Goal: Task Accomplishment & Management: Complete application form

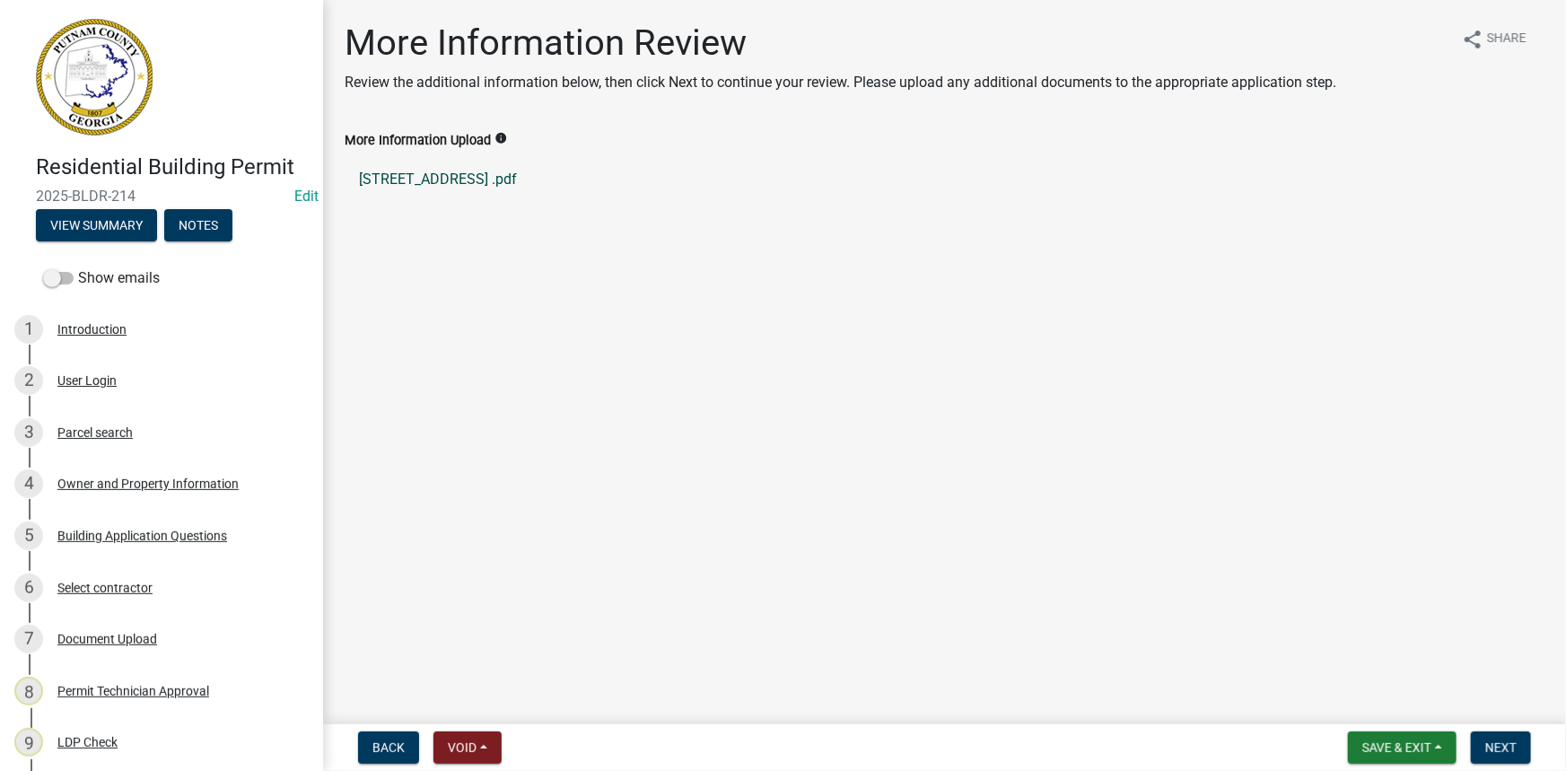
click at [409, 180] on link "[STREET_ADDRESS] .pdf" at bounding box center [945, 179] width 1200 height 43
click at [138, 226] on button "View Summary" at bounding box center [96, 225] width 121 height 32
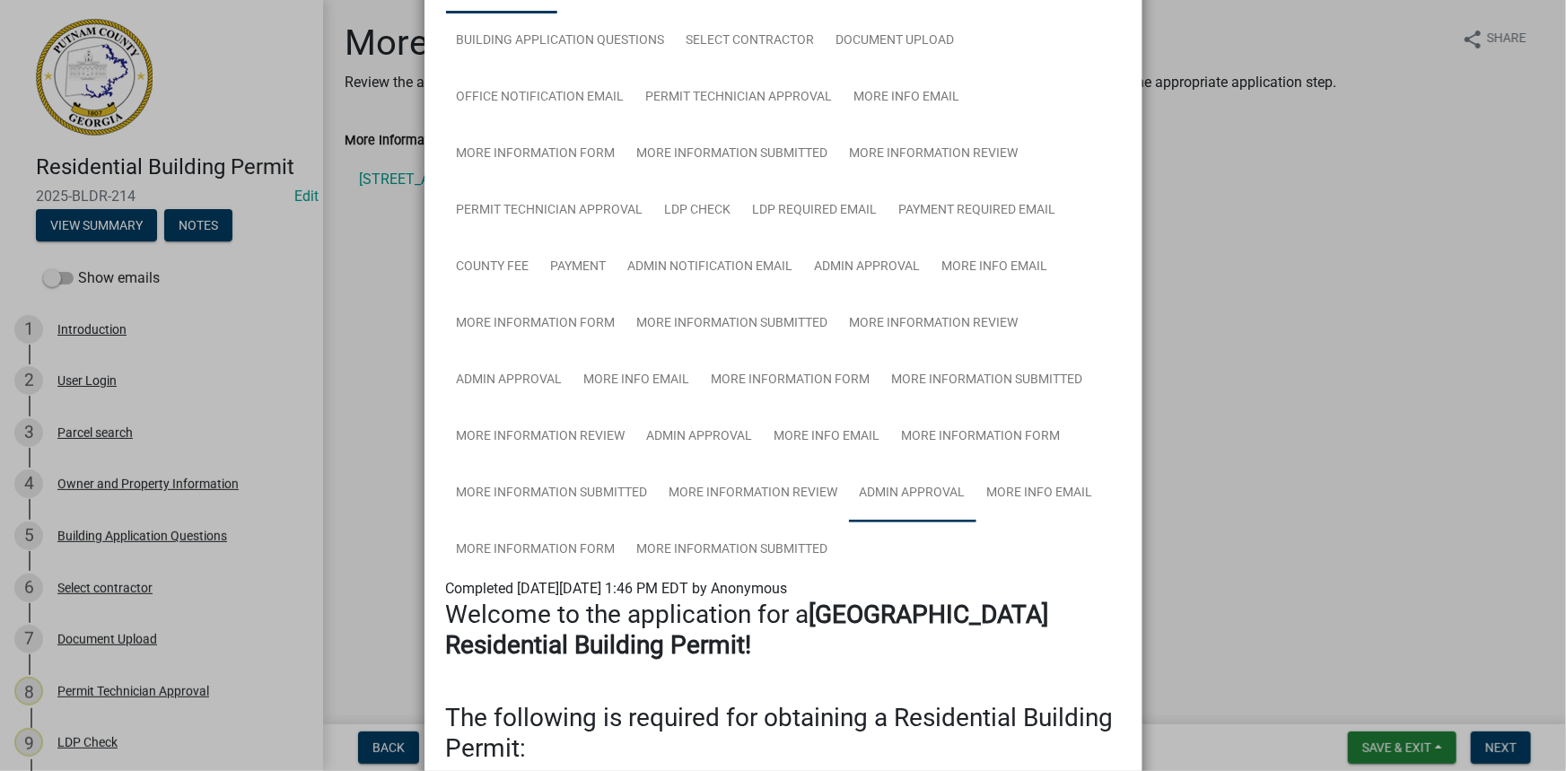
click at [906, 478] on link "Admin Approval" at bounding box center [912, 493] width 127 height 57
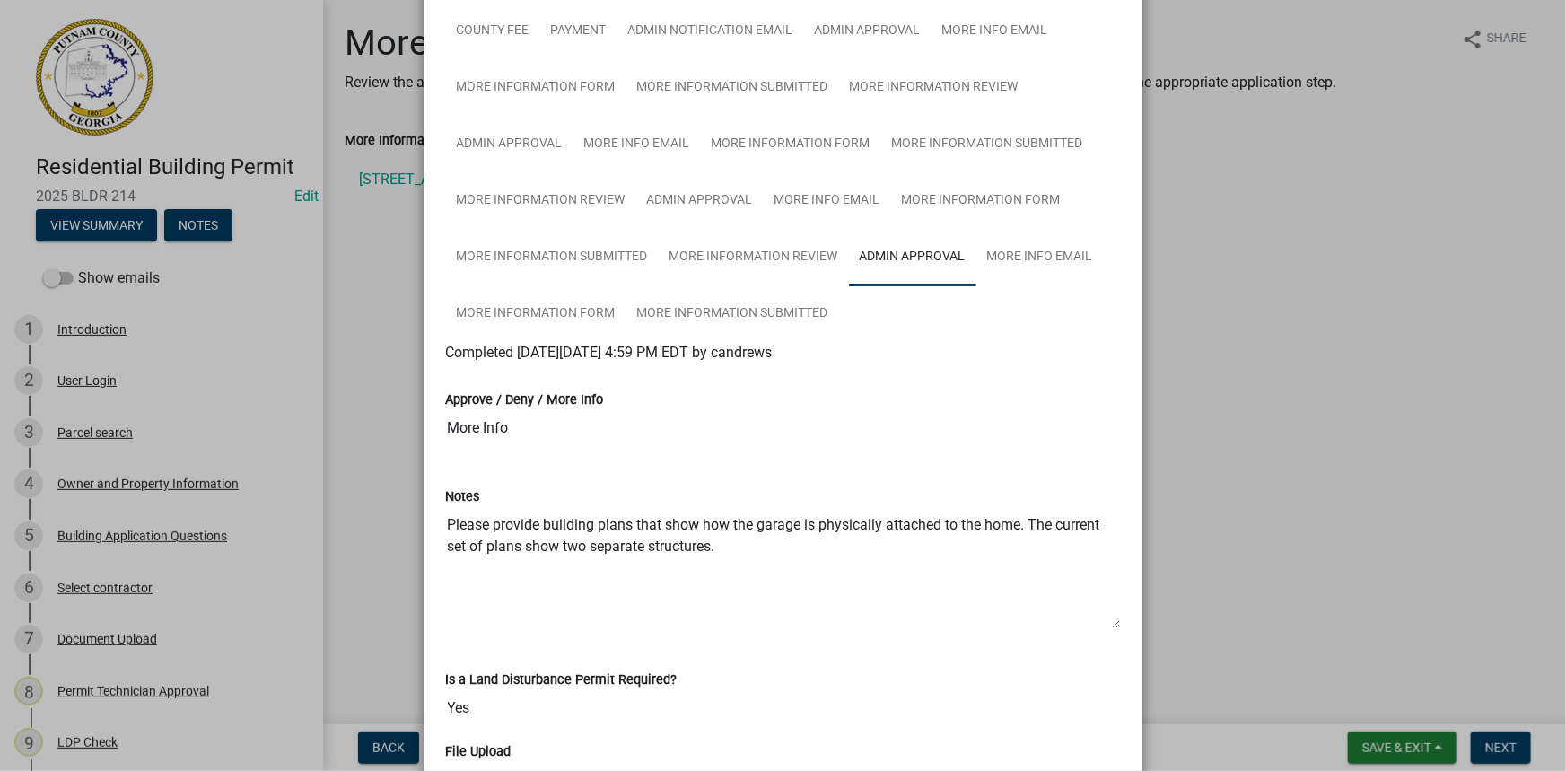
scroll to position [480, 0]
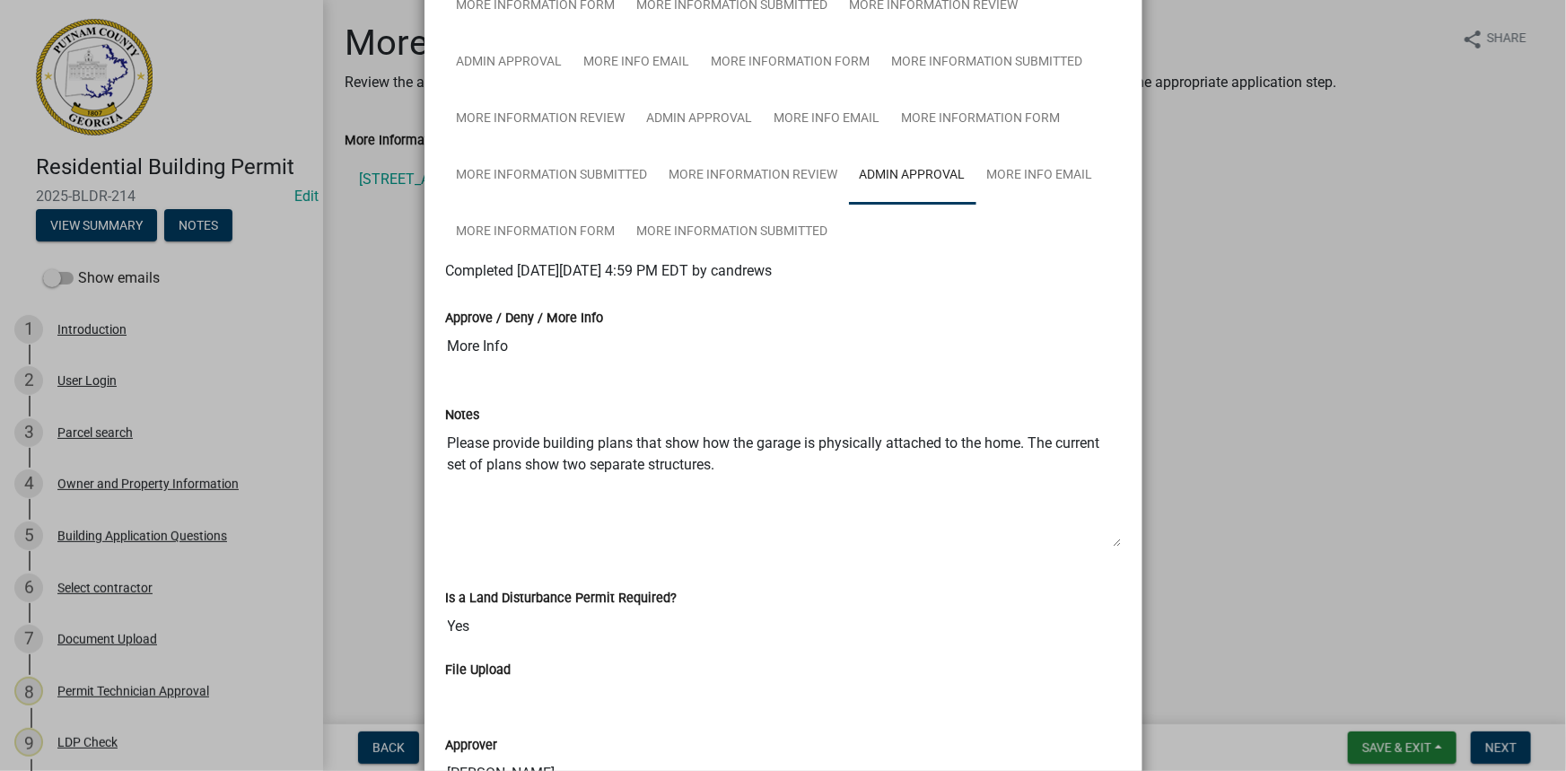
drag, startPoint x: 730, startPoint y: 463, endPoint x: 421, endPoint y: 414, distance: 312.7
click at [425, 414] on div "Printer Friendly Introduction Parcel search Owner and Property Information Buil…" at bounding box center [784, 384] width 718 height 1571
click at [1260, 358] on ngb-modal-window "Summary × Printer Friendly Introduction Parcel search Owner and Property Inform…" at bounding box center [783, 385] width 1566 height 771
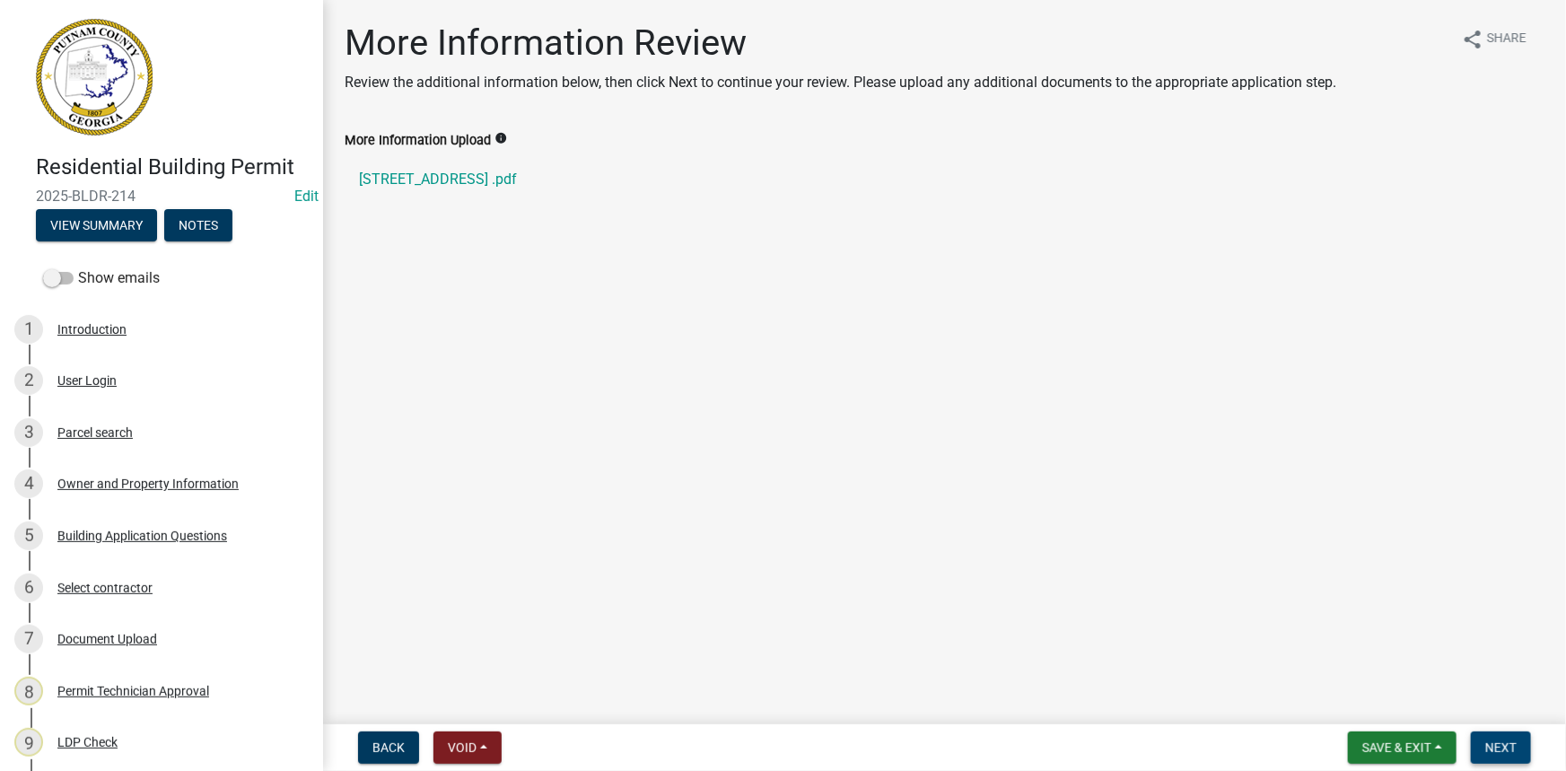
click at [1490, 753] on span "Next" at bounding box center [1501, 748] width 31 height 14
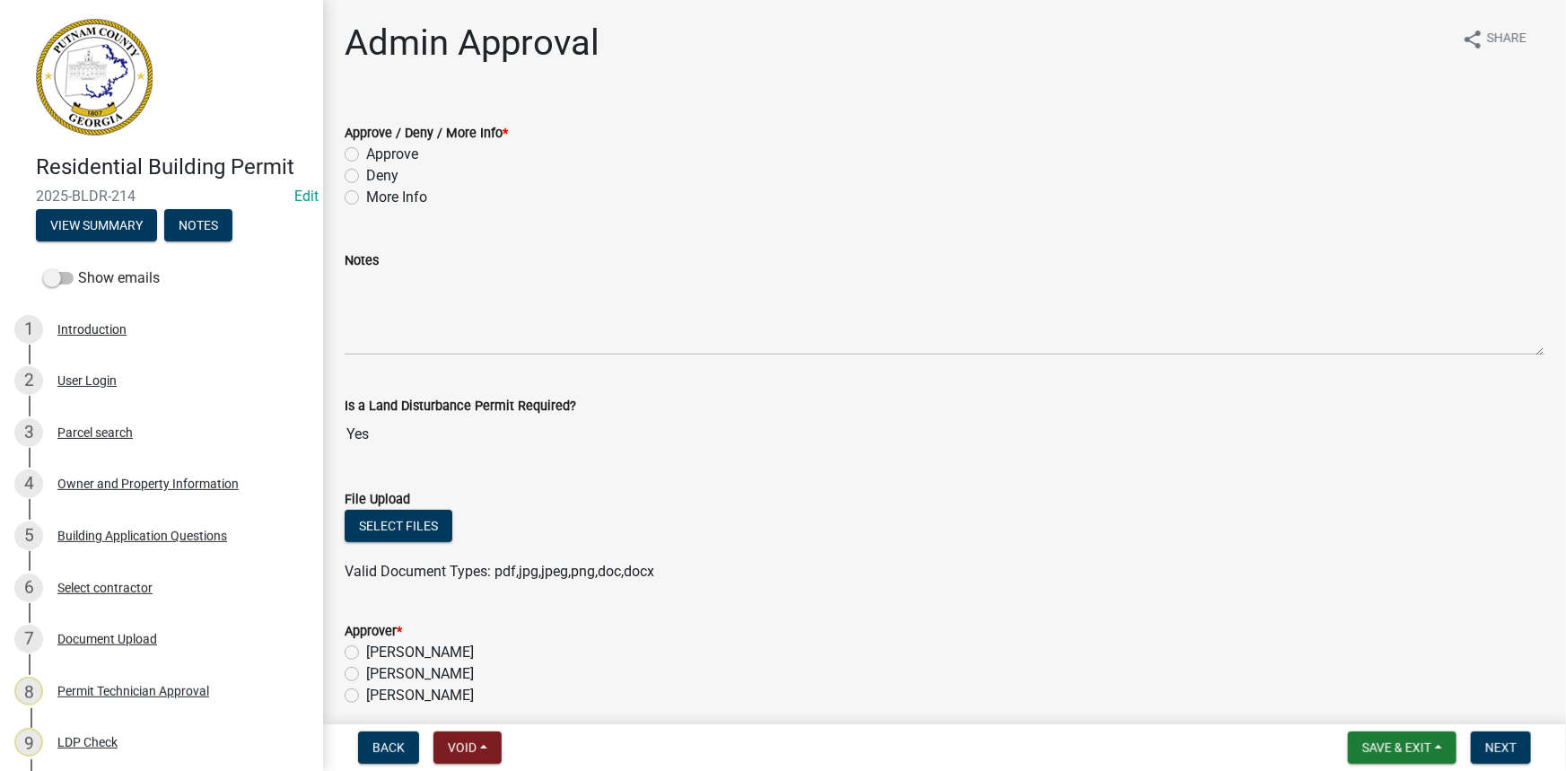
click at [396, 197] on label "More Info" at bounding box center [396, 198] width 61 height 22
click at [378, 197] on input "More Info" at bounding box center [372, 193] width 12 height 12
radio input "true"
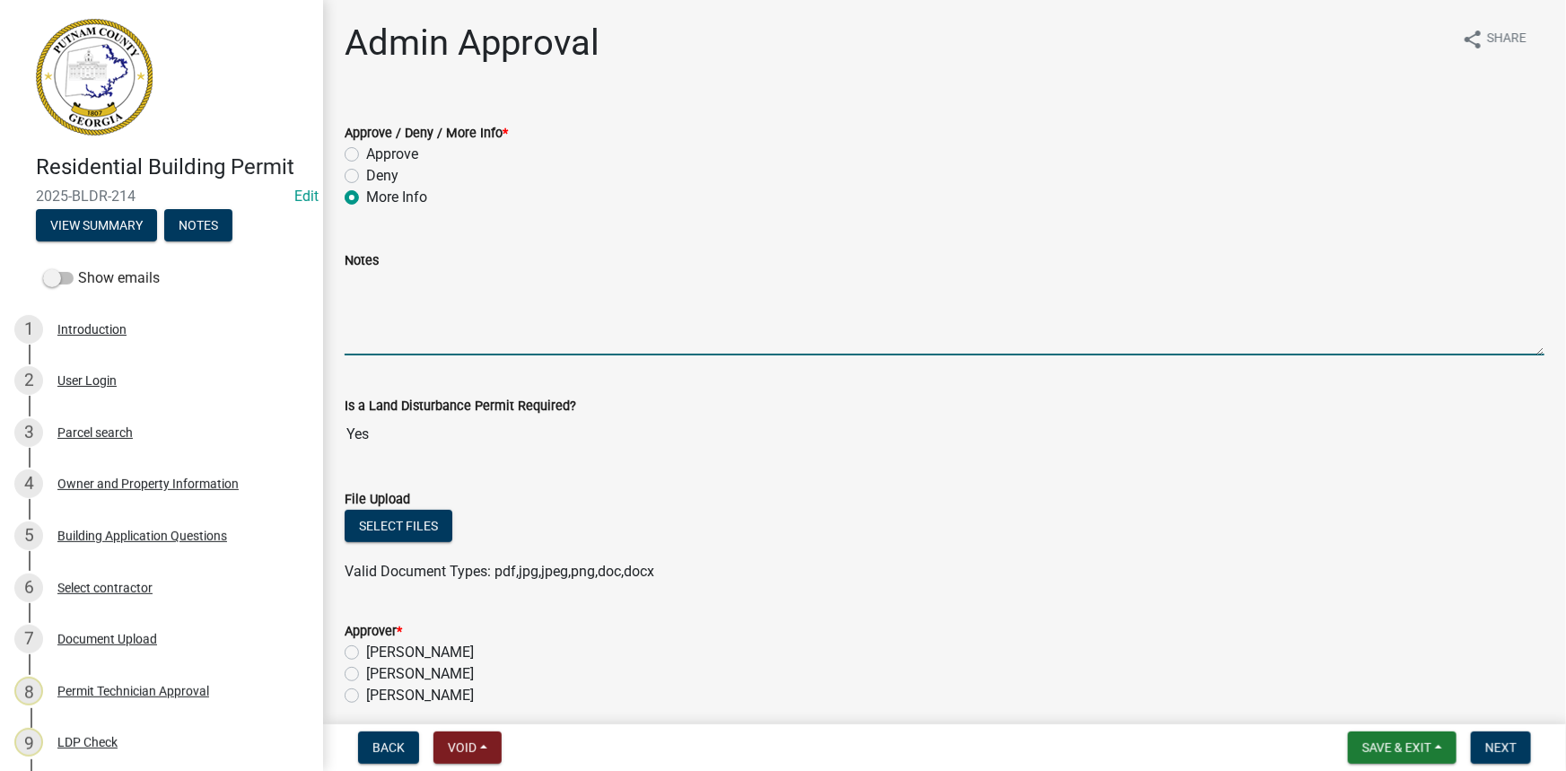
click at [403, 322] on textarea "Notes" at bounding box center [945, 313] width 1200 height 84
paste textarea "Please provide building plans that show how the garage is physically attached t…"
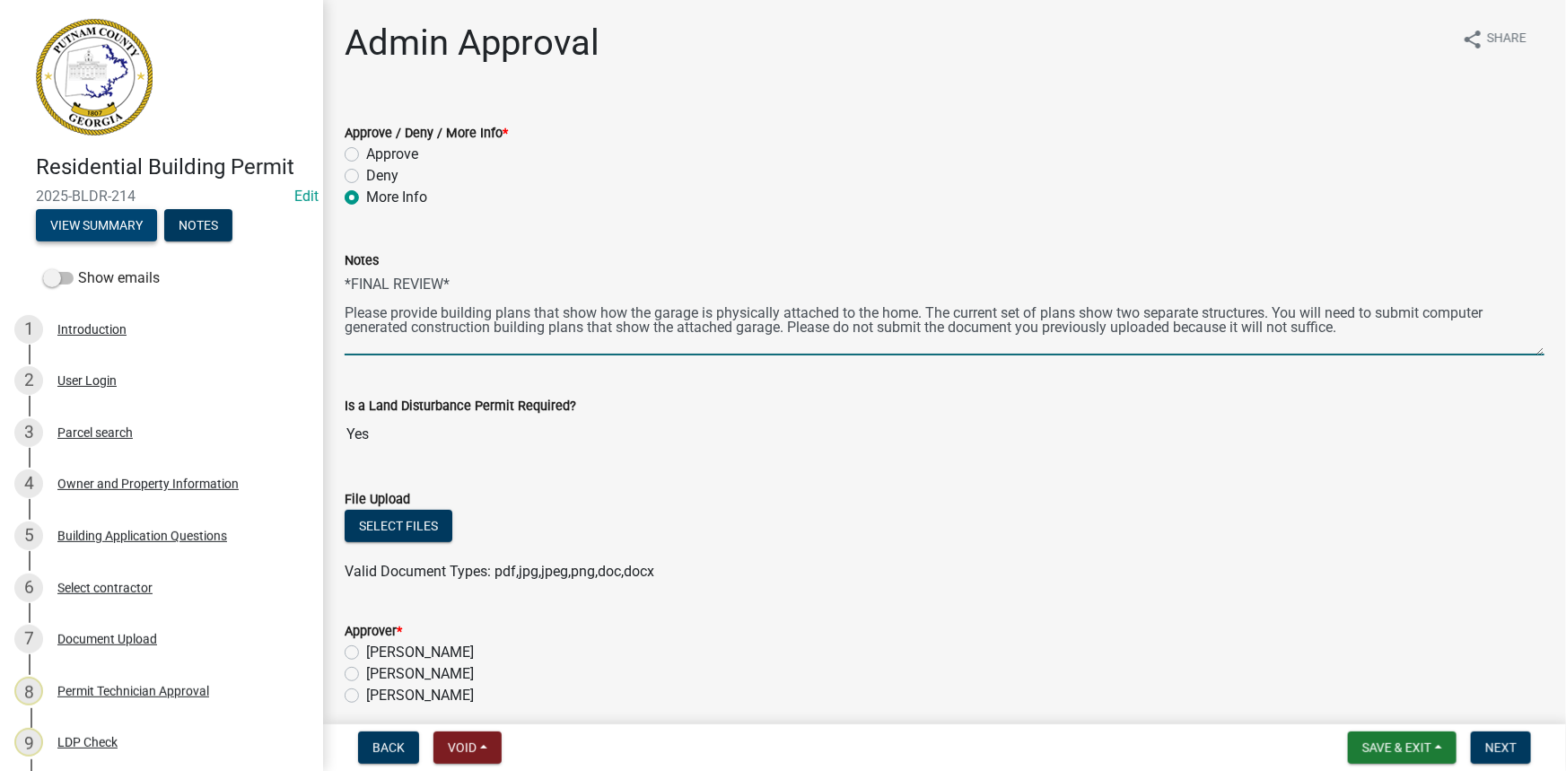
type textarea "*FINAL REVIEW* Please provide building plans that show how the garage is physic…"
click at [76, 229] on button "View Summary" at bounding box center [96, 225] width 121 height 32
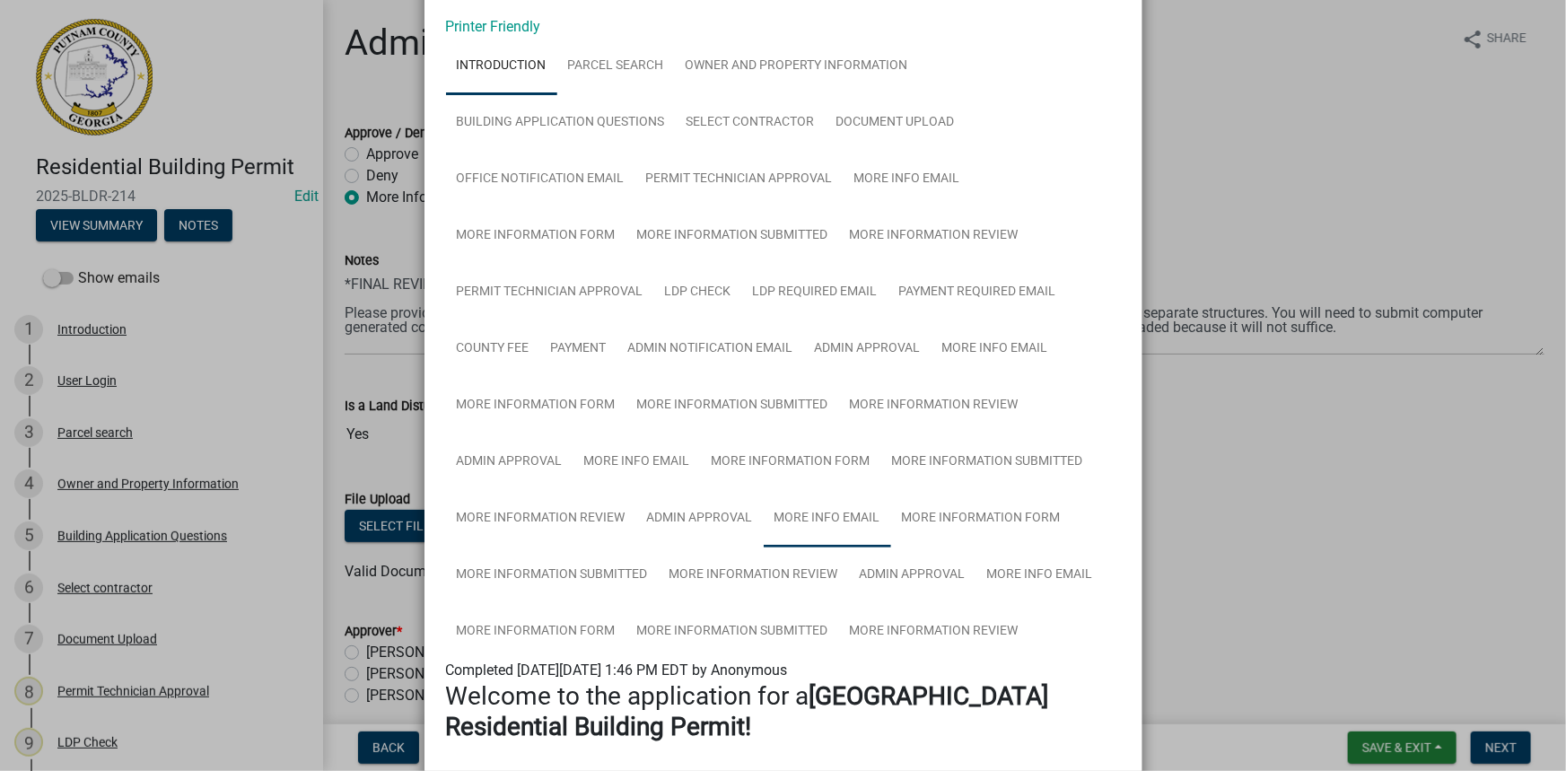
scroll to position [162, 0]
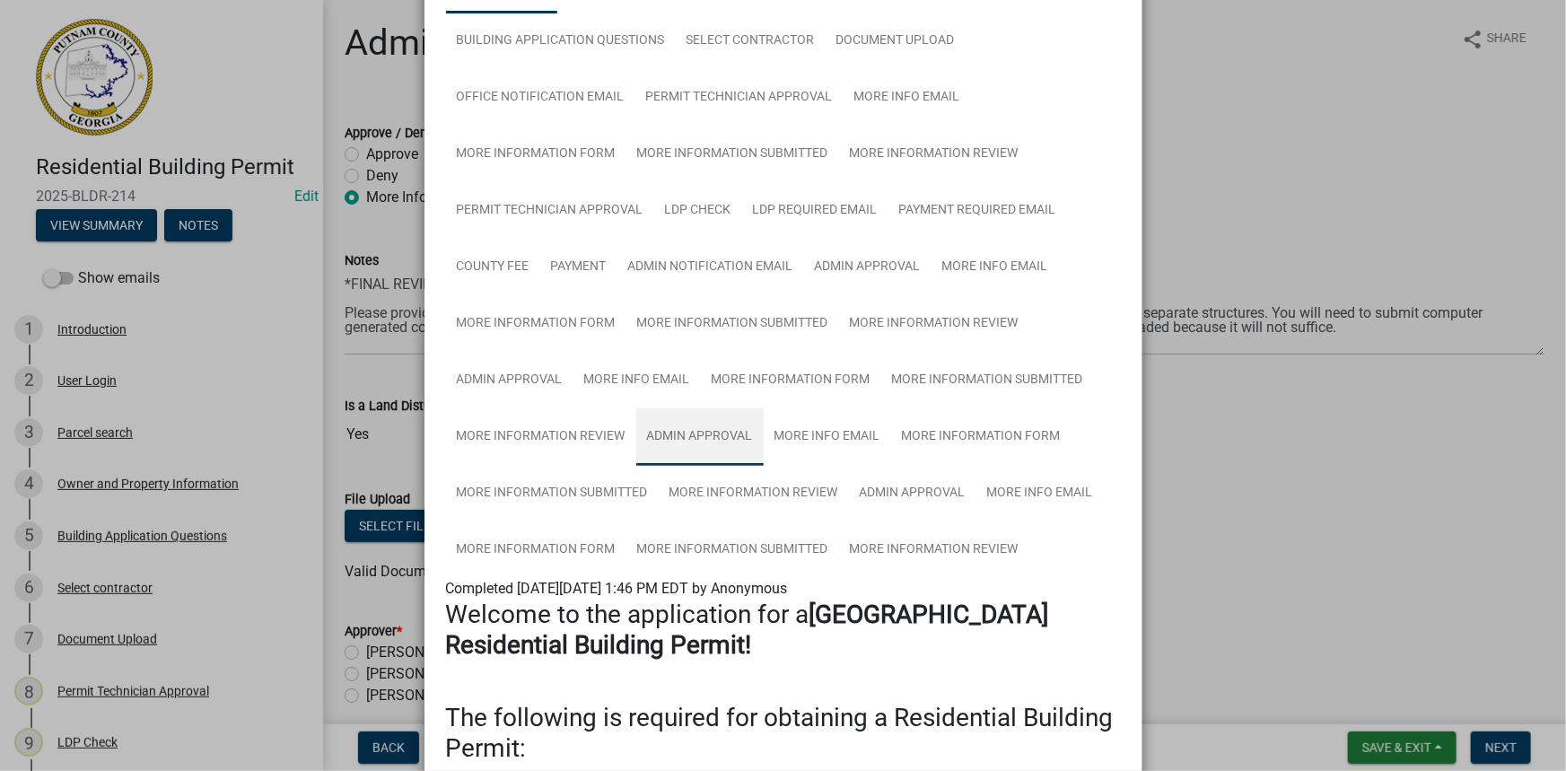
click at [700, 430] on link "Admin Approval" at bounding box center [699, 436] width 127 height 57
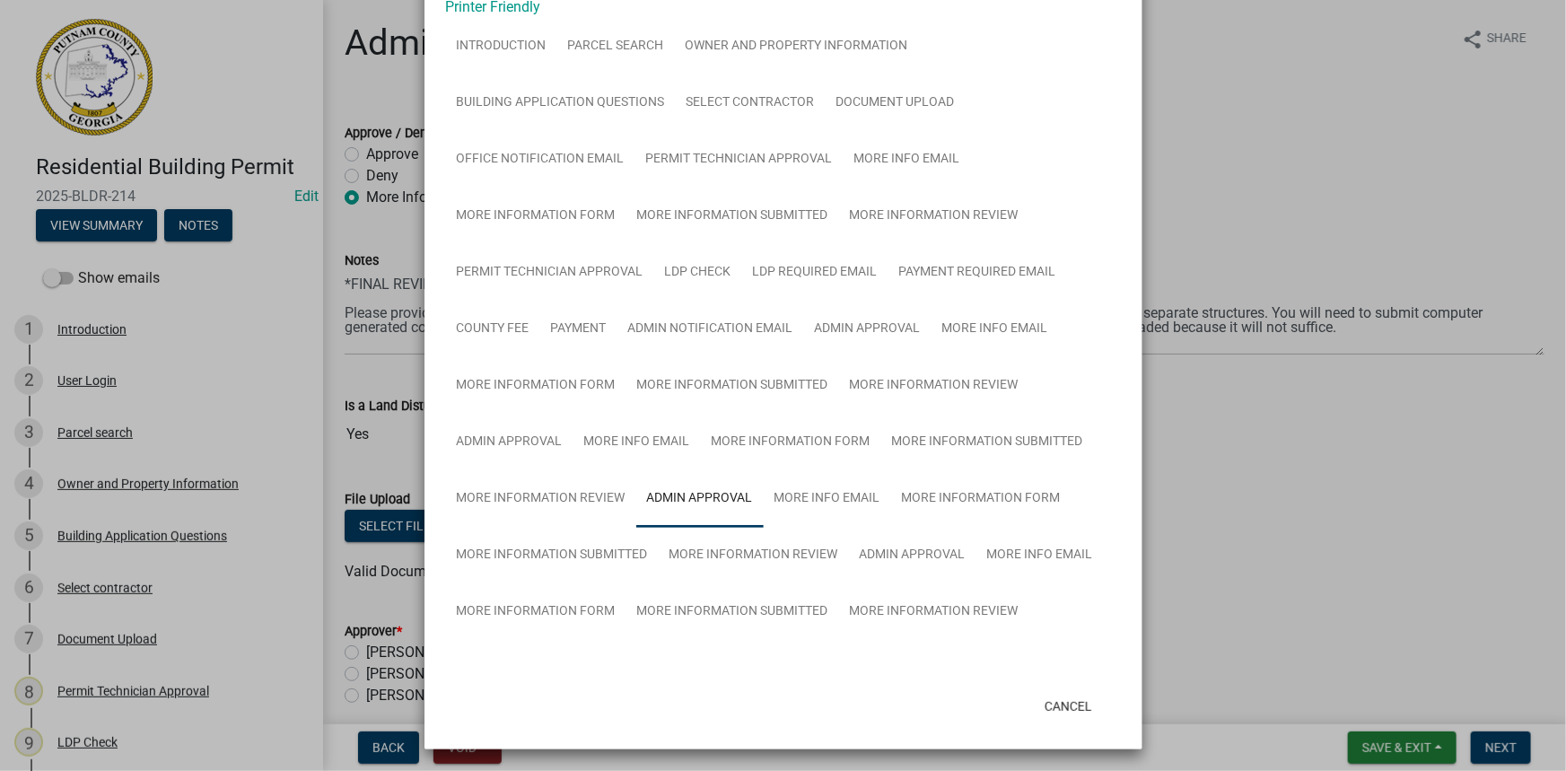
scroll to position [153, 0]
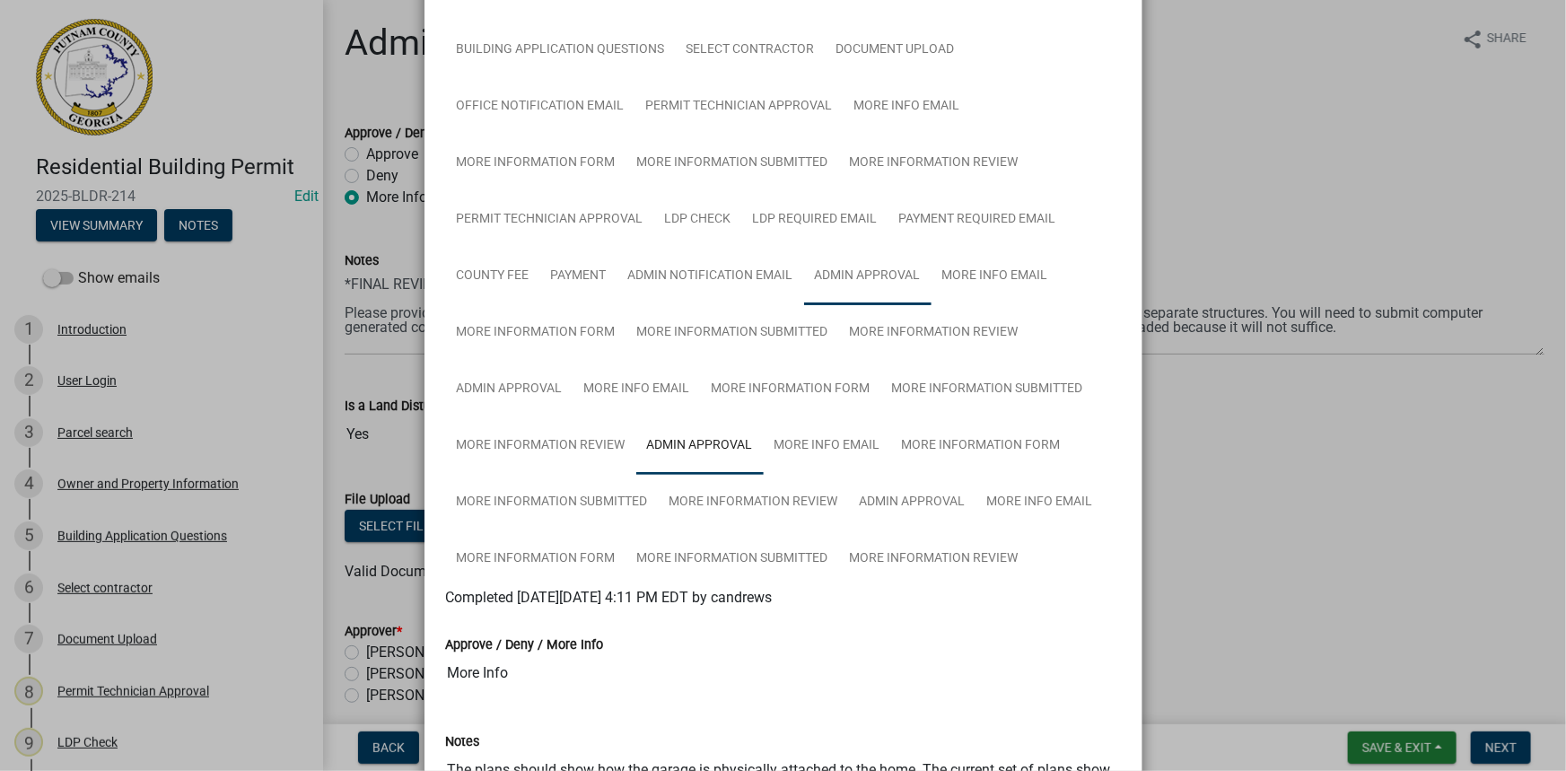
click at [832, 276] on link "Admin Approval" at bounding box center [867, 276] width 127 height 57
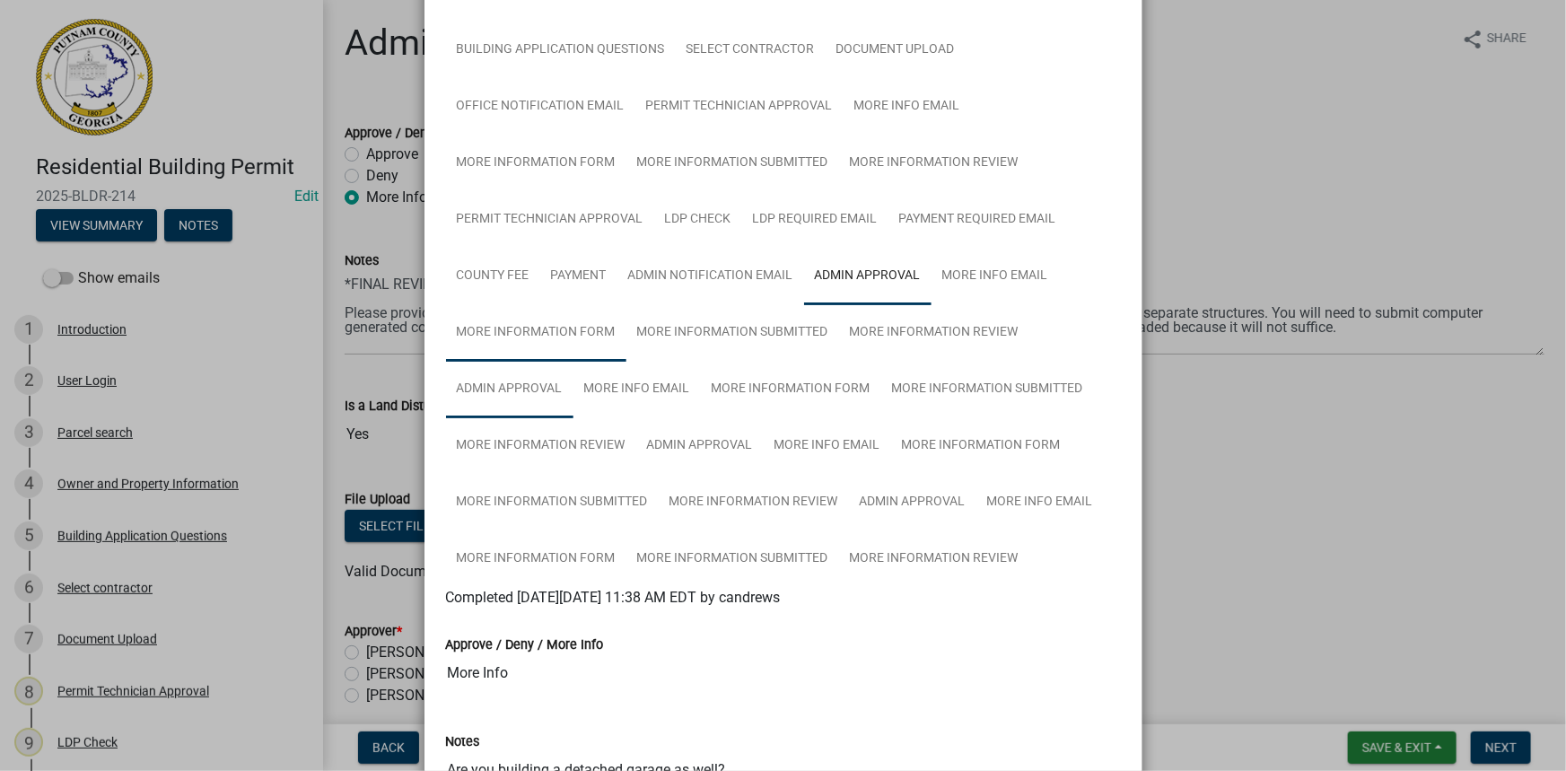
click at [521, 379] on link "Admin Approval" at bounding box center [509, 389] width 127 height 57
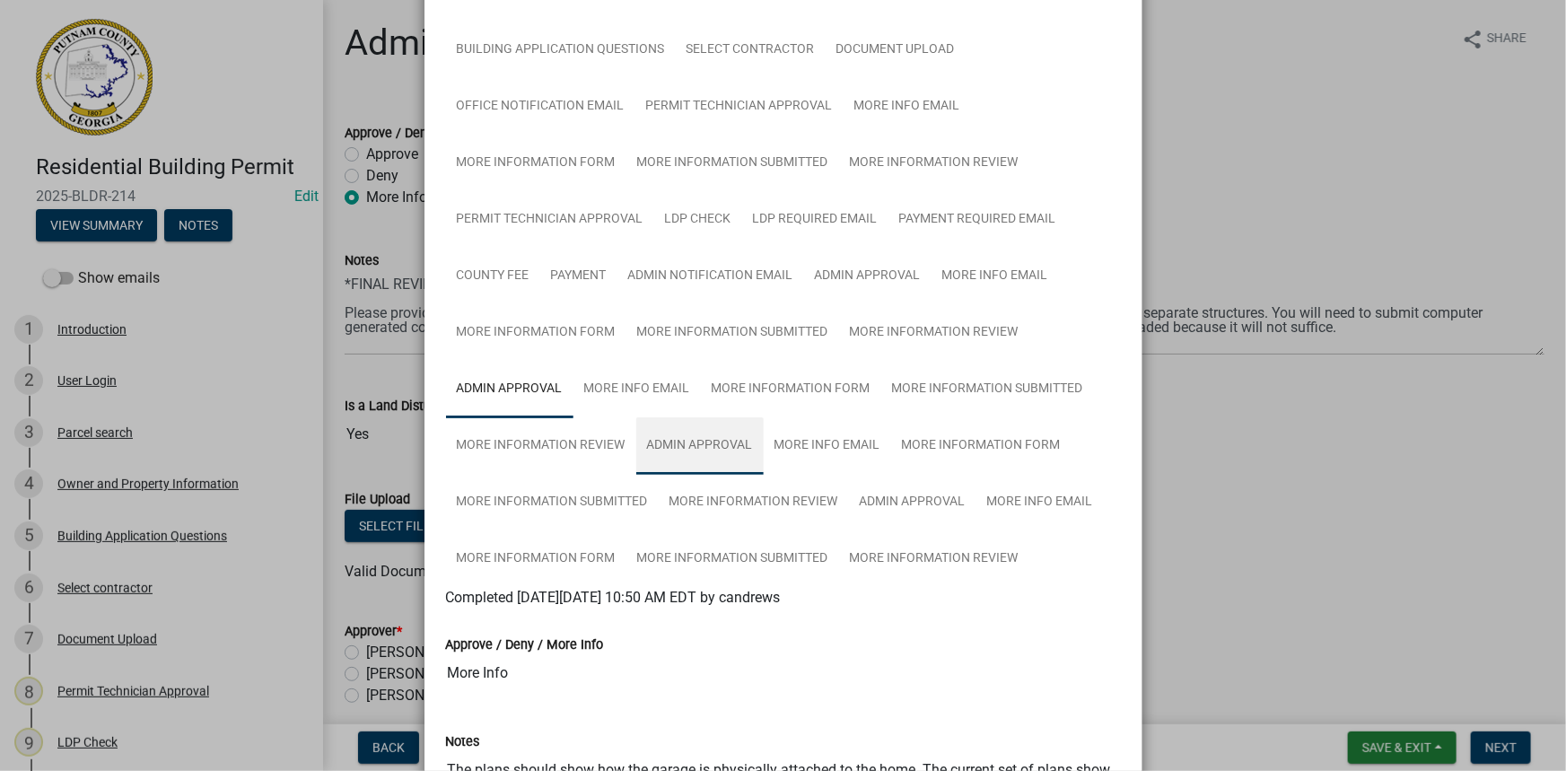
click at [700, 429] on link "Admin Approval" at bounding box center [699, 445] width 127 height 57
click at [516, 384] on link "Admin Approval" at bounding box center [509, 389] width 127 height 57
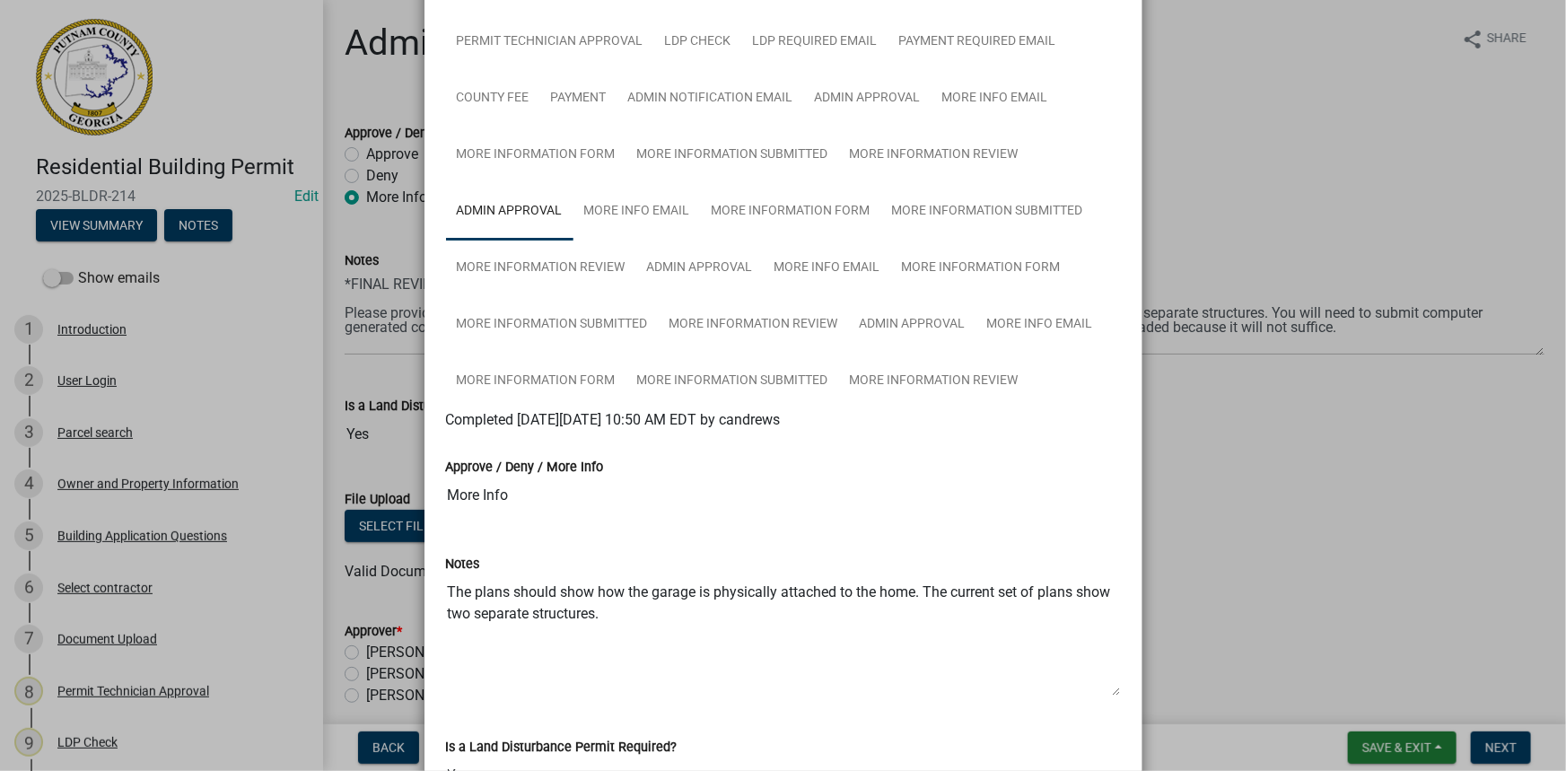
scroll to position [317, 0]
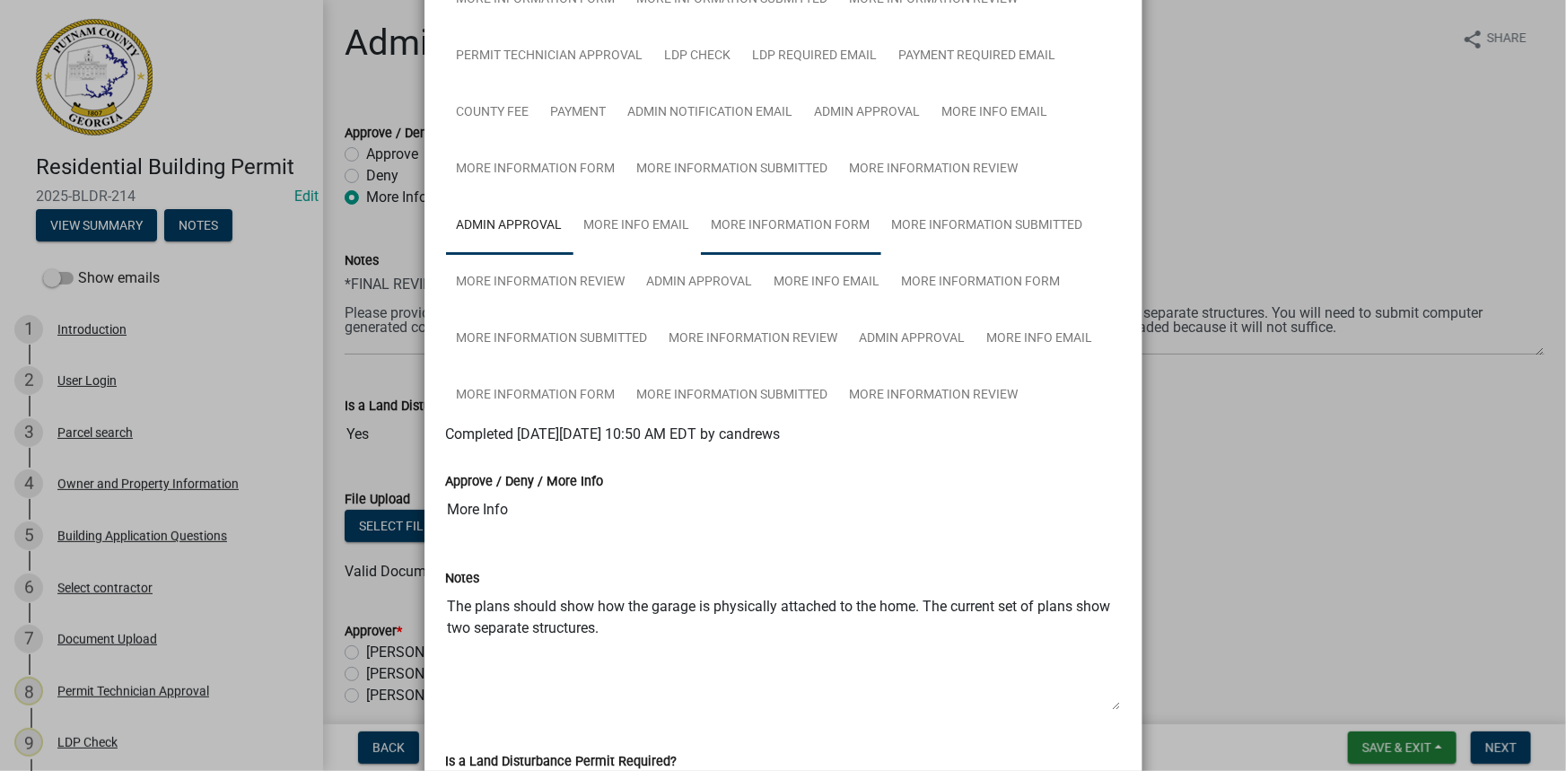
click at [745, 229] on link "More Information Form" at bounding box center [791, 225] width 180 height 57
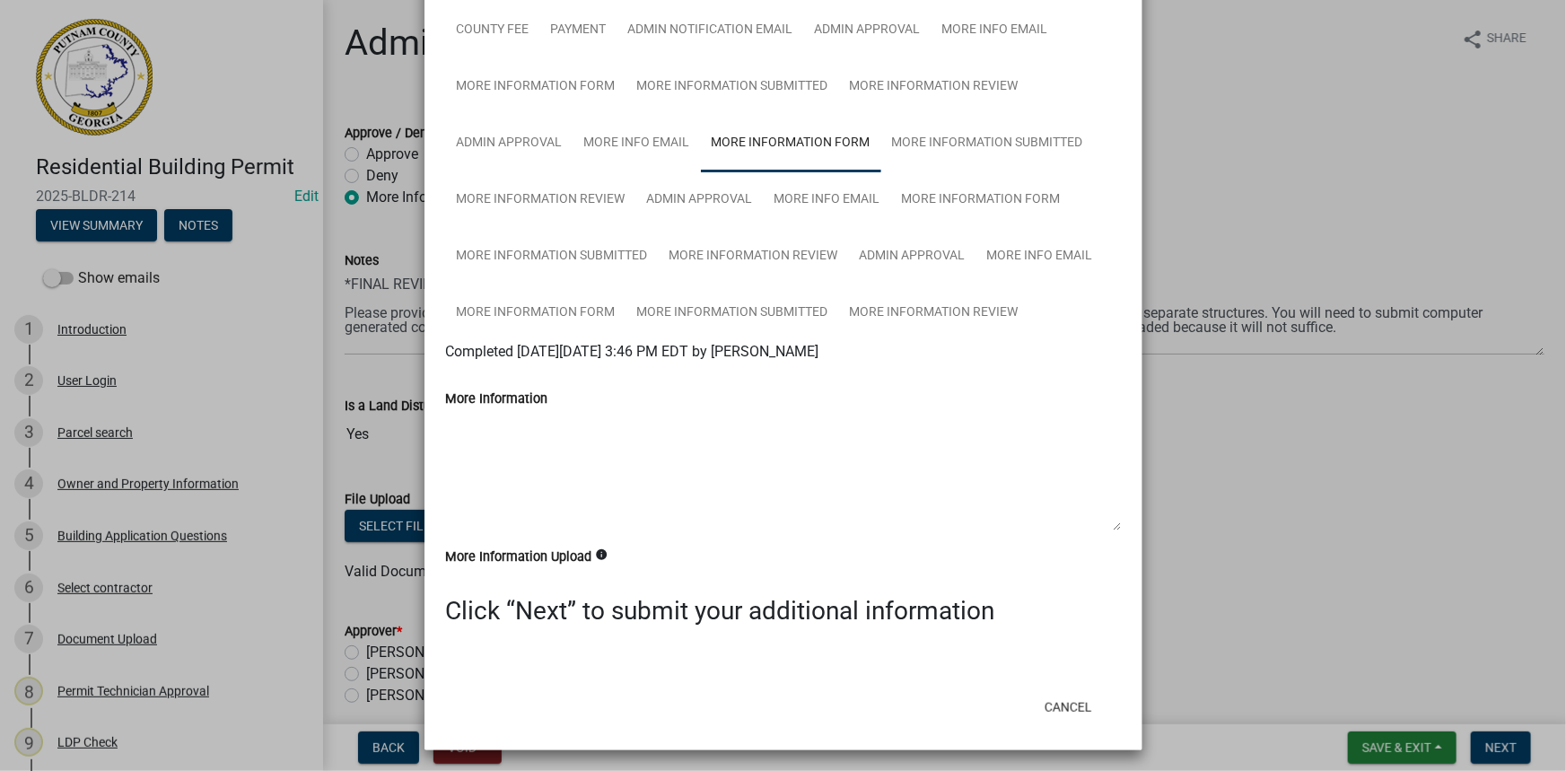
scroll to position [400, 0]
click at [677, 191] on link "Admin Approval" at bounding box center [699, 199] width 127 height 57
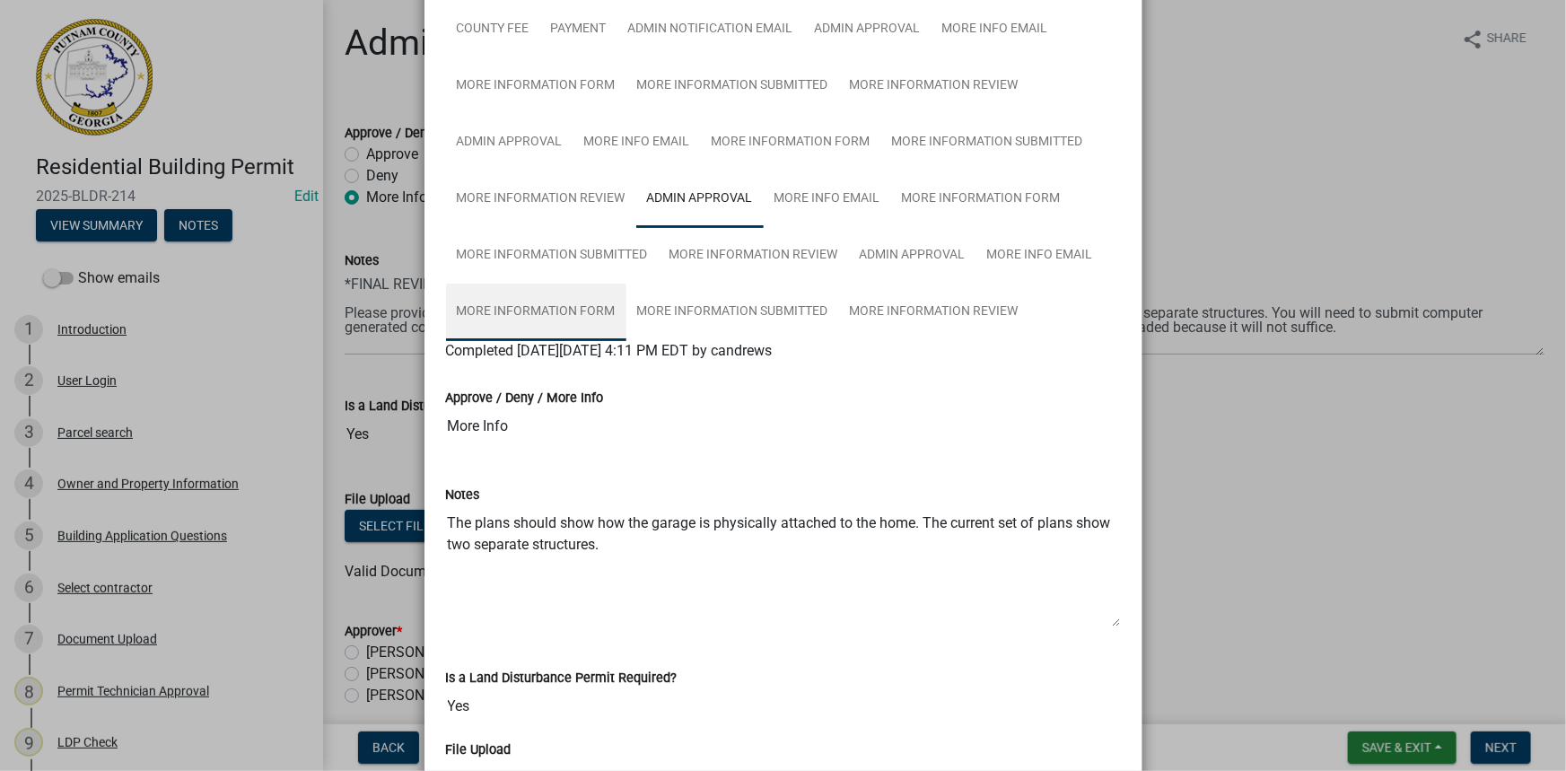
click at [580, 309] on link "More Information Form" at bounding box center [536, 312] width 180 height 57
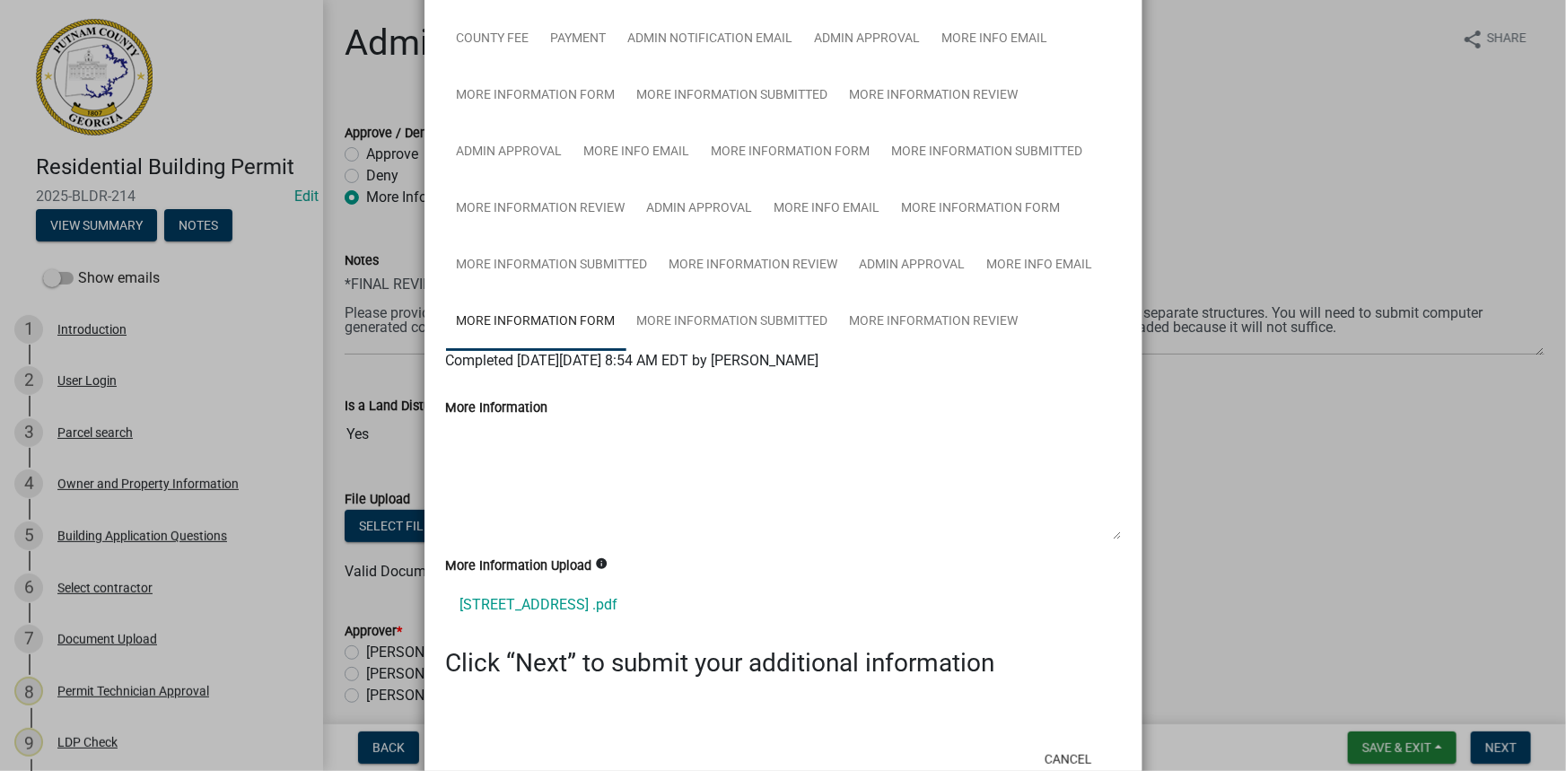
scroll to position [362, 0]
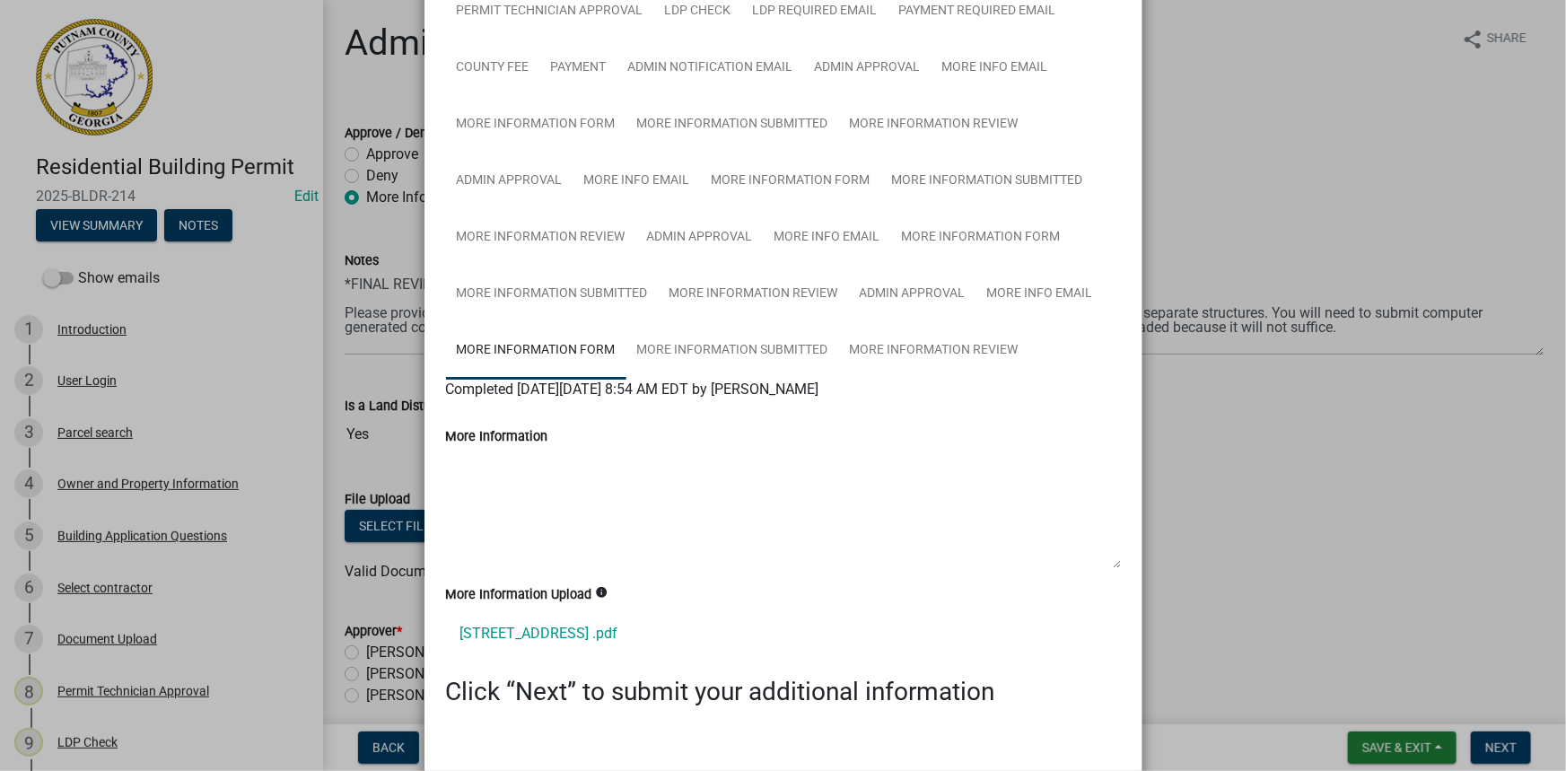
click at [1375, 329] on ngb-modal-window "Summary × Printer Friendly Introduction Parcel search Owner and Property Inform…" at bounding box center [783, 385] width 1566 height 771
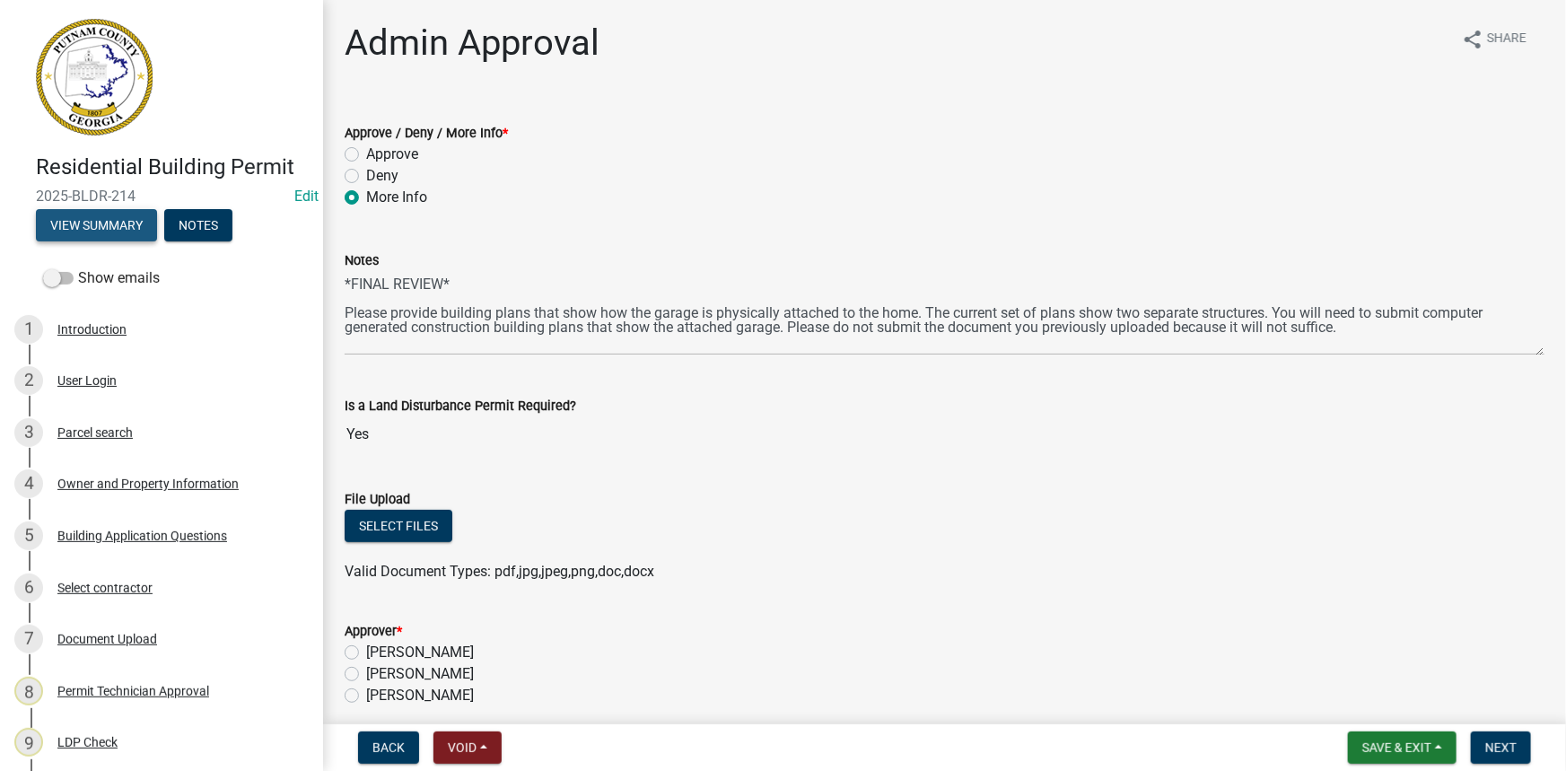
click at [107, 219] on button "View Summary" at bounding box center [96, 225] width 121 height 32
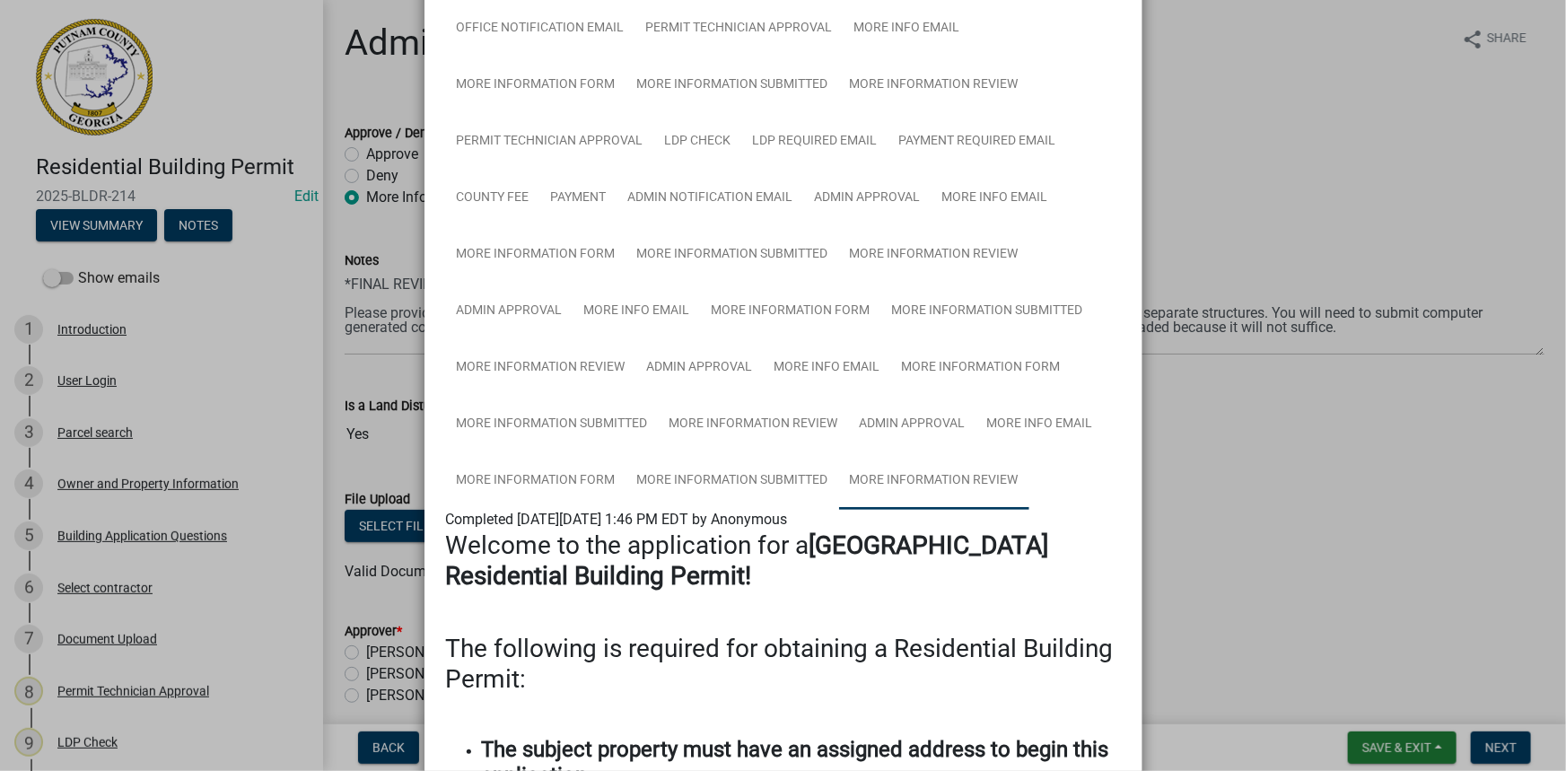
scroll to position [244, 0]
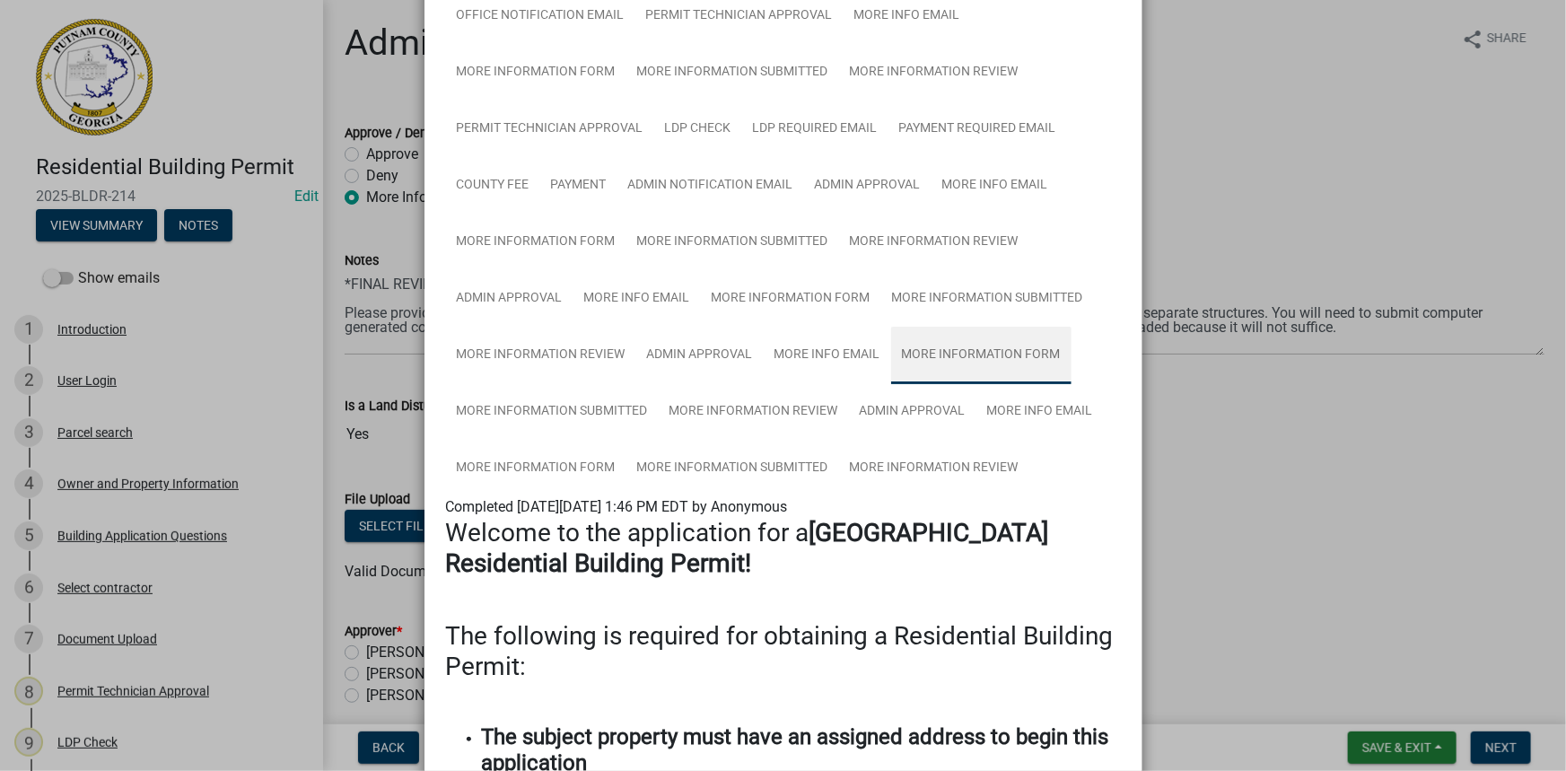
click at [988, 363] on link "More Information Form" at bounding box center [981, 355] width 180 height 57
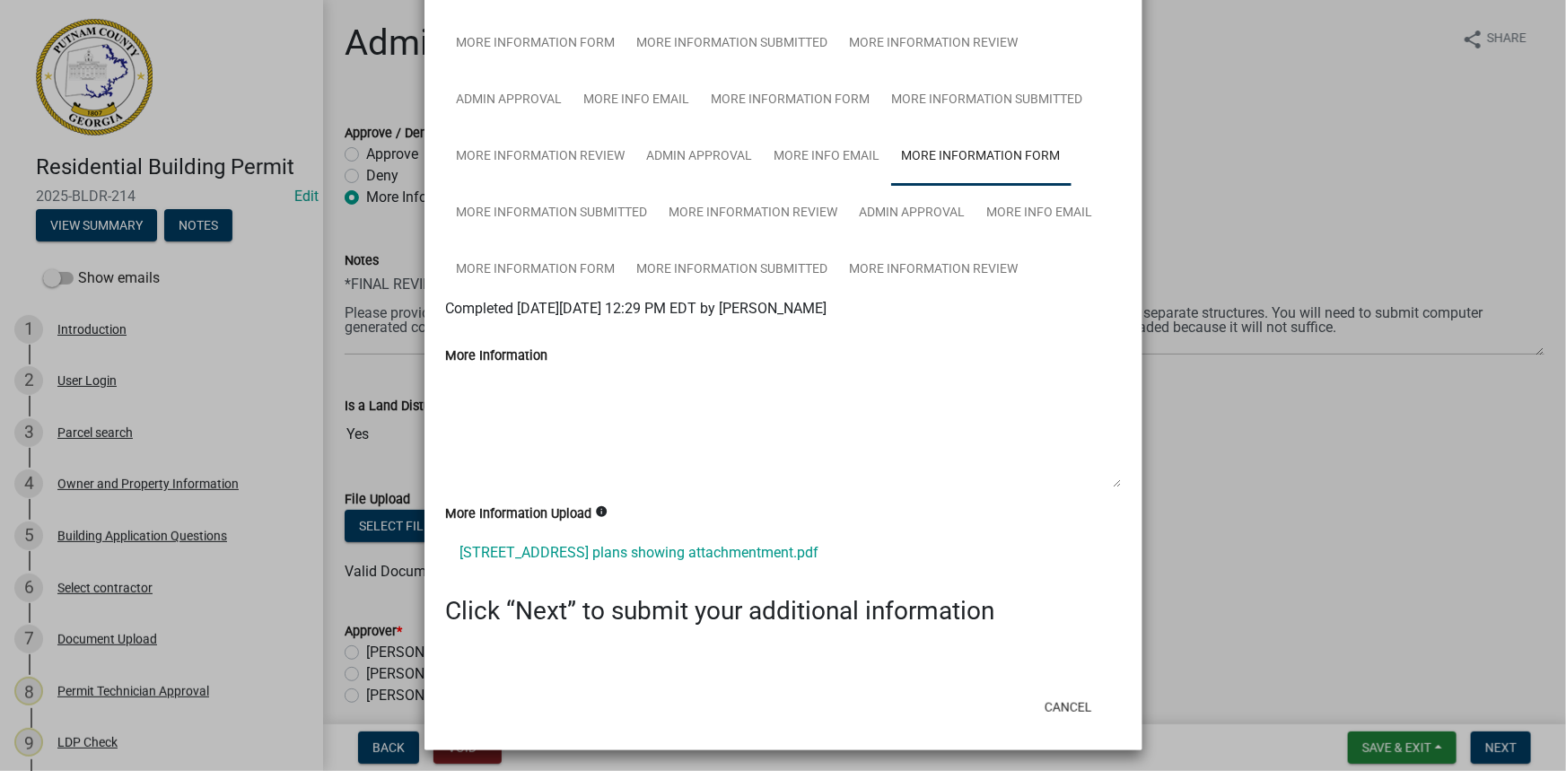
scroll to position [443, 0]
click at [661, 545] on link "[STREET_ADDRESS] plans showing attachmentment.pdf" at bounding box center [783, 552] width 675 height 43
click at [1351, 393] on ngb-modal-window "Summary × Printer Friendly Introduction Parcel search Owner and Property Inform…" at bounding box center [783, 385] width 1566 height 771
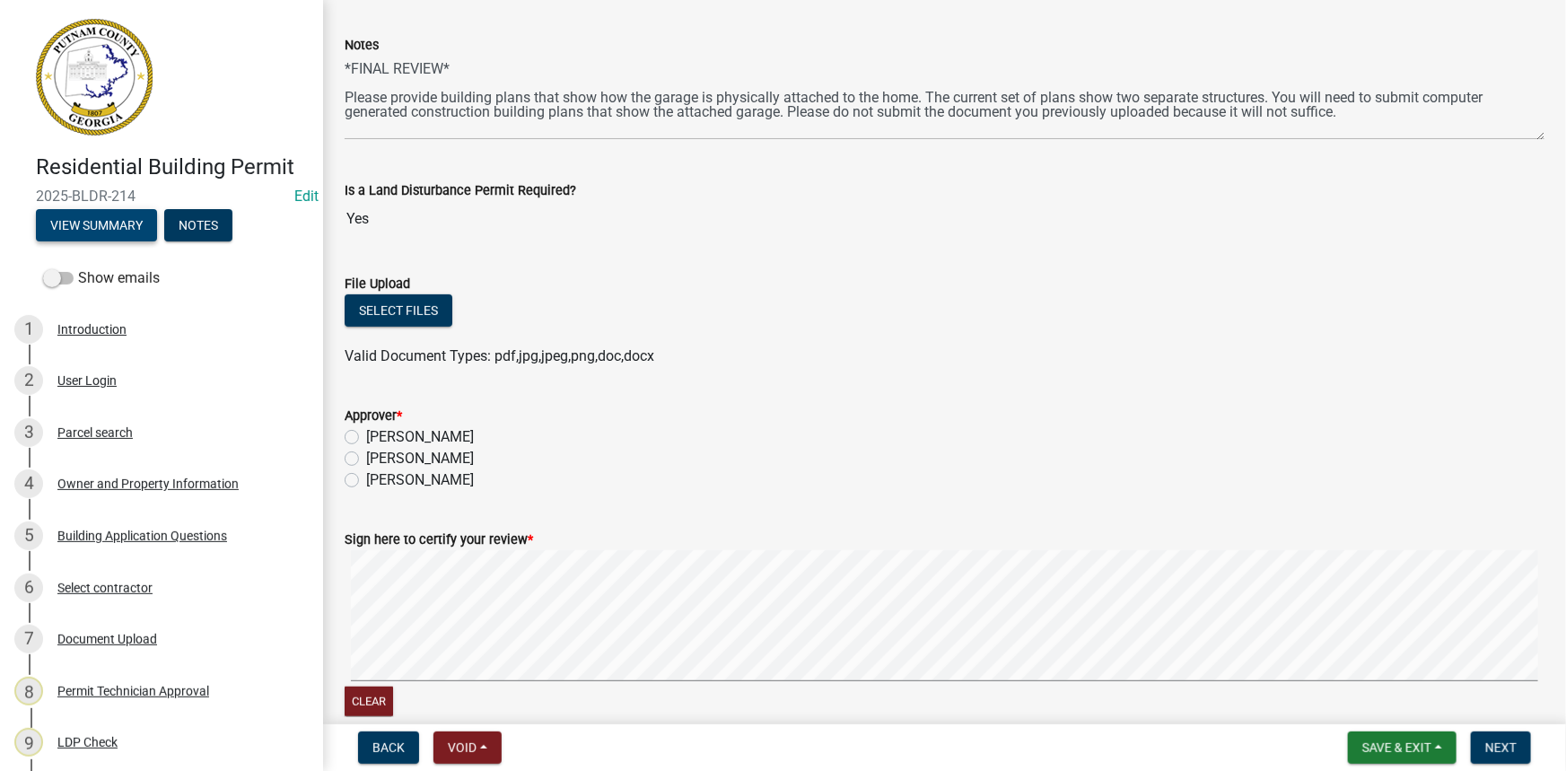
scroll to position [244, 0]
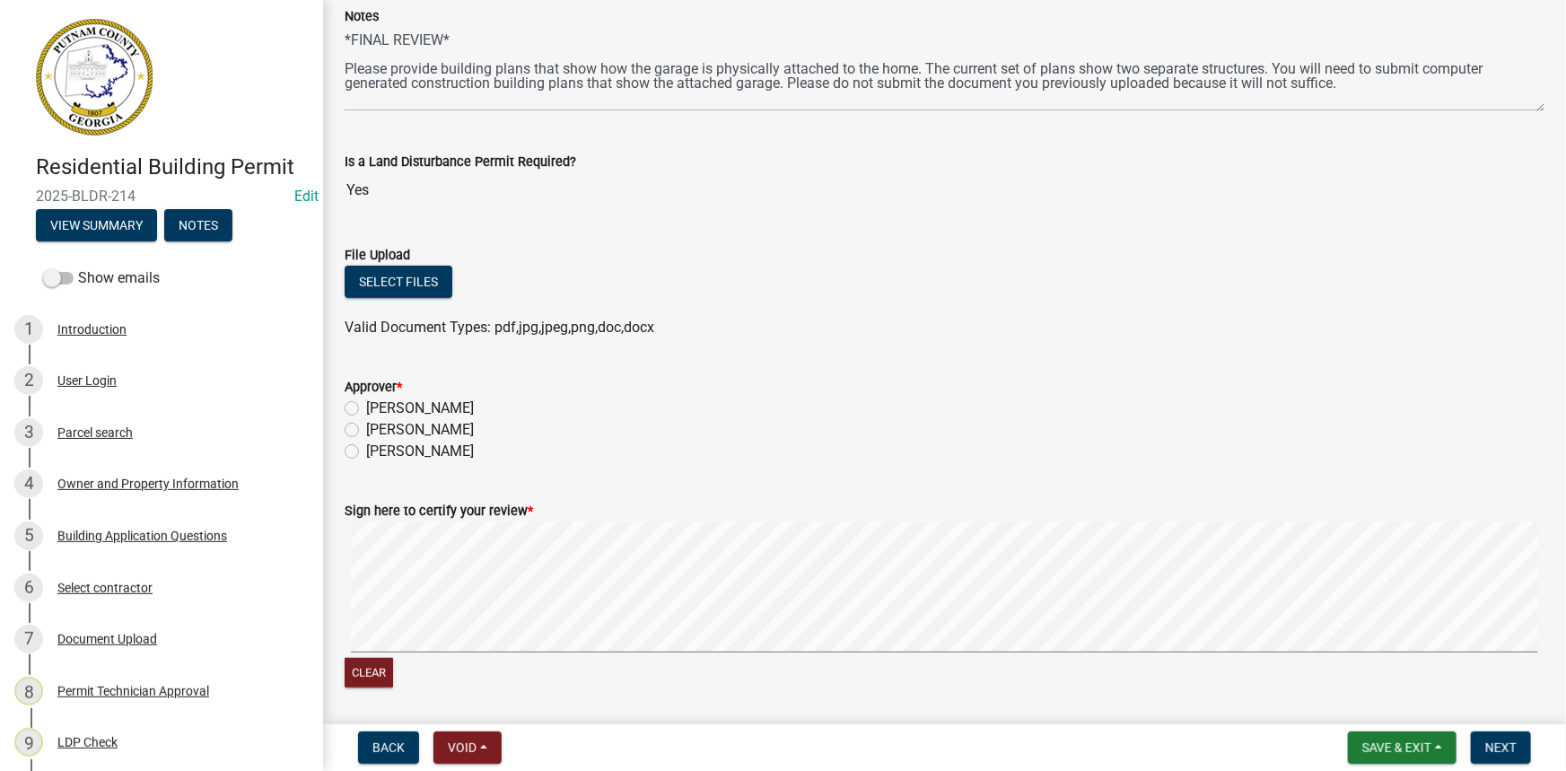
click at [452, 435] on label "[PERSON_NAME]" at bounding box center [420, 430] width 108 height 22
click at [378, 431] on input "[PERSON_NAME]" at bounding box center [372, 425] width 12 height 12
radio input "true"
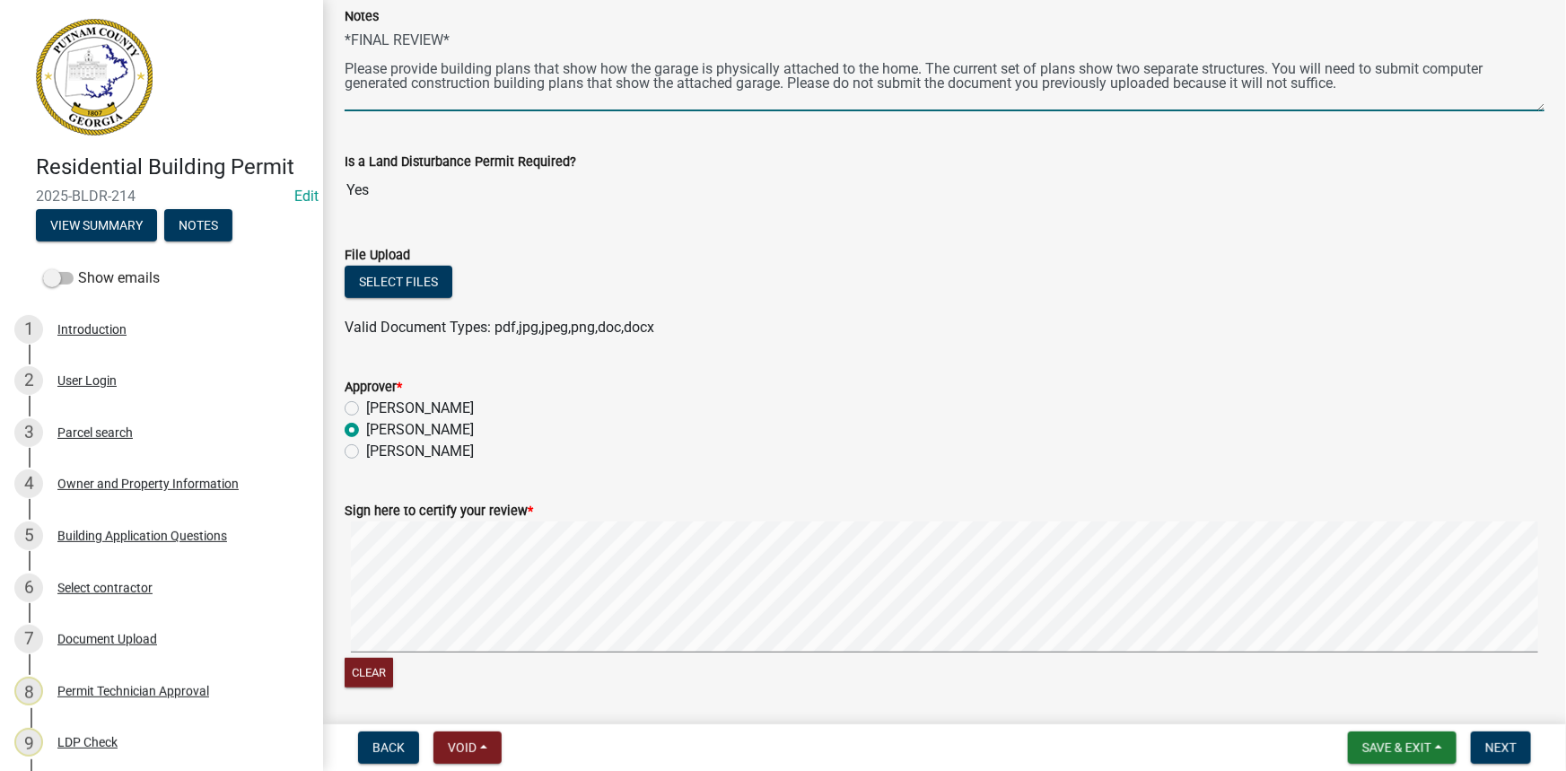
click at [1400, 93] on textarea "*FINAL REVIEW* Please provide building plans that show how the garage is physic…" at bounding box center [945, 69] width 1200 height 84
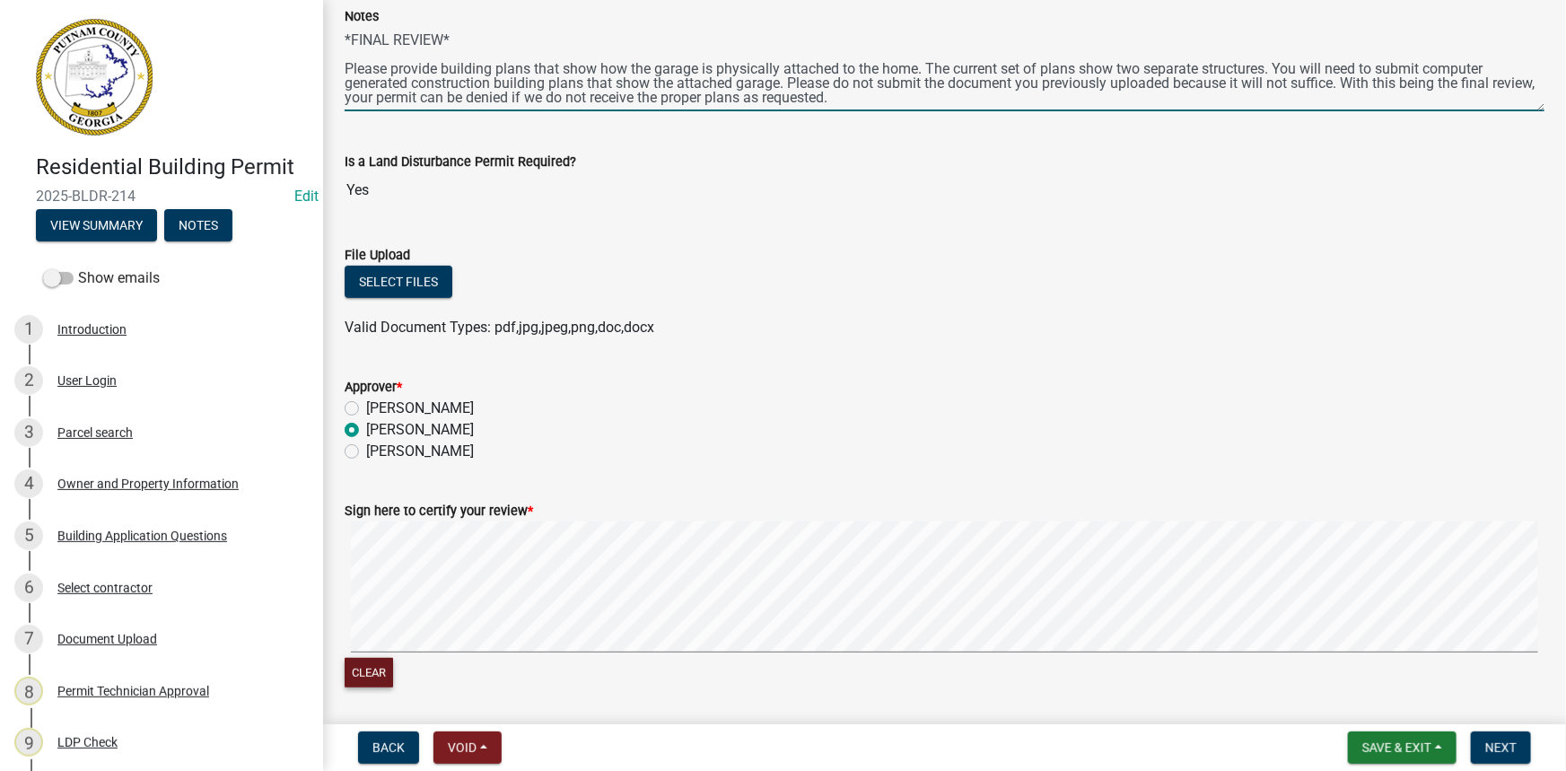
click at [366, 666] on button "Clear" at bounding box center [369, 673] width 48 height 30
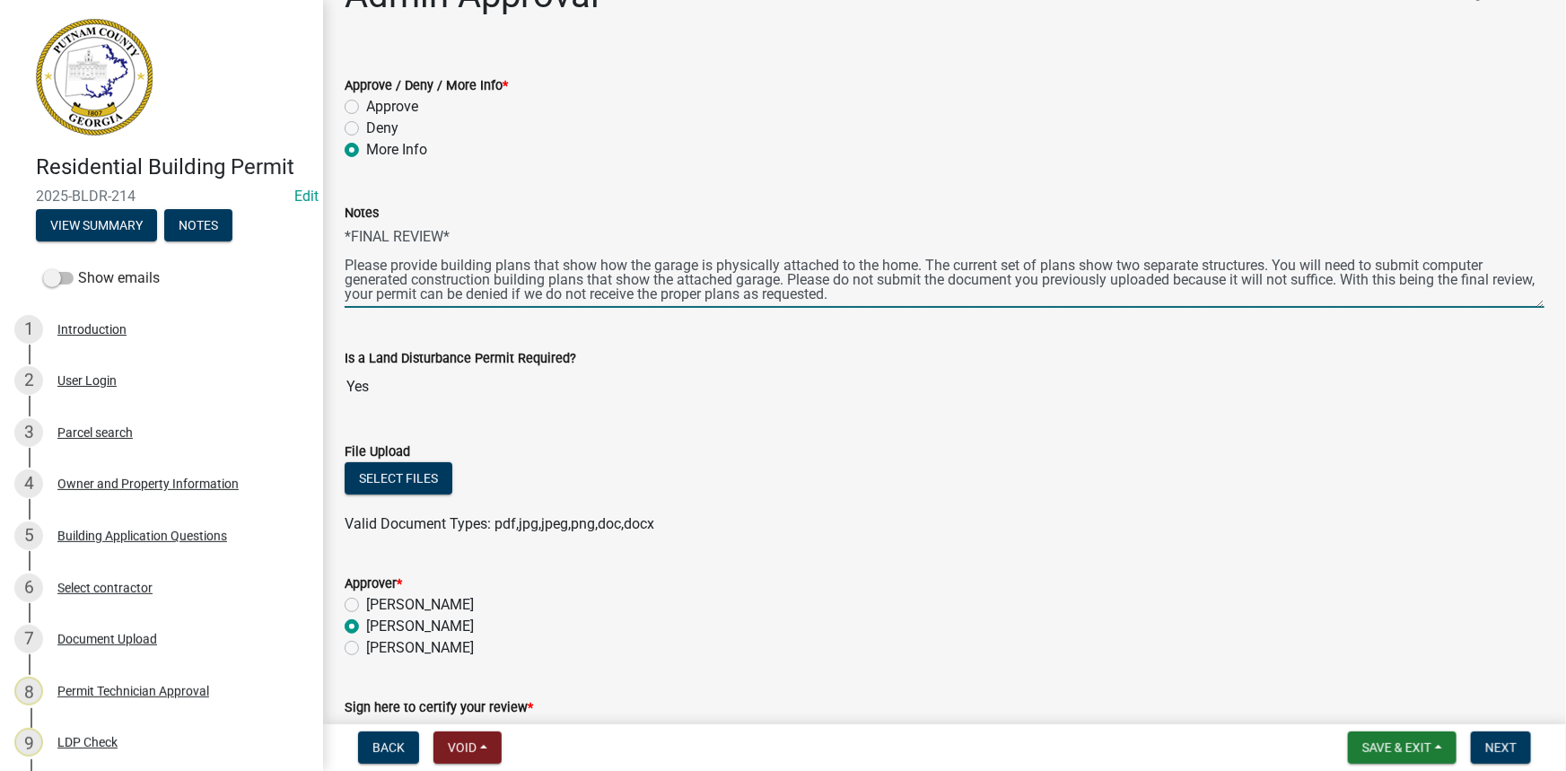
scroll to position [0, 0]
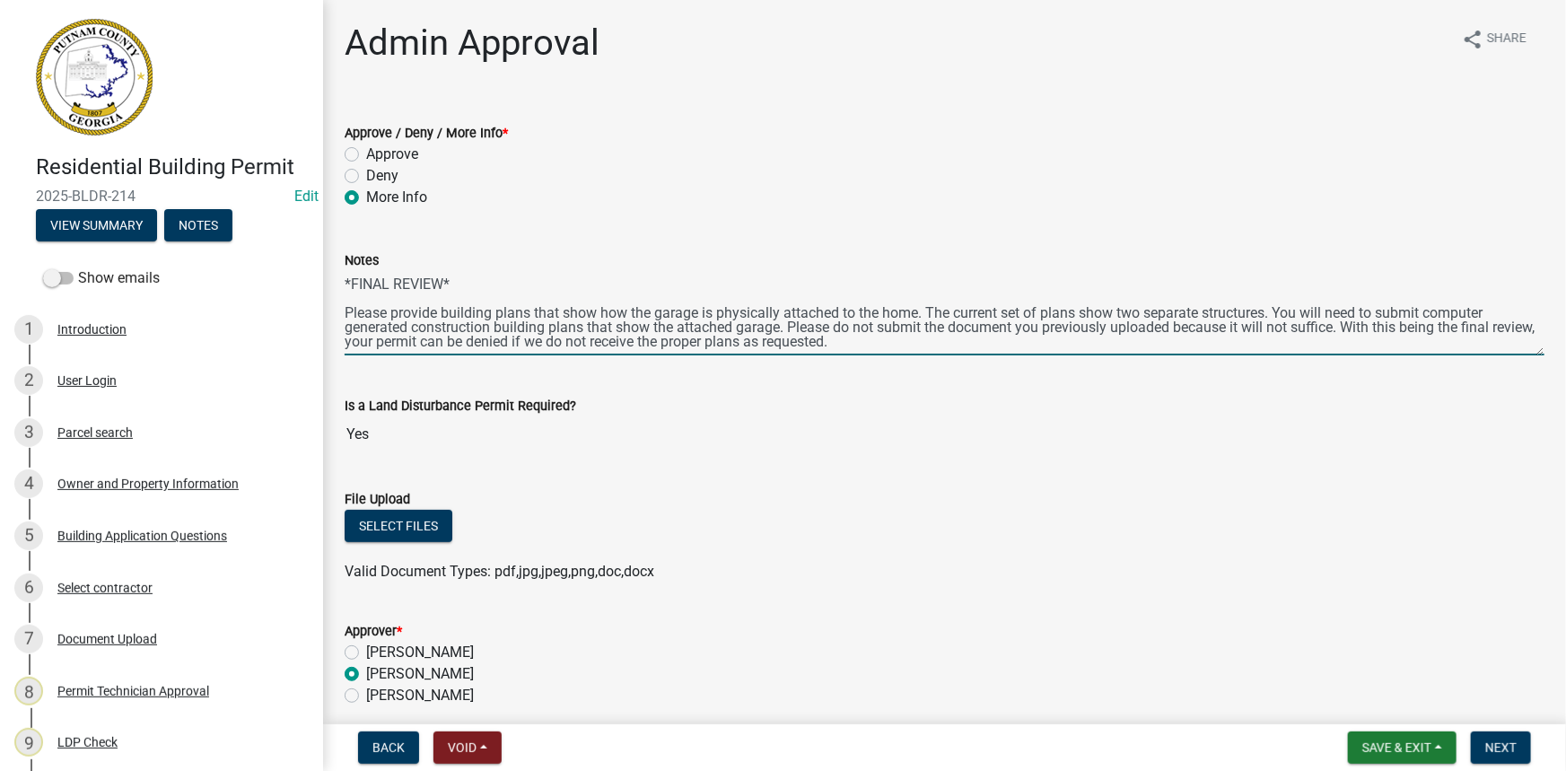
drag, startPoint x: 897, startPoint y: 94, endPoint x: 279, endPoint y: 57, distance: 618.7
click at [225, 3] on div "Residential Building Permit 2025-BLDR-214 Edit View Summary Notes Show emails 1…" at bounding box center [783, 385] width 1566 height 771
drag, startPoint x: 890, startPoint y: 346, endPoint x: 312, endPoint y: 305, distance: 578.6
click at [312, 305] on div "Residential Building Permit 2025-BLDR-214 Edit View Summary Notes Show emails 1…" at bounding box center [783, 385] width 1566 height 771
paste textarea "updated building plans that clearly show how the garage is physically attached …"
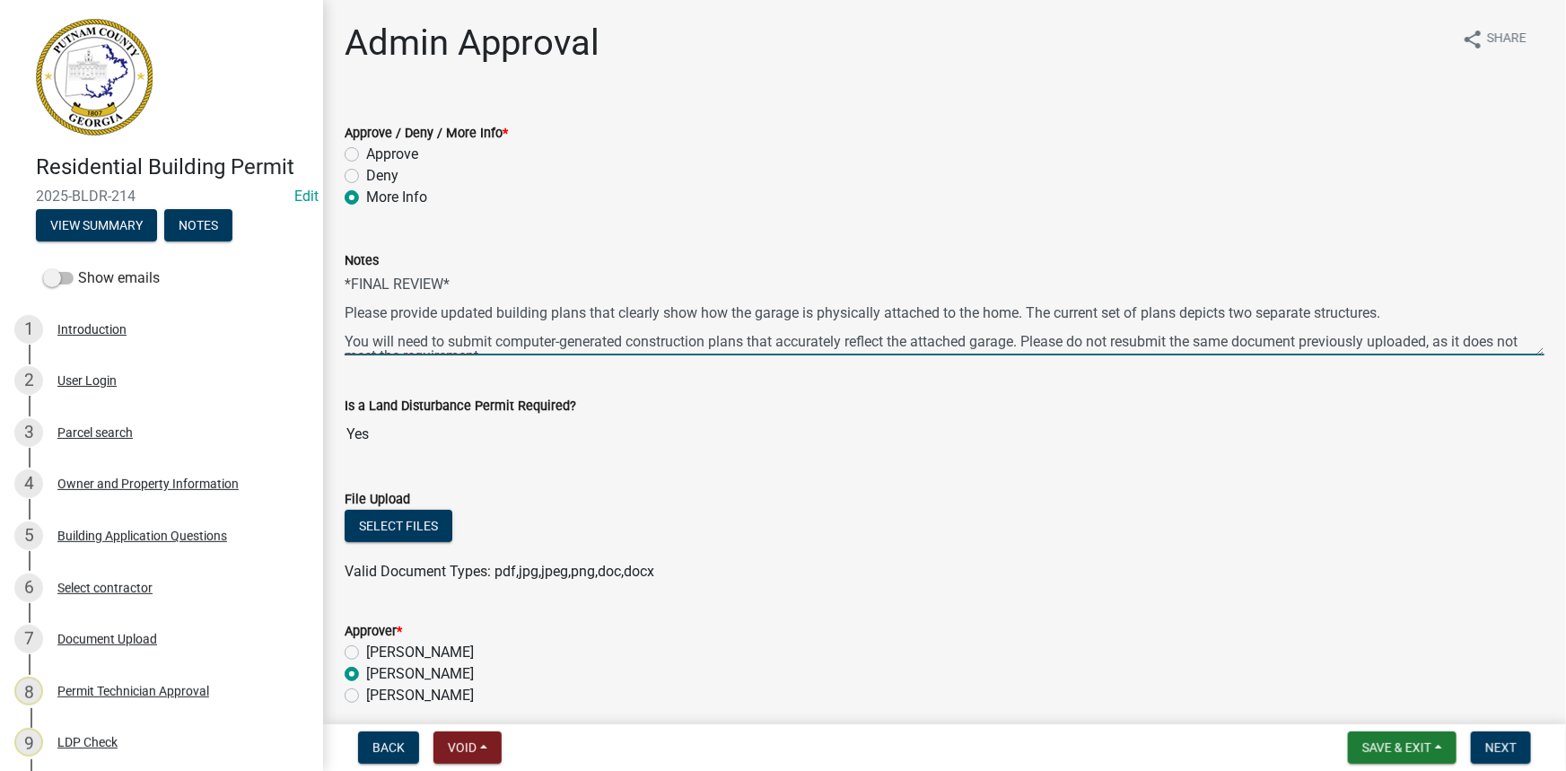
scroll to position [38, 0]
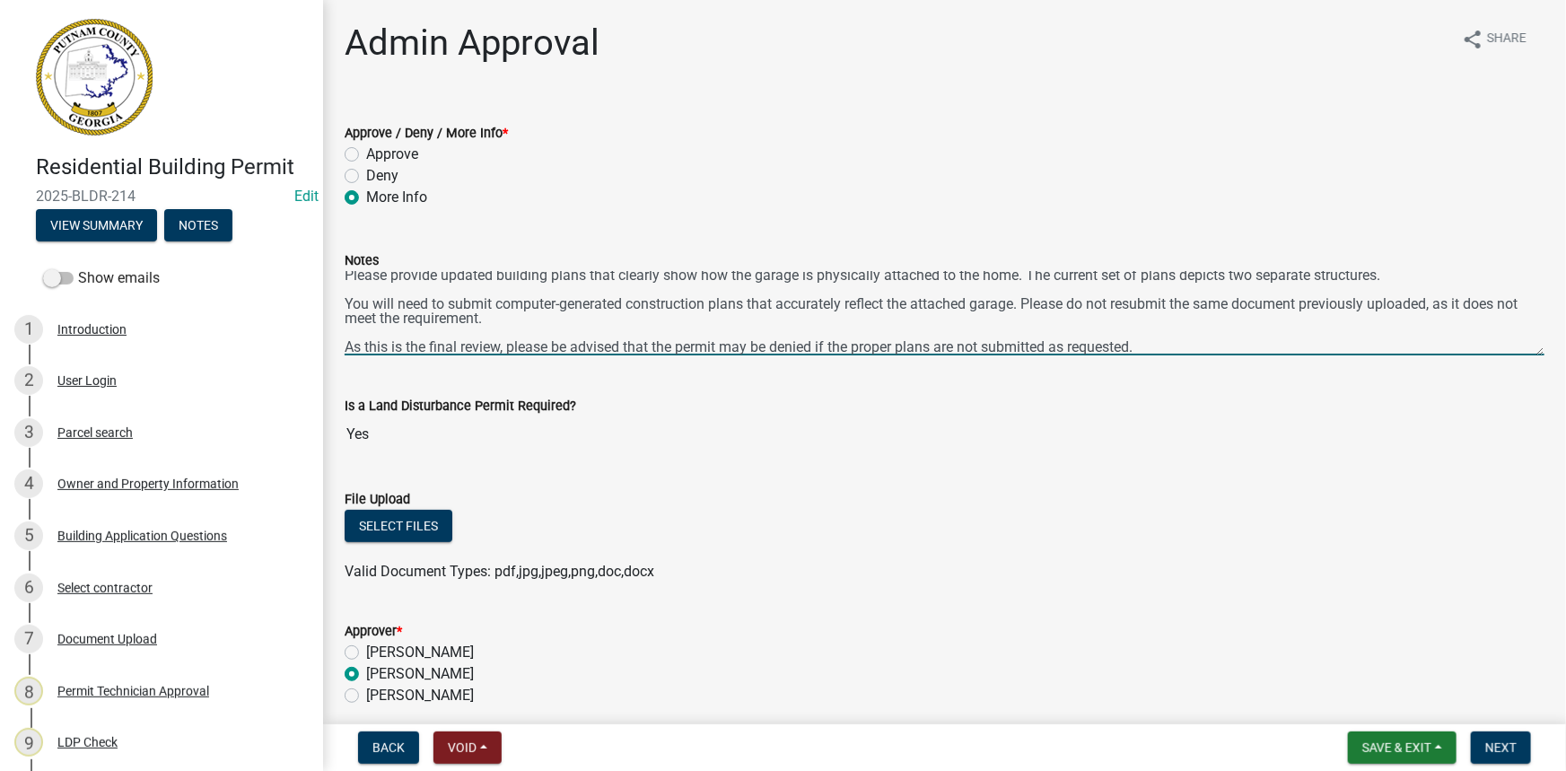
click at [345, 301] on textarea "*FINAL REVIEW* Please provide updated building plans that clearly show how the …" at bounding box center [945, 313] width 1200 height 84
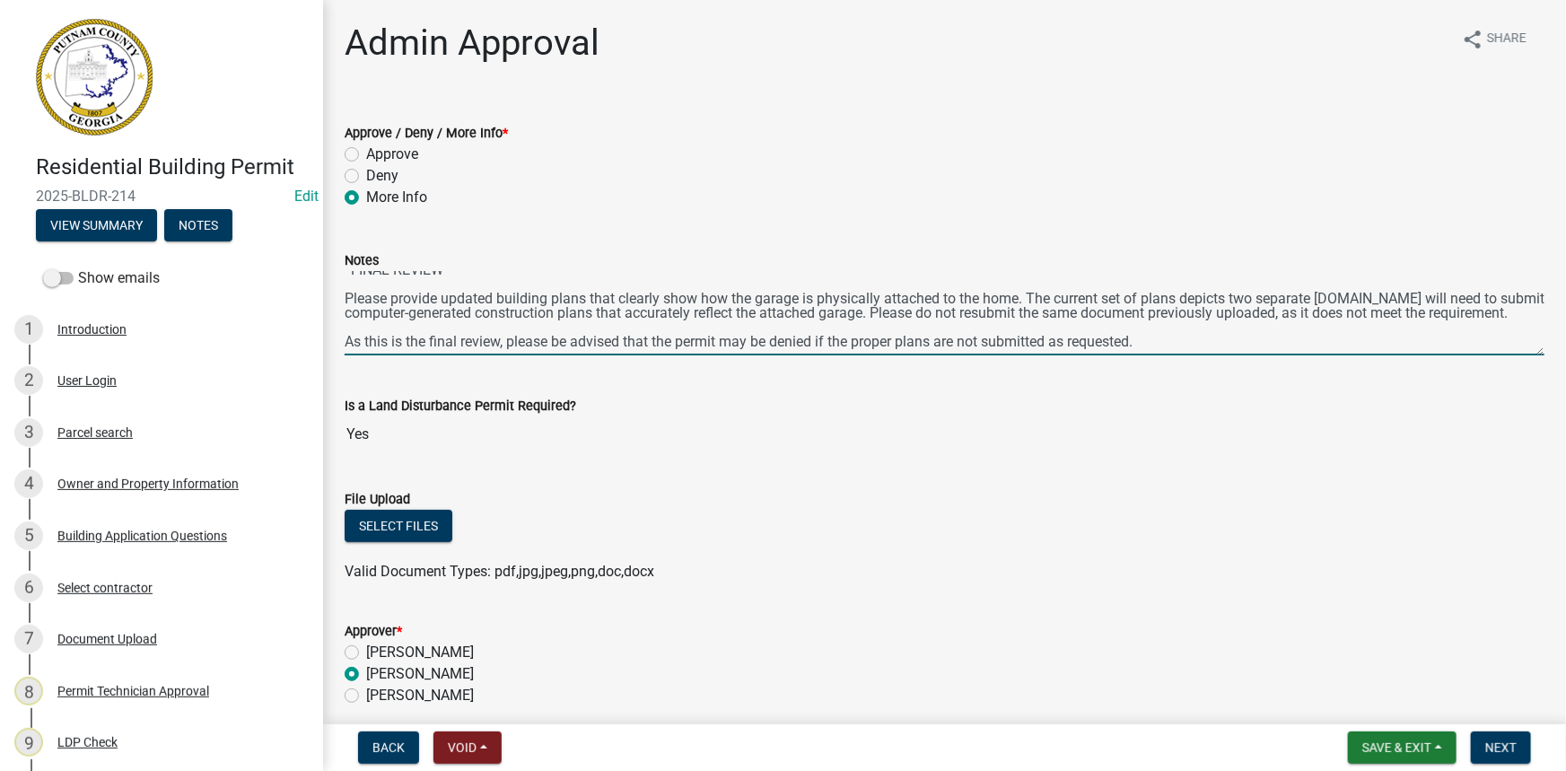
scroll to position [15, 0]
click at [341, 346] on div "Notes *FINAL REVIEW* Please provide updated building plans that clearly show ho…" at bounding box center [944, 289] width 1227 height 131
click at [347, 349] on textarea "*FINAL REVIEW* Please provide updated building plans that clearly show how the …" at bounding box center [945, 313] width 1200 height 84
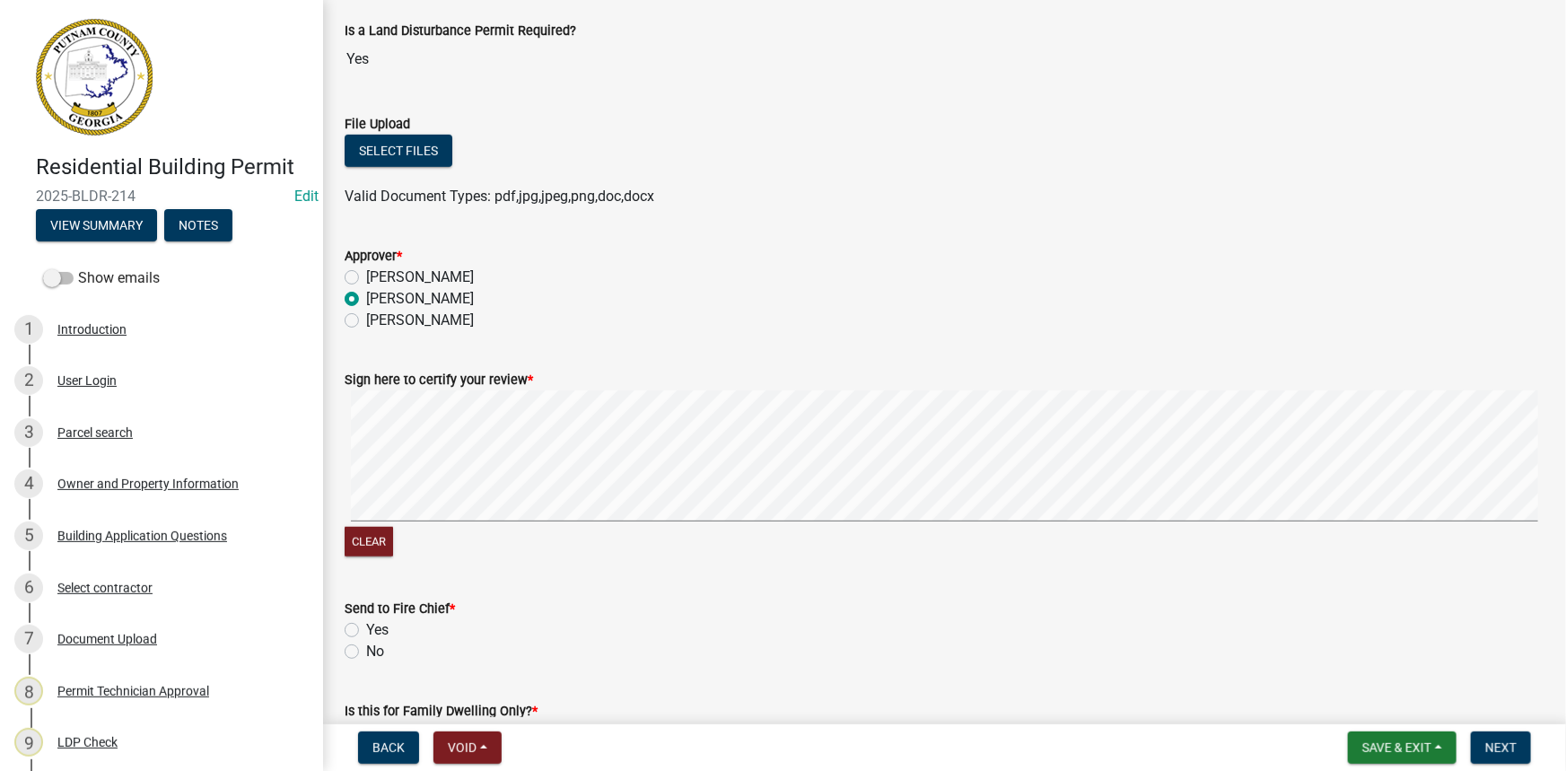
scroll to position [489, 0]
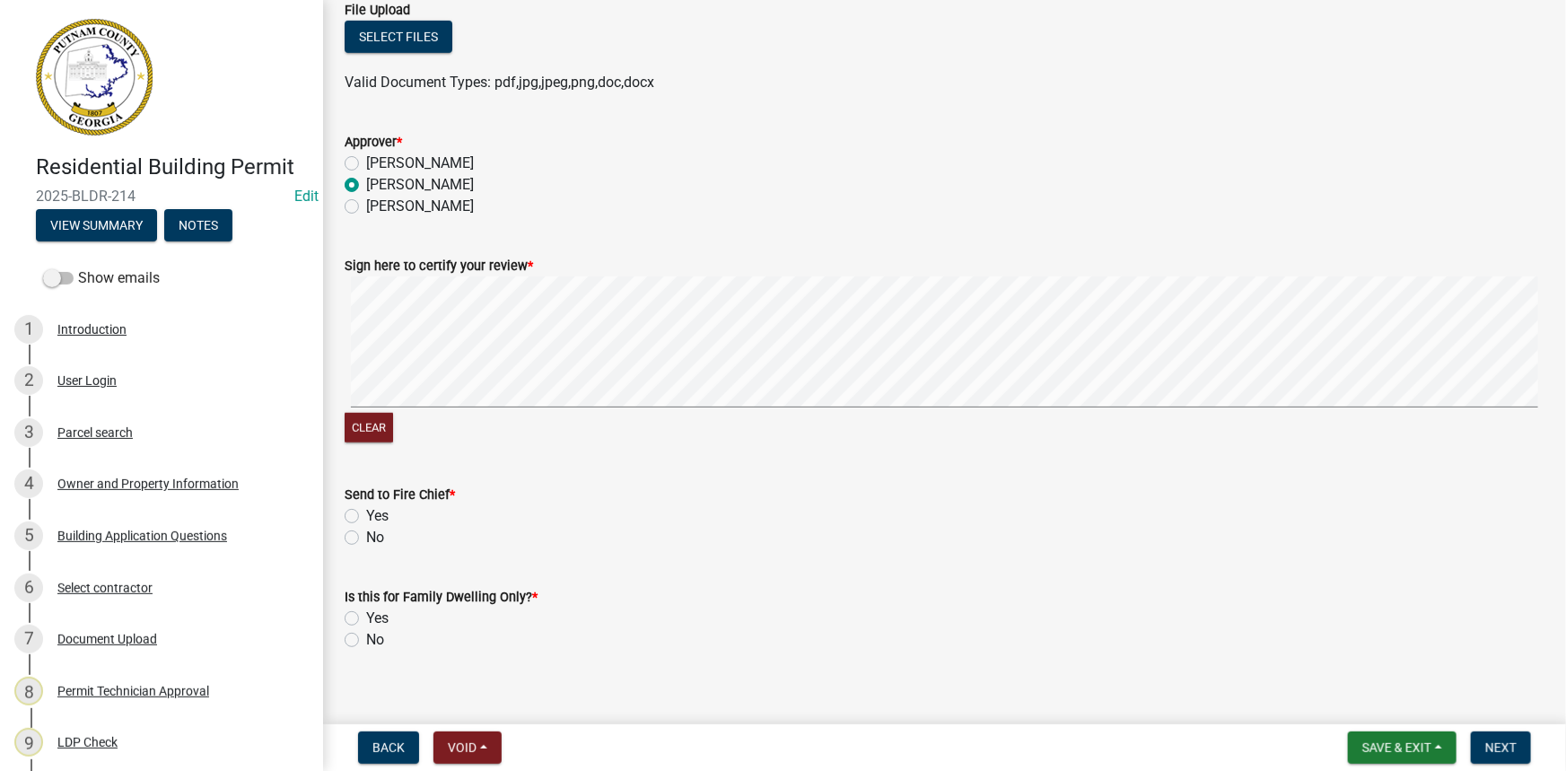
type textarea "*FINAL REVIEW* Please provide updated building plans that clearly show how the …"
click at [366, 538] on label "No" at bounding box center [375, 538] width 18 height 22
click at [366, 538] on input "No" at bounding box center [372, 533] width 12 height 12
radio input "true"
click at [366, 637] on label "No" at bounding box center [375, 640] width 18 height 22
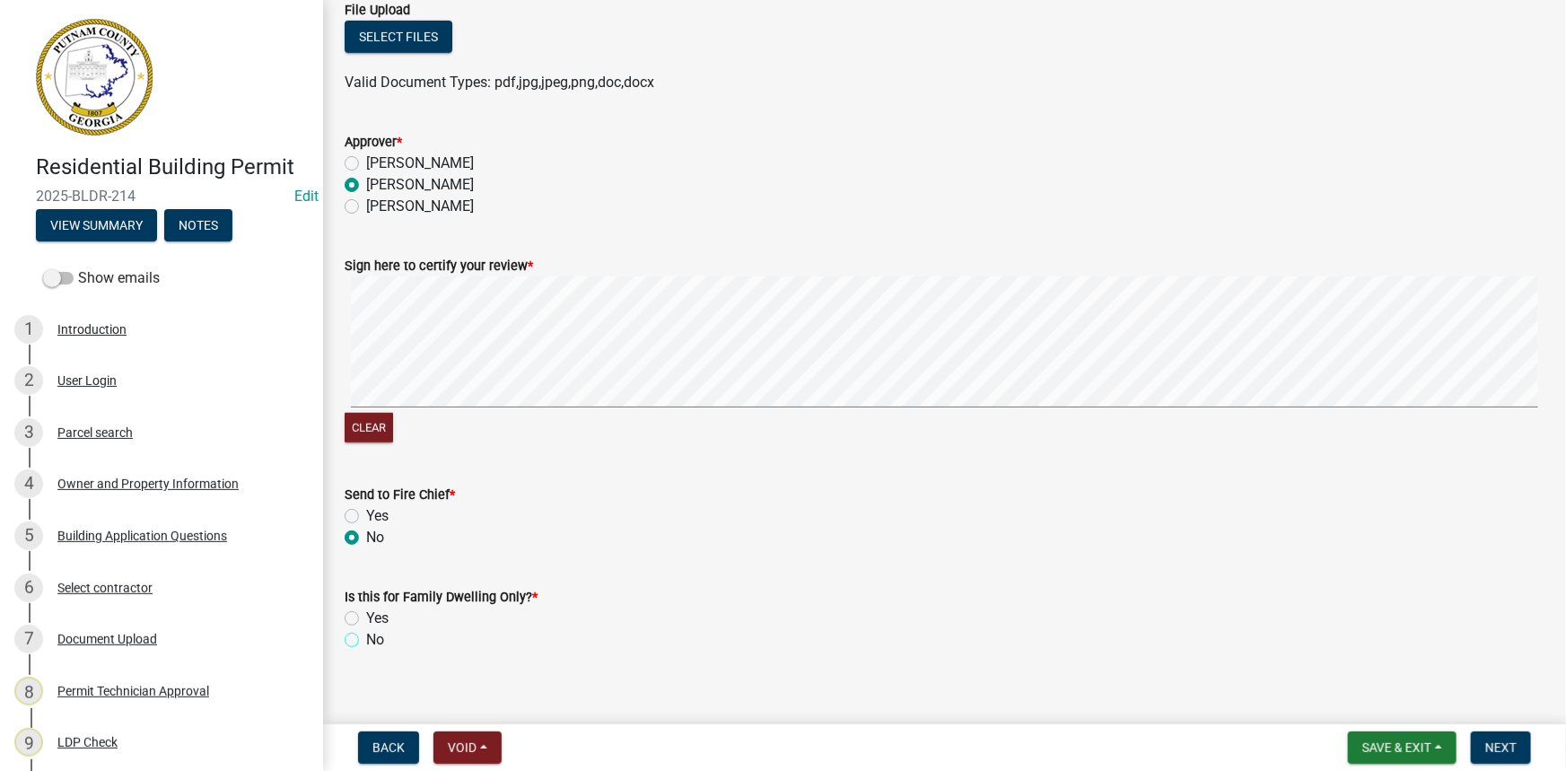
click at [366, 637] on input "No" at bounding box center [372, 635] width 12 height 12
radio input "true"
click at [1509, 739] on button "Next" at bounding box center [1501, 748] width 60 height 32
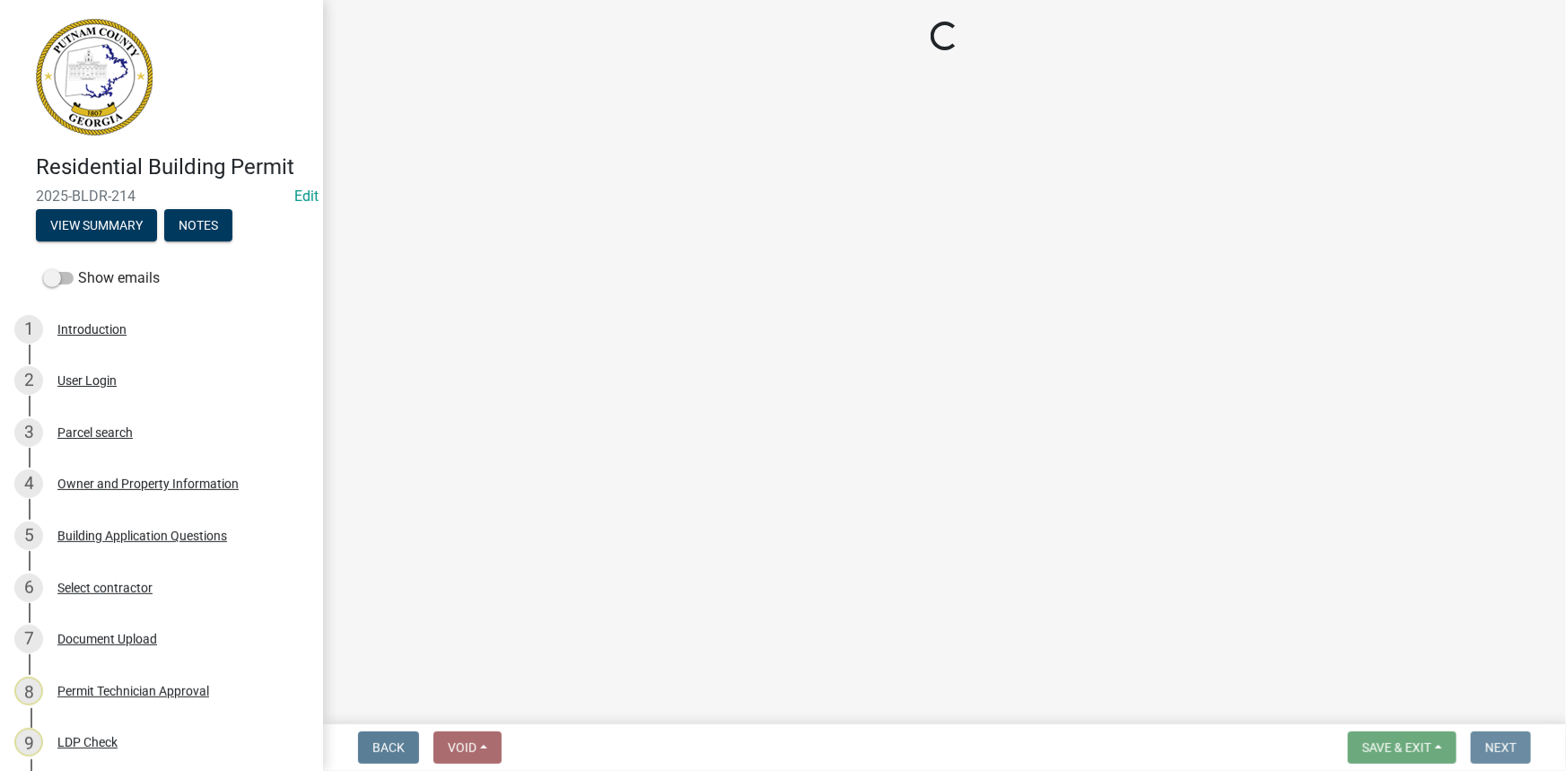
scroll to position [0, 0]
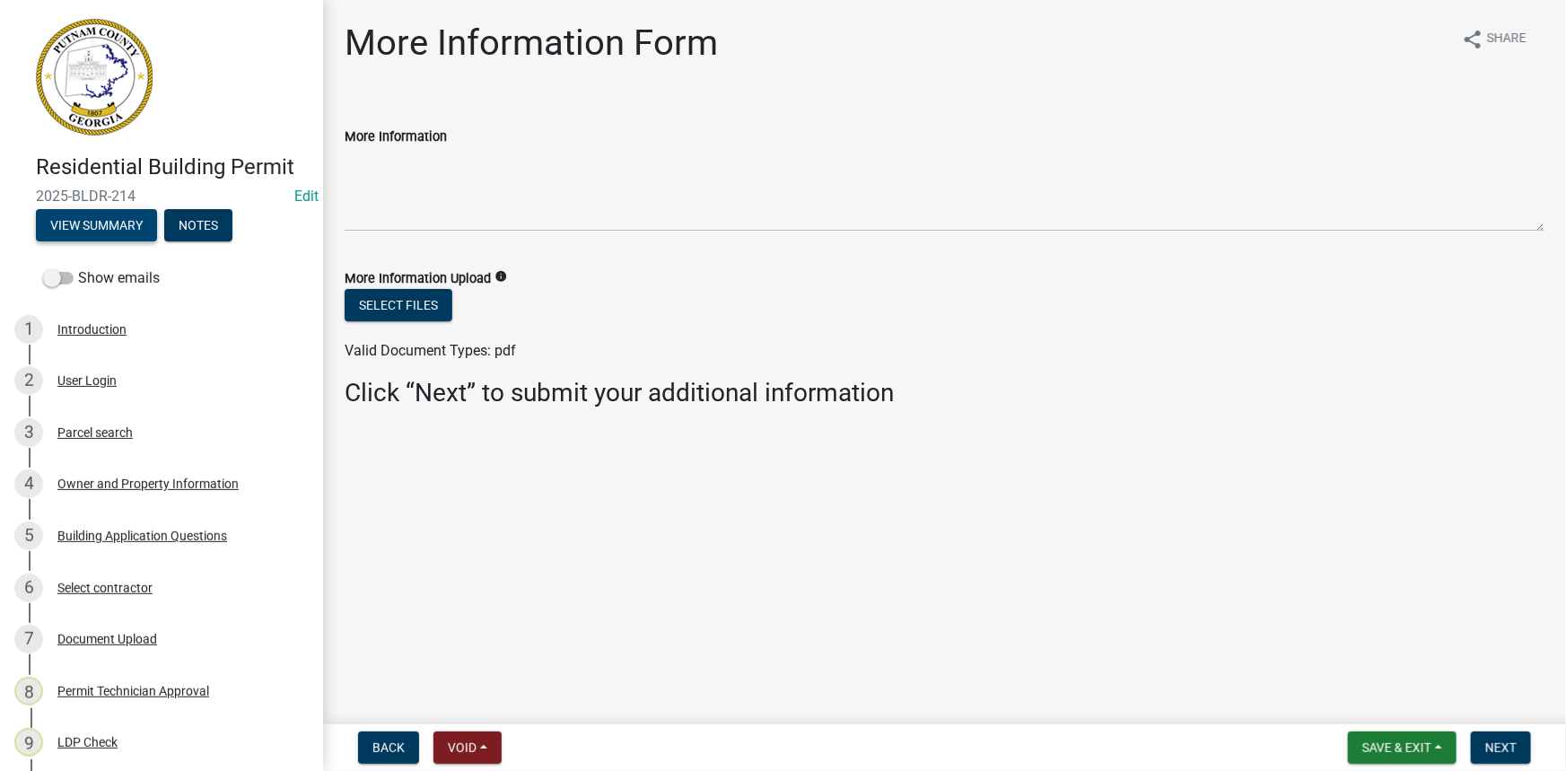
click at [105, 220] on button "View Summary" at bounding box center [96, 225] width 121 height 32
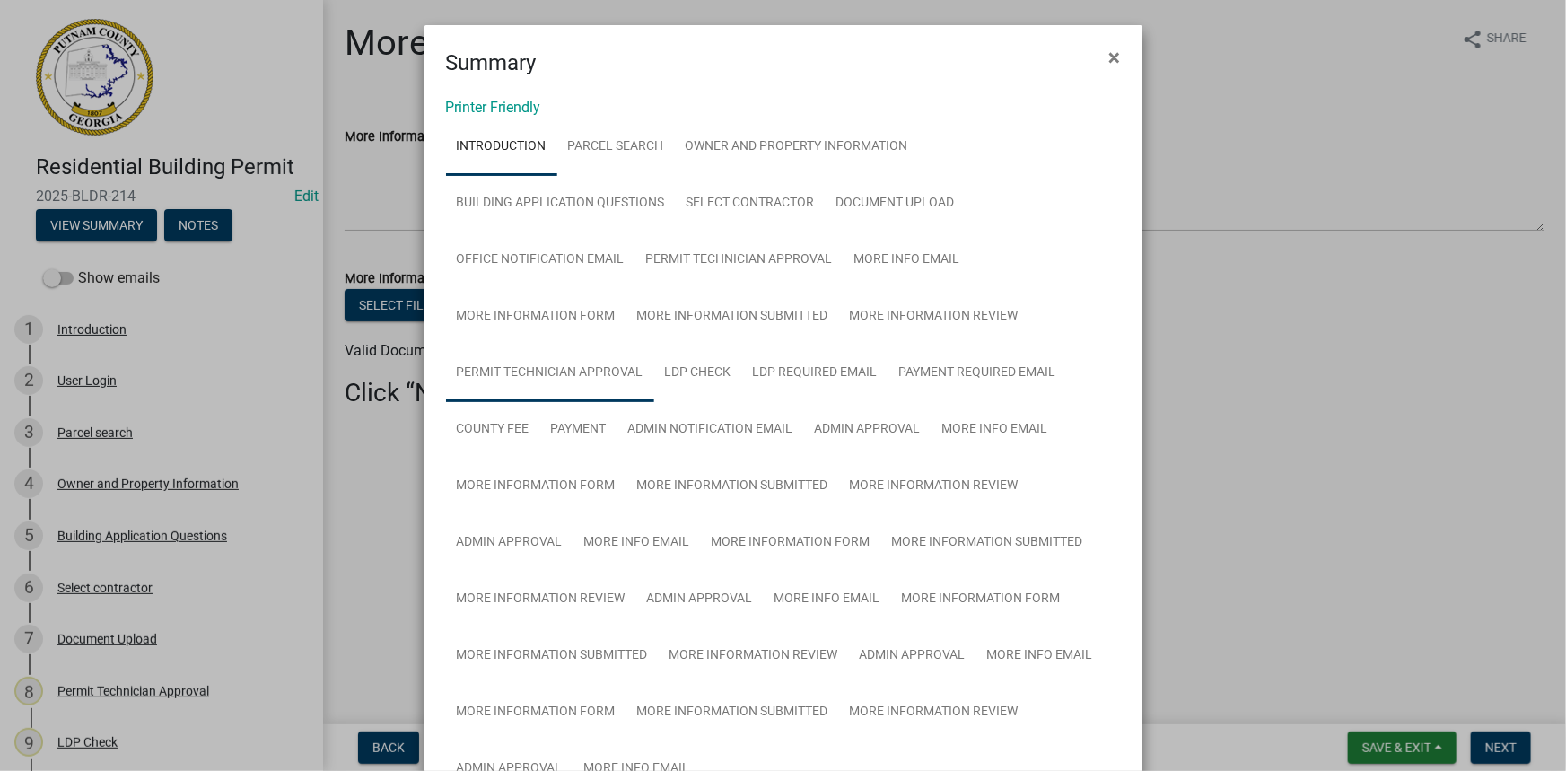
click at [541, 359] on link "Permit Technician Approval" at bounding box center [550, 373] width 208 height 57
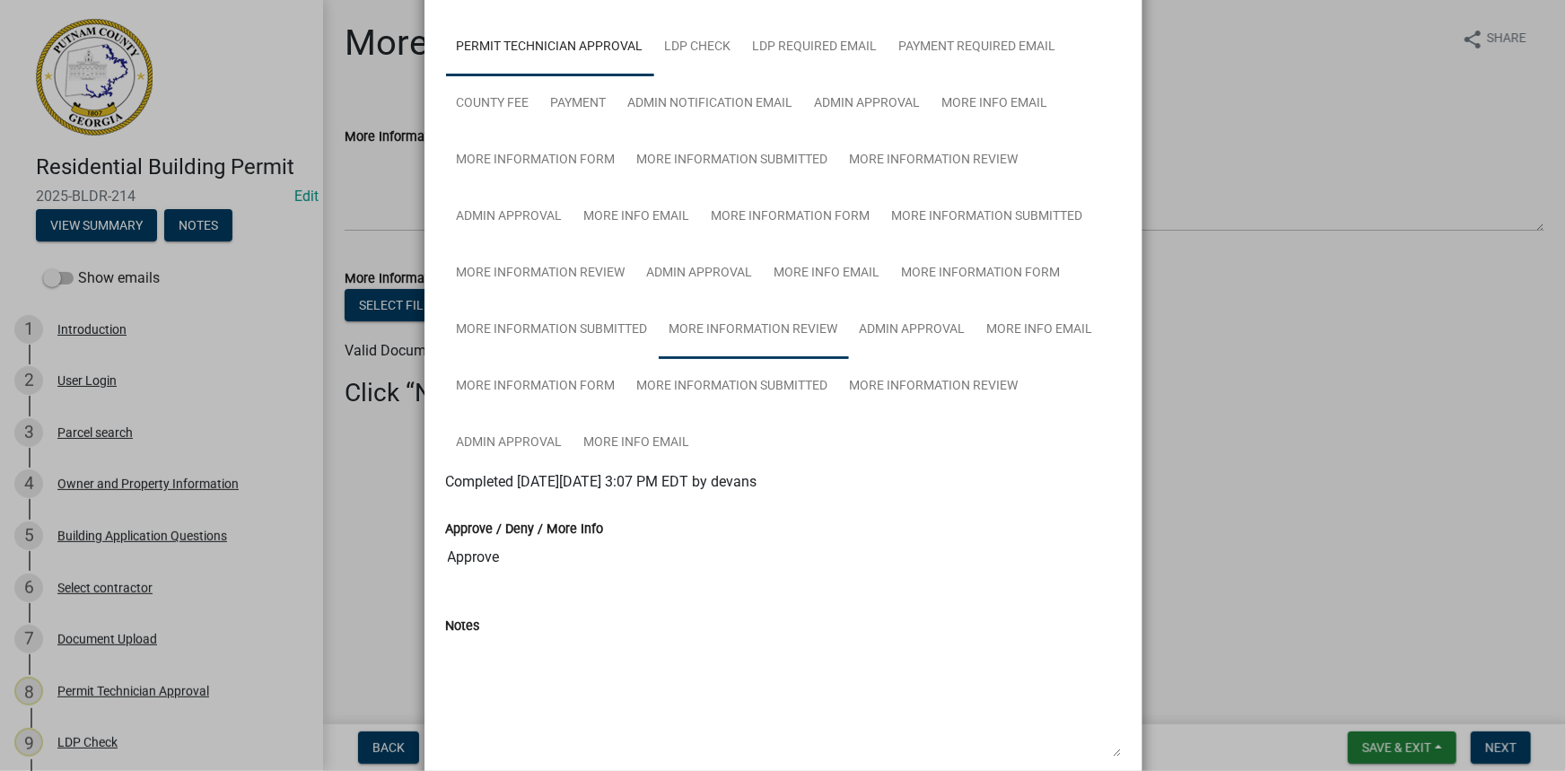
scroll to position [81, 0]
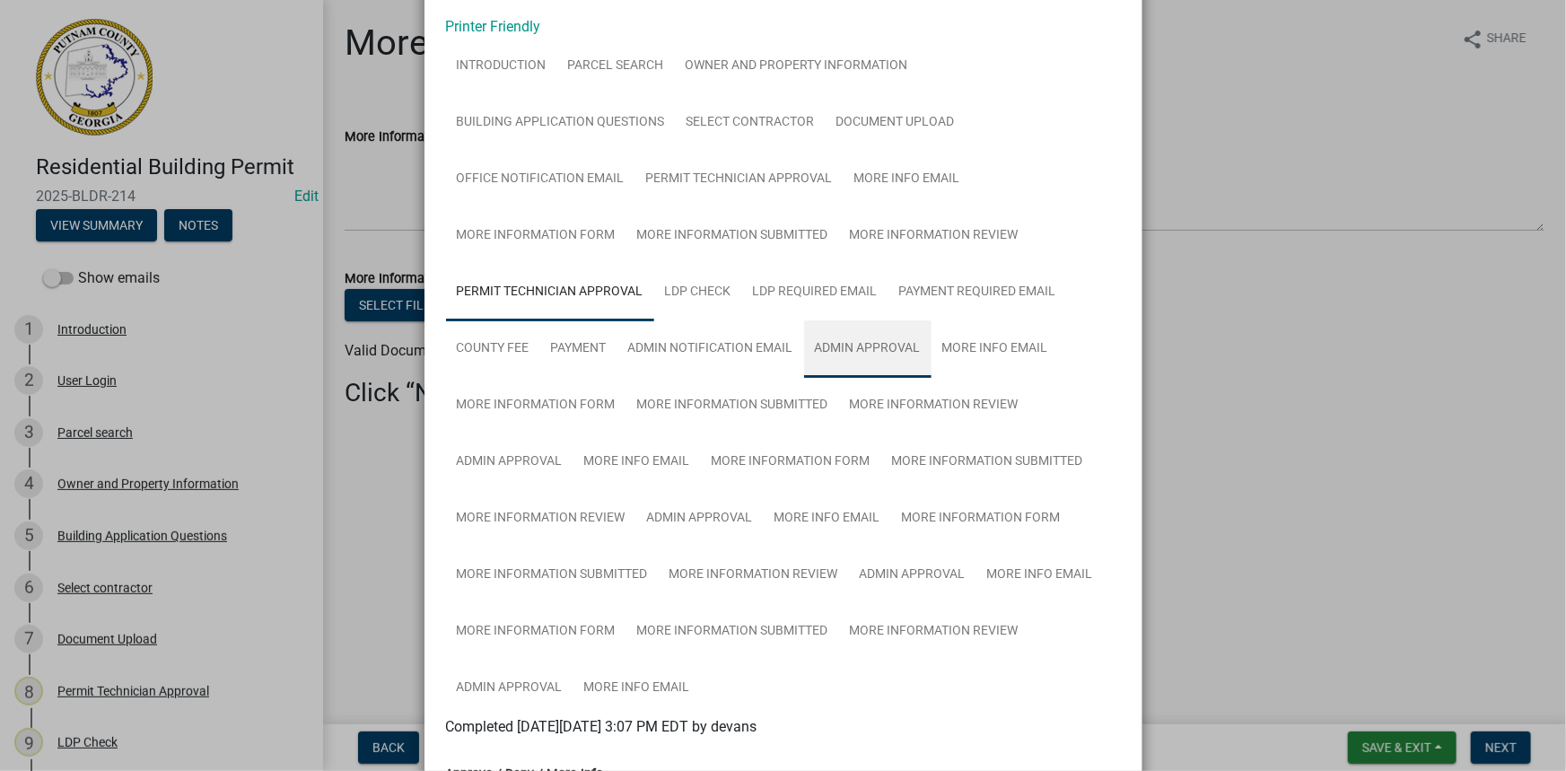
click at [862, 345] on link "Admin Approval" at bounding box center [867, 348] width 127 height 57
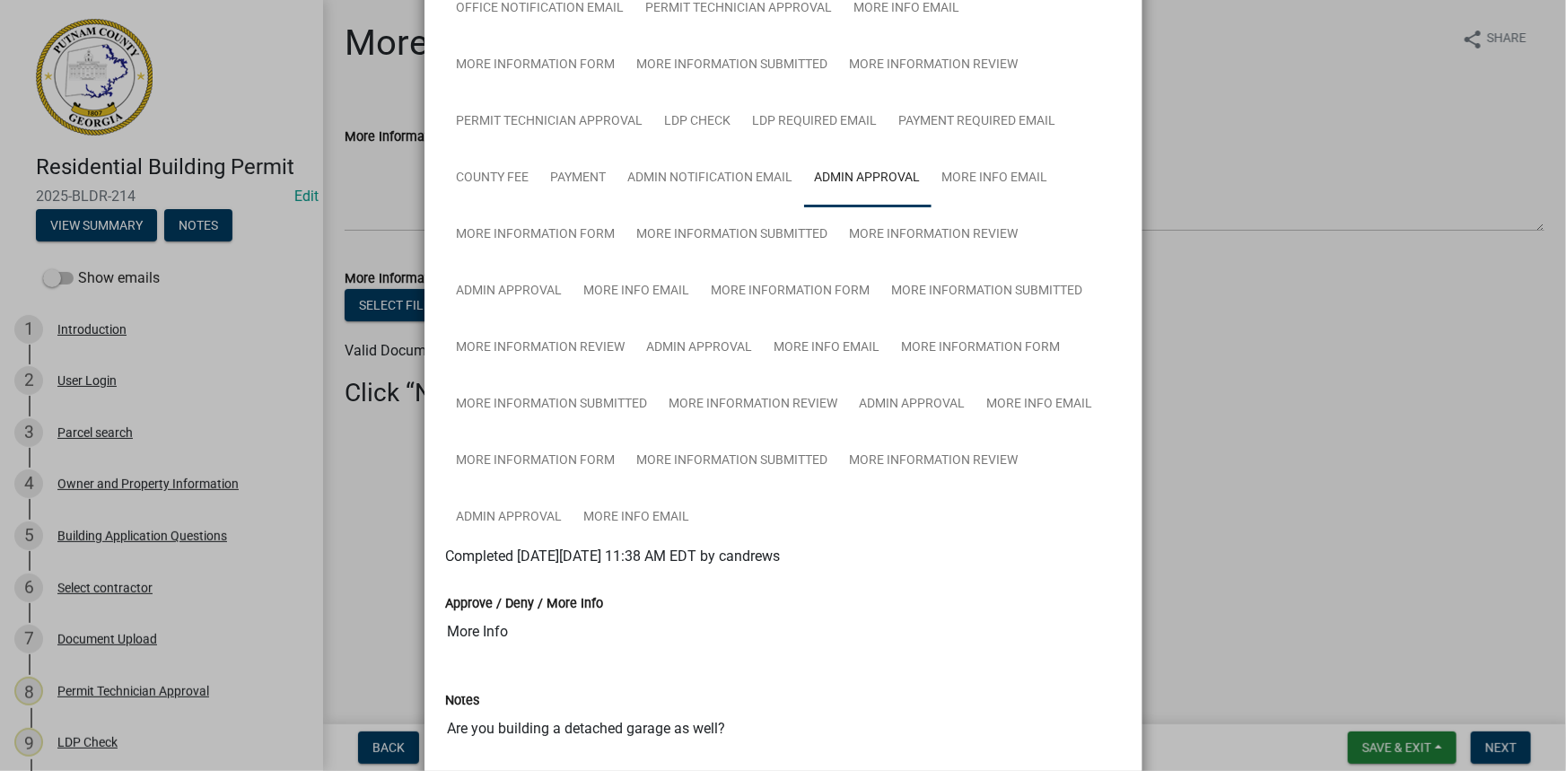
scroll to position [244, 0]
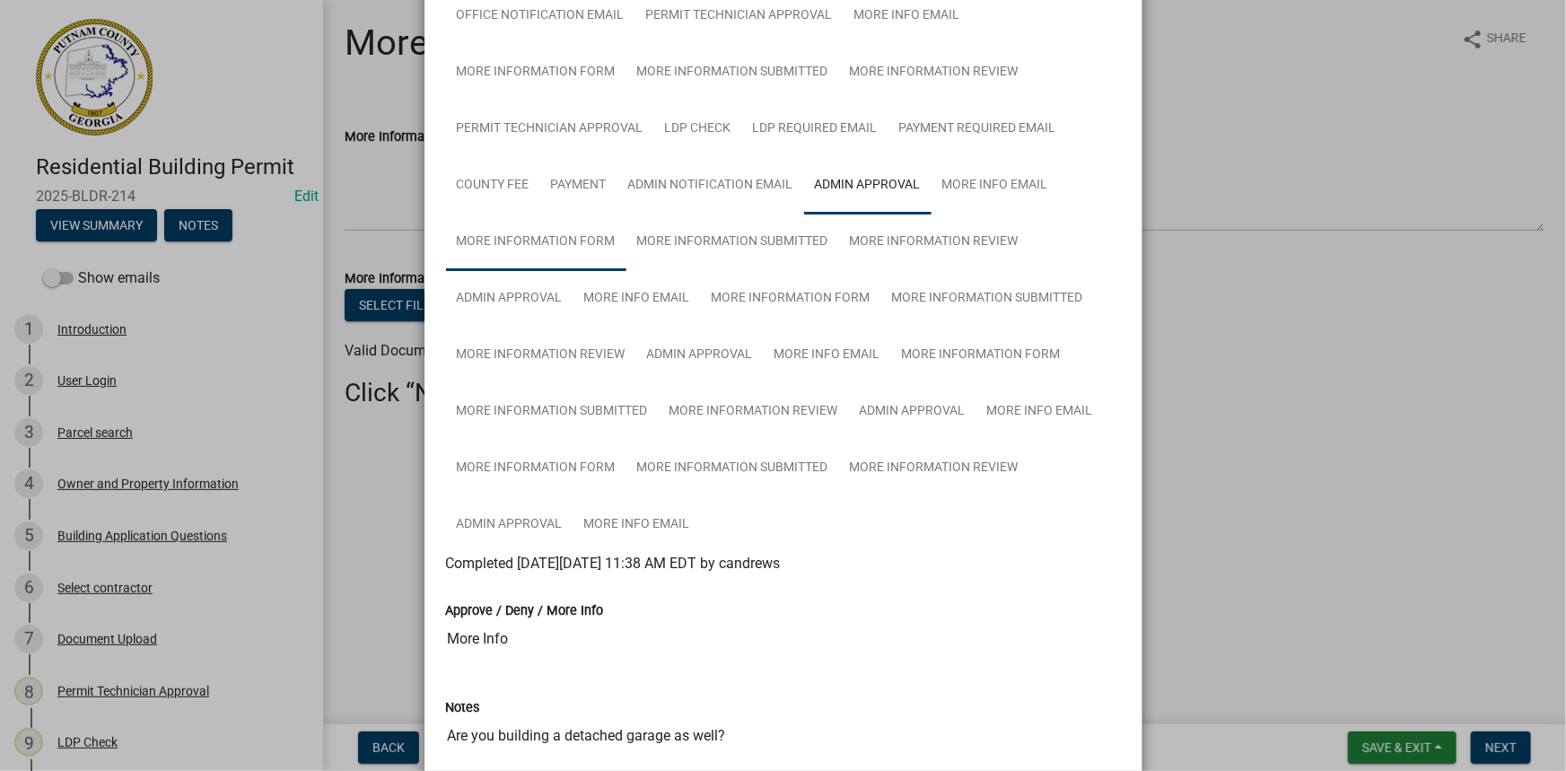
click at [577, 237] on link "More Information Form" at bounding box center [536, 242] width 180 height 57
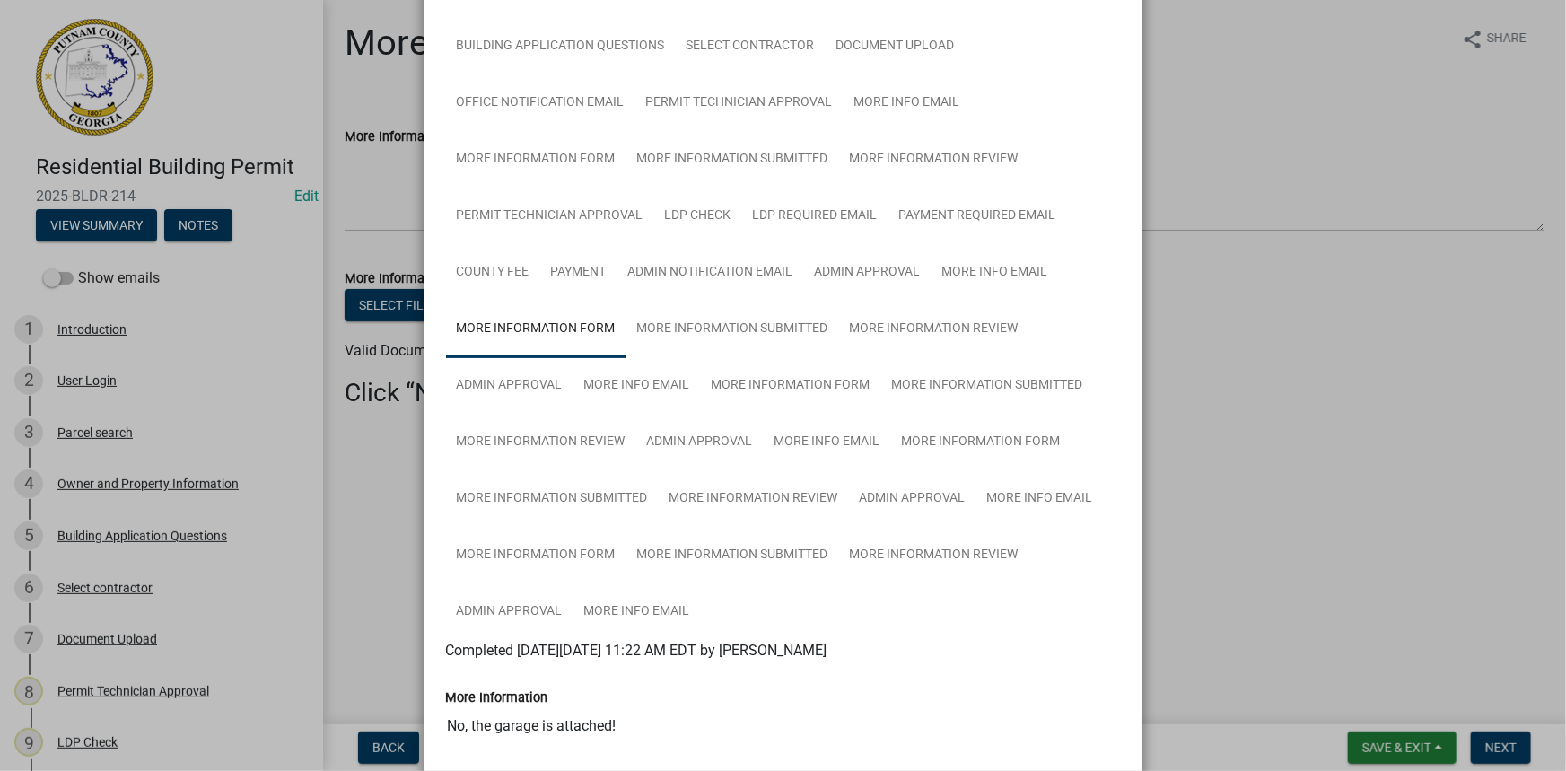
scroll to position [210, 0]
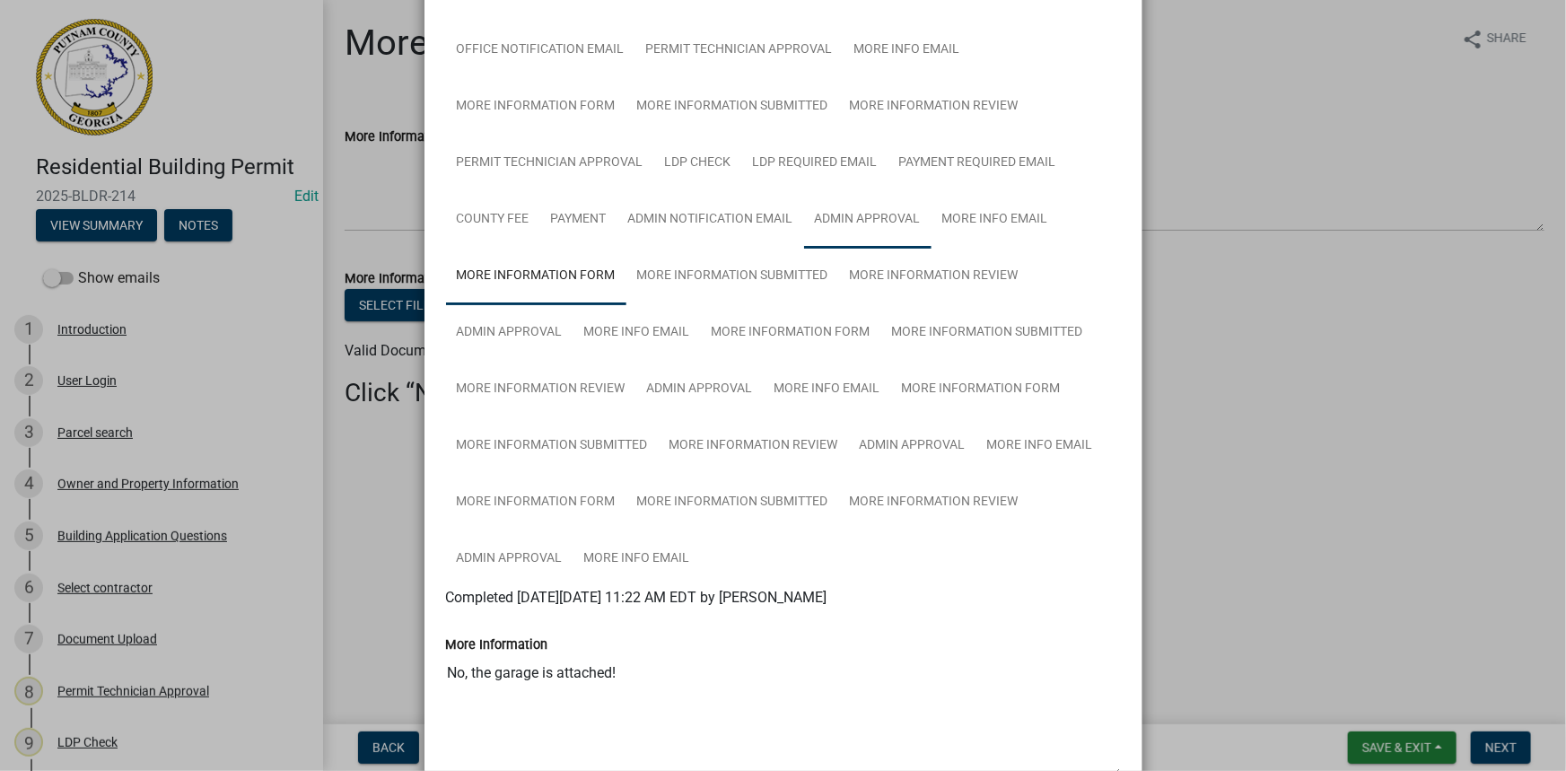
drag, startPoint x: 844, startPoint y: 206, endPoint x: 802, endPoint y: 265, distance: 71.5
click at [844, 206] on link "Admin Approval" at bounding box center [867, 219] width 127 height 57
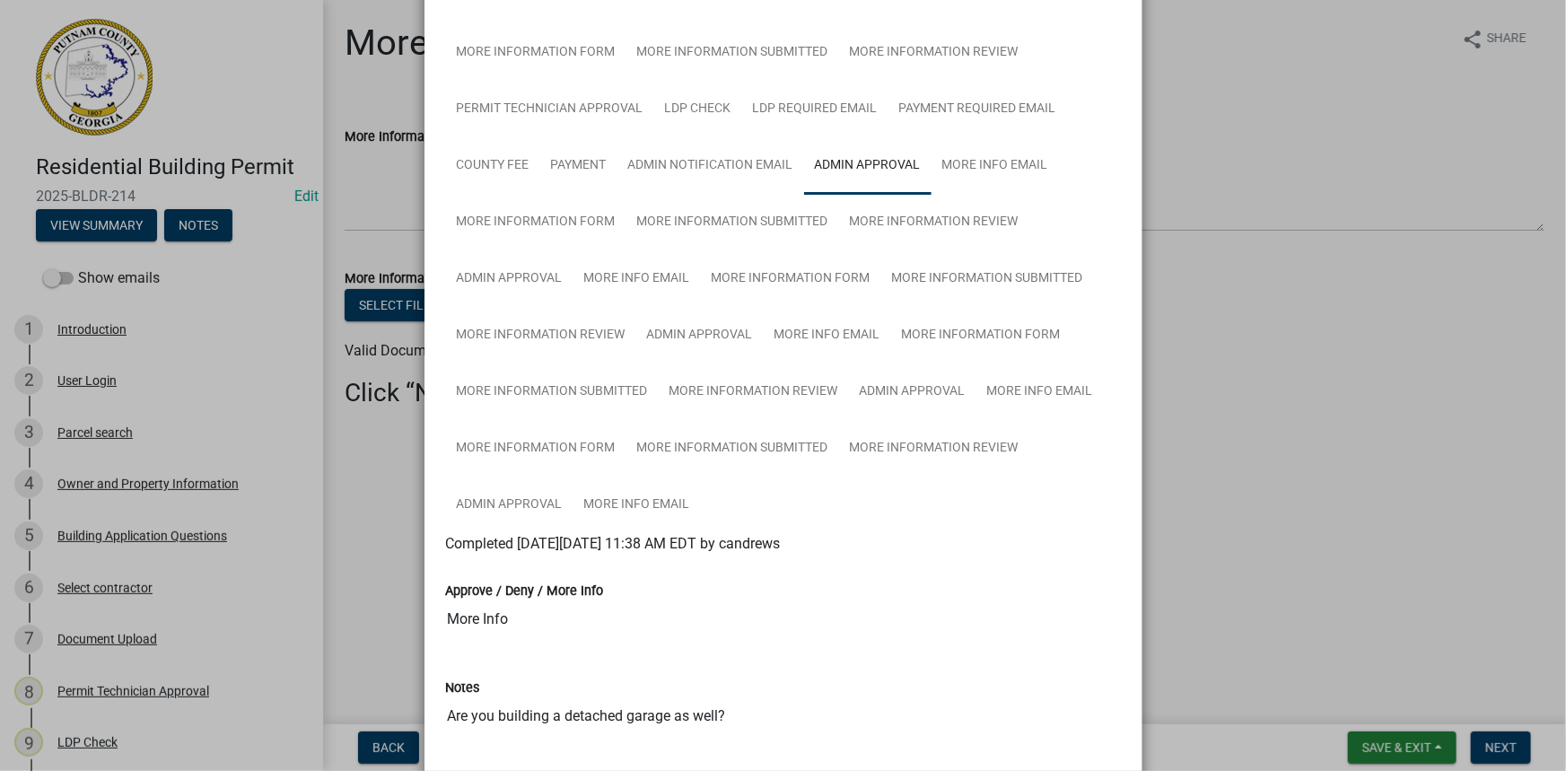
scroll to position [292, 0]
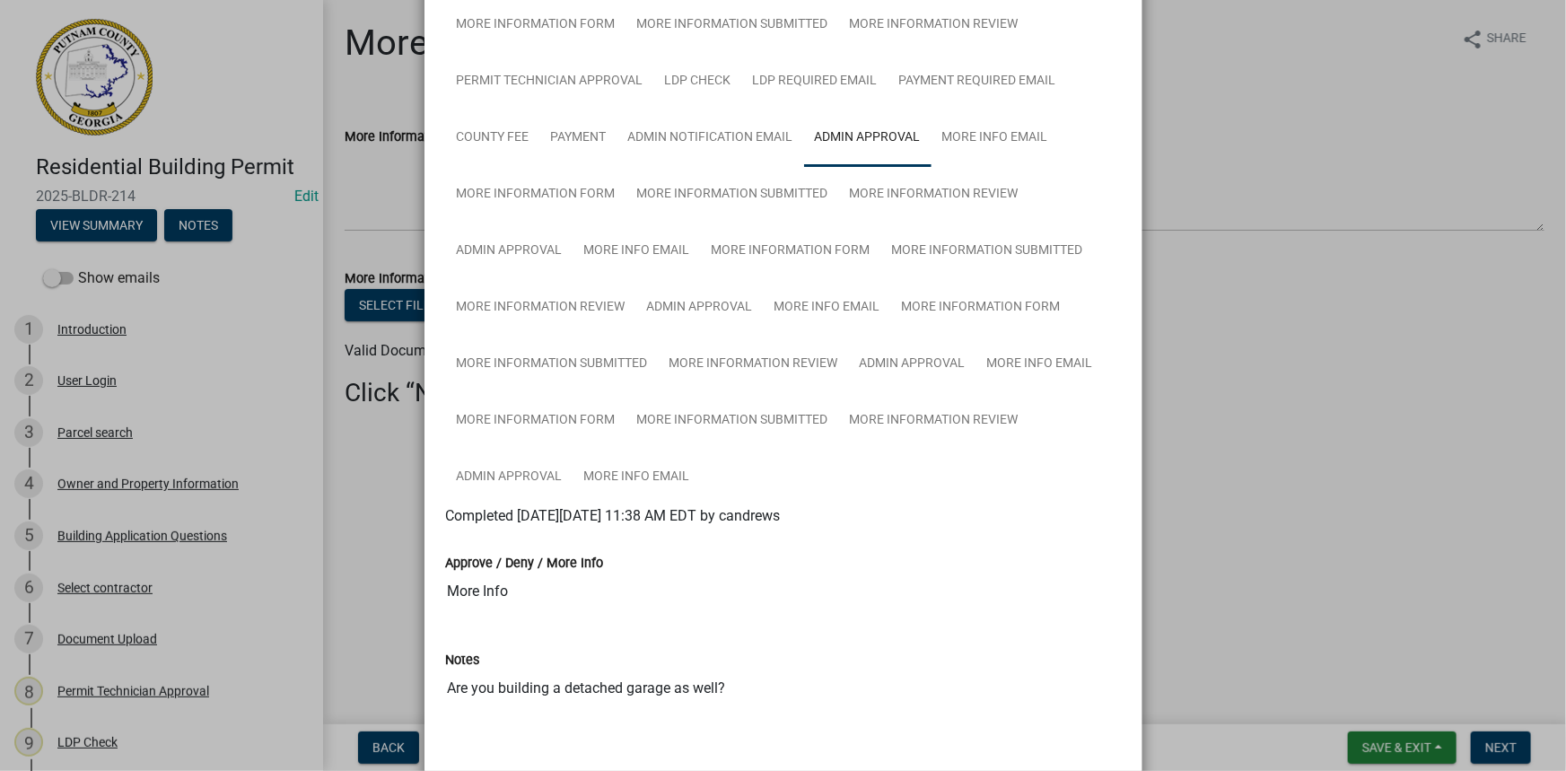
drag, startPoint x: 737, startPoint y: 683, endPoint x: 431, endPoint y: 682, distance: 306.1
click at [433, 682] on div "Notes Are you building a detached garage as well?" at bounding box center [784, 715] width 702 height 183
click at [566, 196] on link "More Information Form" at bounding box center [536, 194] width 180 height 57
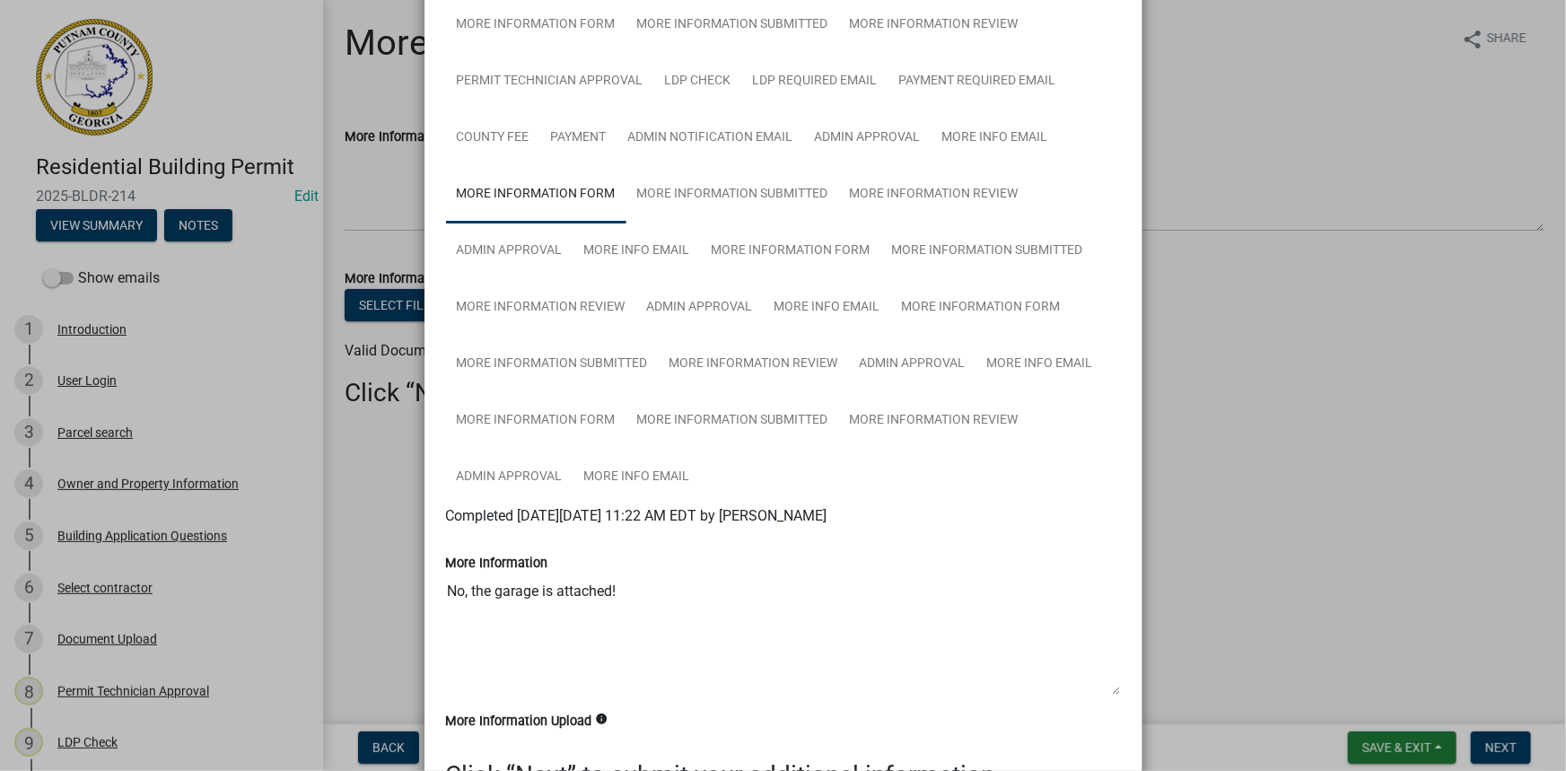
drag, startPoint x: 617, startPoint y: 592, endPoint x: 414, endPoint y: 589, distance: 202.9
click at [414, 589] on ngb-modal-window "Summary × Printer Friendly Introduction Parcel search Owner and Property Inform…" at bounding box center [783, 385] width 1566 height 771
click at [476, 242] on link "Admin Approval" at bounding box center [509, 251] width 127 height 57
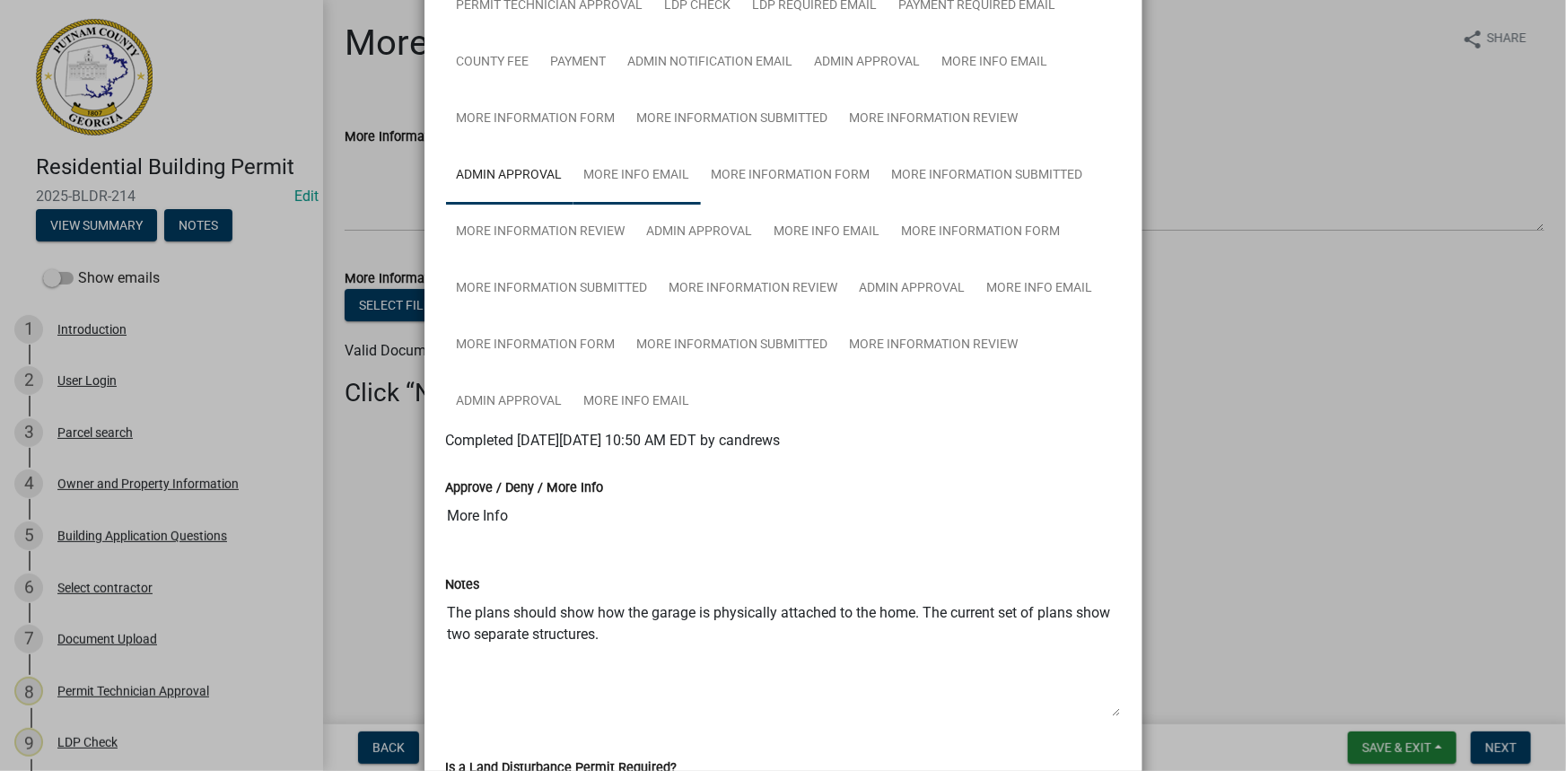
scroll to position [373, 0]
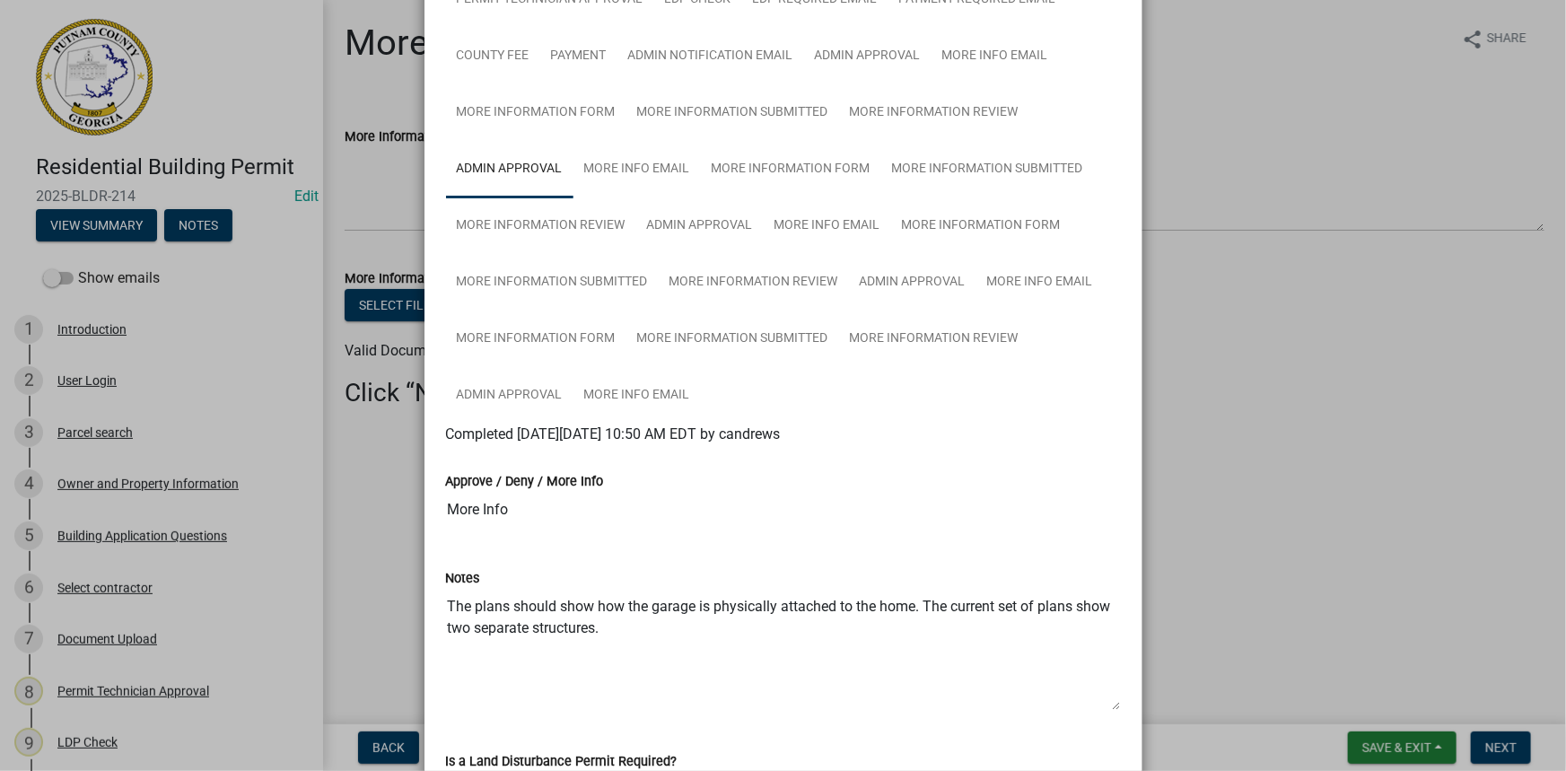
drag, startPoint x: 601, startPoint y: 620, endPoint x: 408, endPoint y: 585, distance: 196.1
click at [408, 585] on ngb-modal-window "Summary × Printer Friendly Introduction Parcel search Owner and Property Inform…" at bounding box center [783, 385] width 1566 height 771
click at [789, 175] on link "More Information Form" at bounding box center [791, 169] width 180 height 57
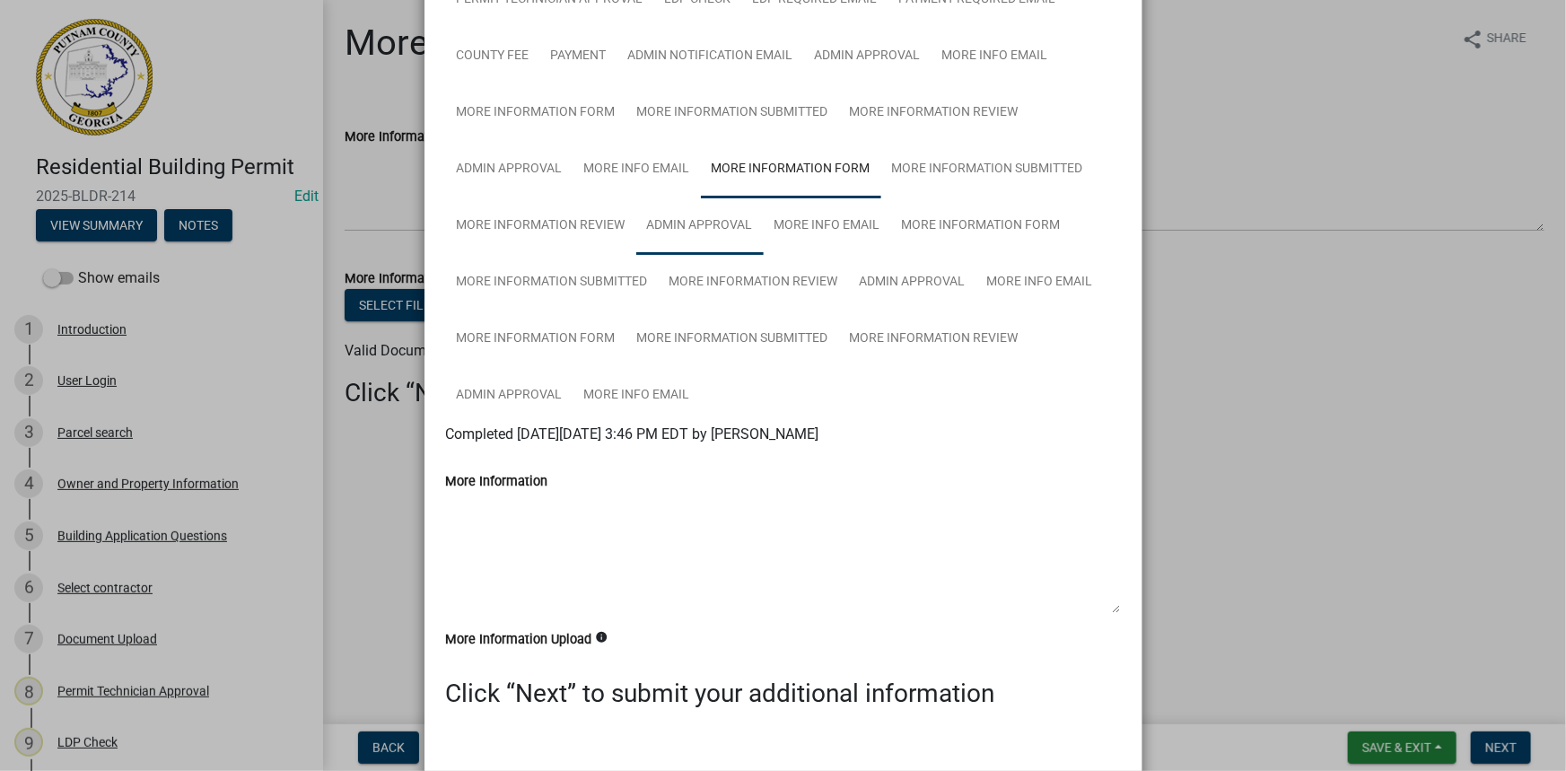
click at [702, 227] on link "Admin Approval" at bounding box center [699, 225] width 127 height 57
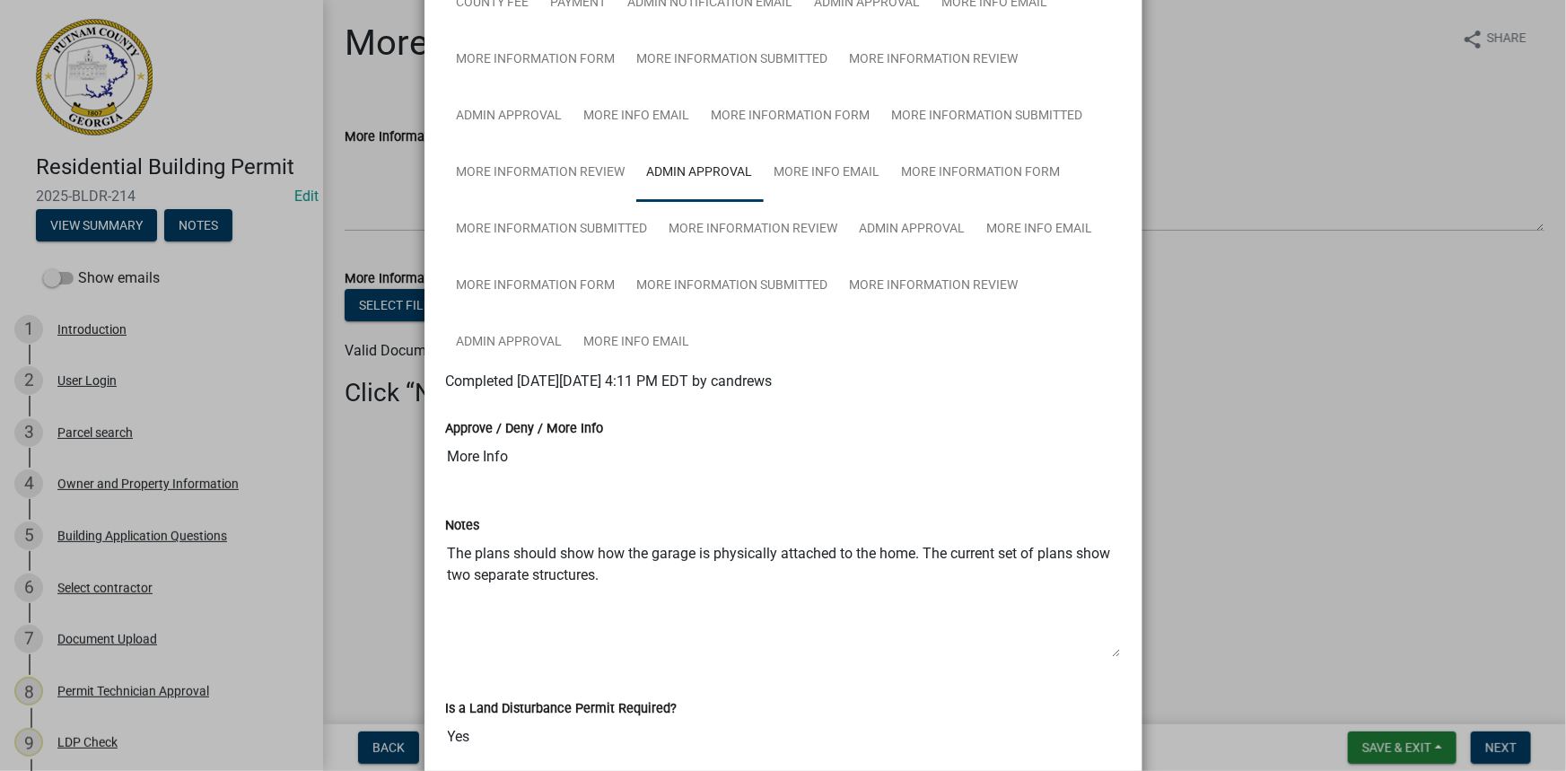
scroll to position [455, 0]
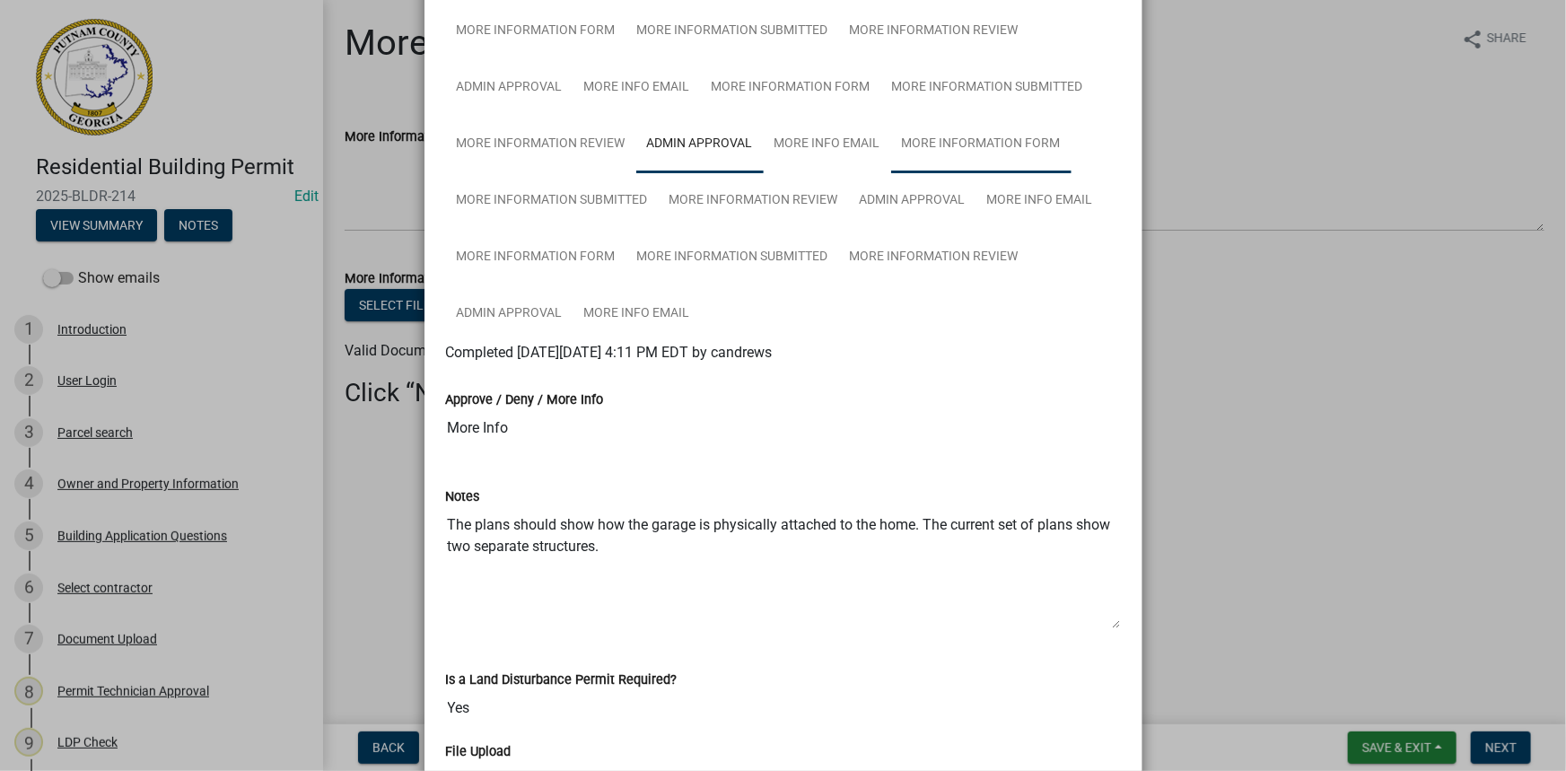
click at [950, 153] on link "More Information Form" at bounding box center [981, 144] width 180 height 57
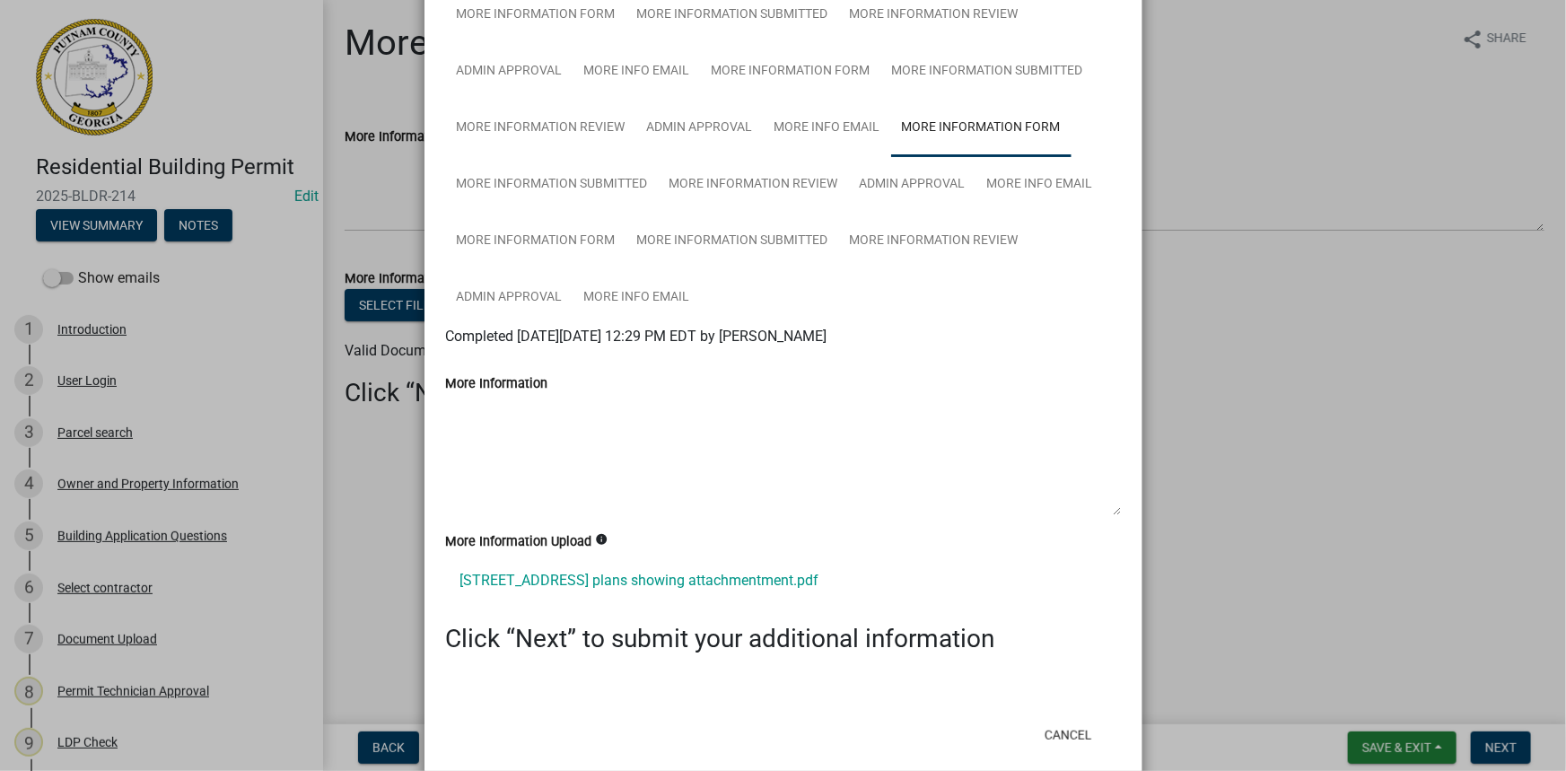
scroll to position [500, 0]
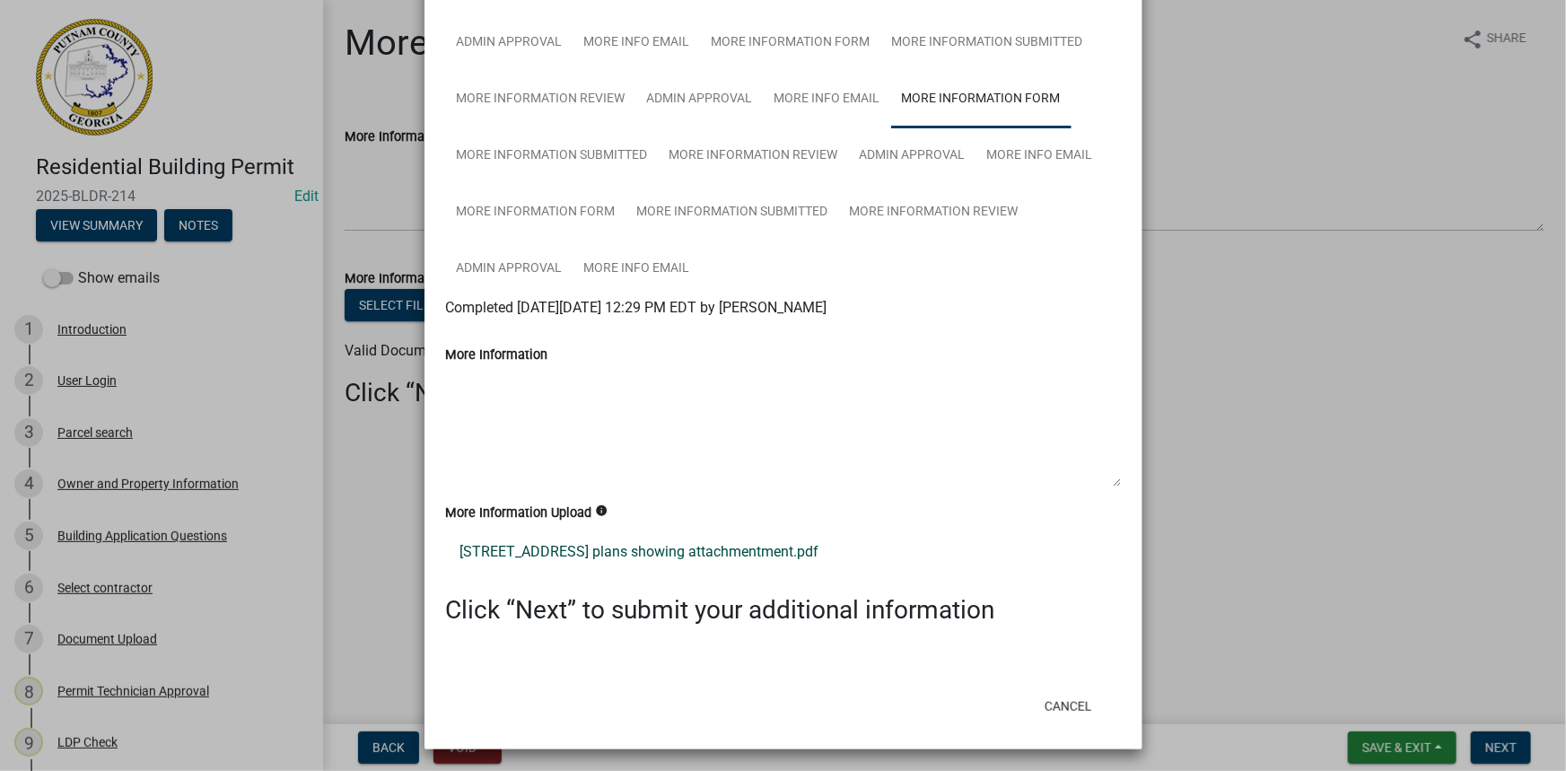
click at [675, 557] on link "[STREET_ADDRESS] plans showing attachmentment.pdf" at bounding box center [783, 552] width 675 height 43
click at [760, 540] on link "[STREET_ADDRESS] plans showing attachmentment.pdf" at bounding box center [783, 552] width 675 height 43
click at [879, 144] on link "Admin Approval" at bounding box center [912, 155] width 127 height 57
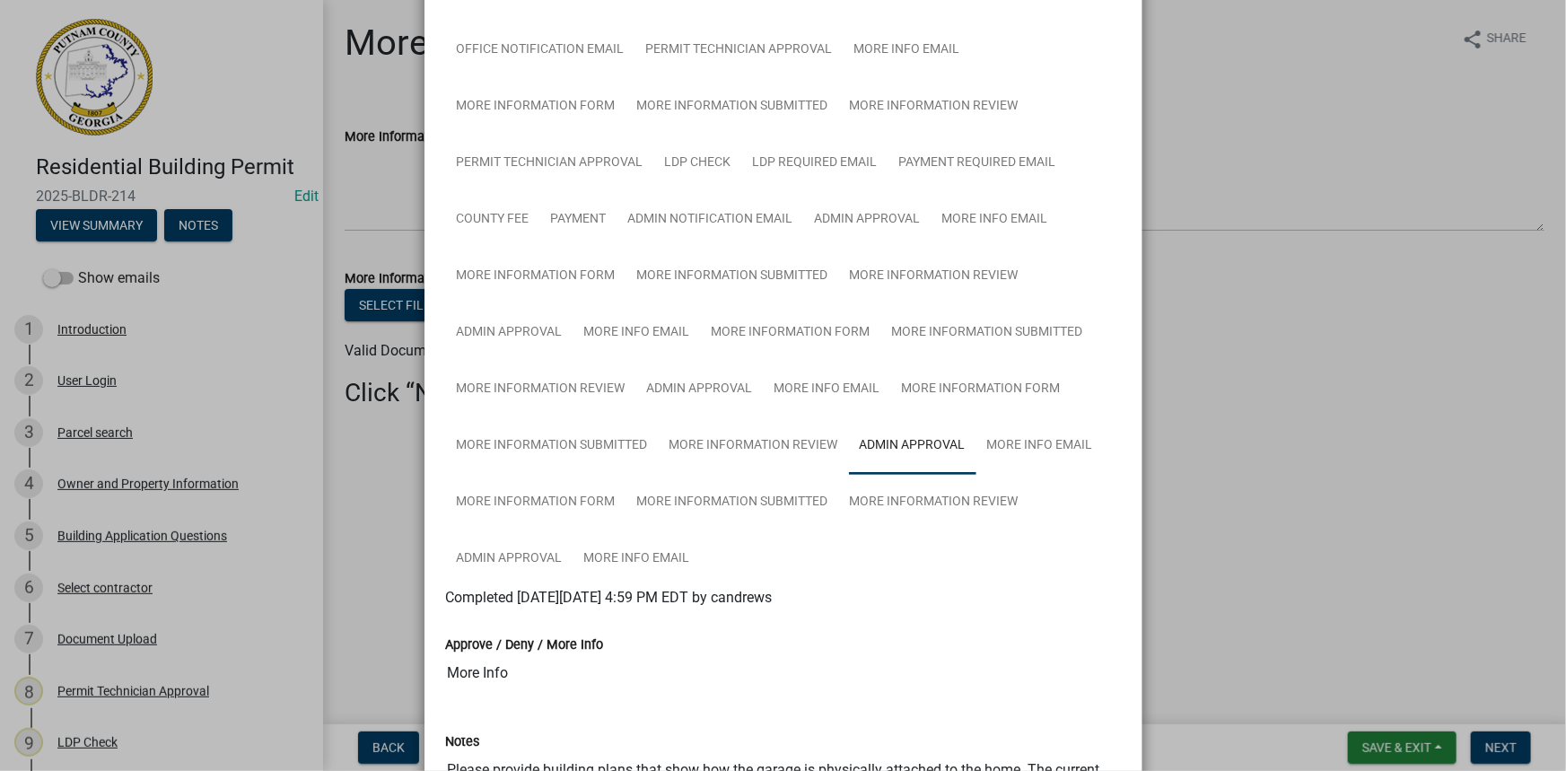
scroll to position [292, 0]
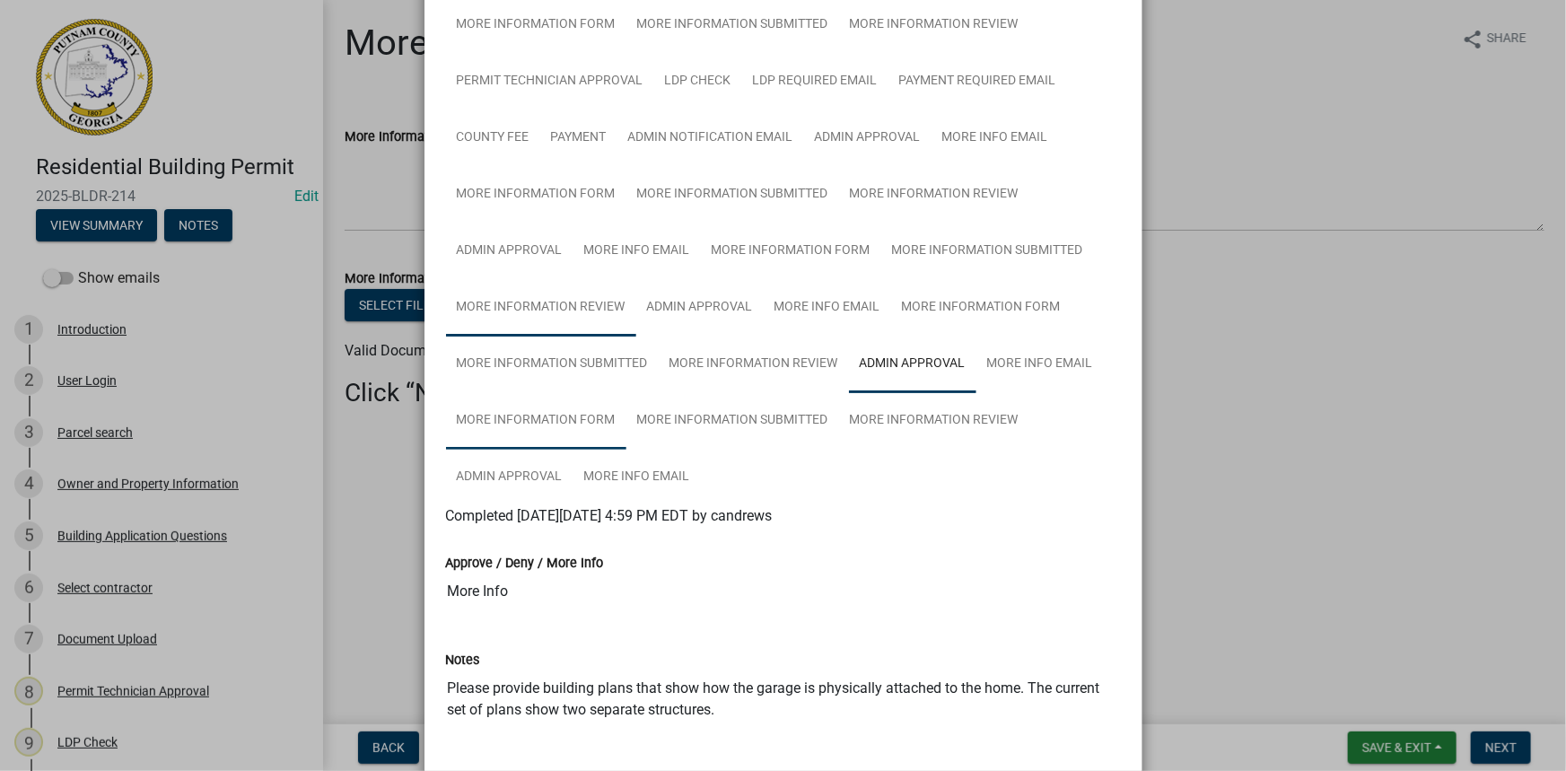
click at [470, 407] on link "More Information Form" at bounding box center [536, 420] width 180 height 57
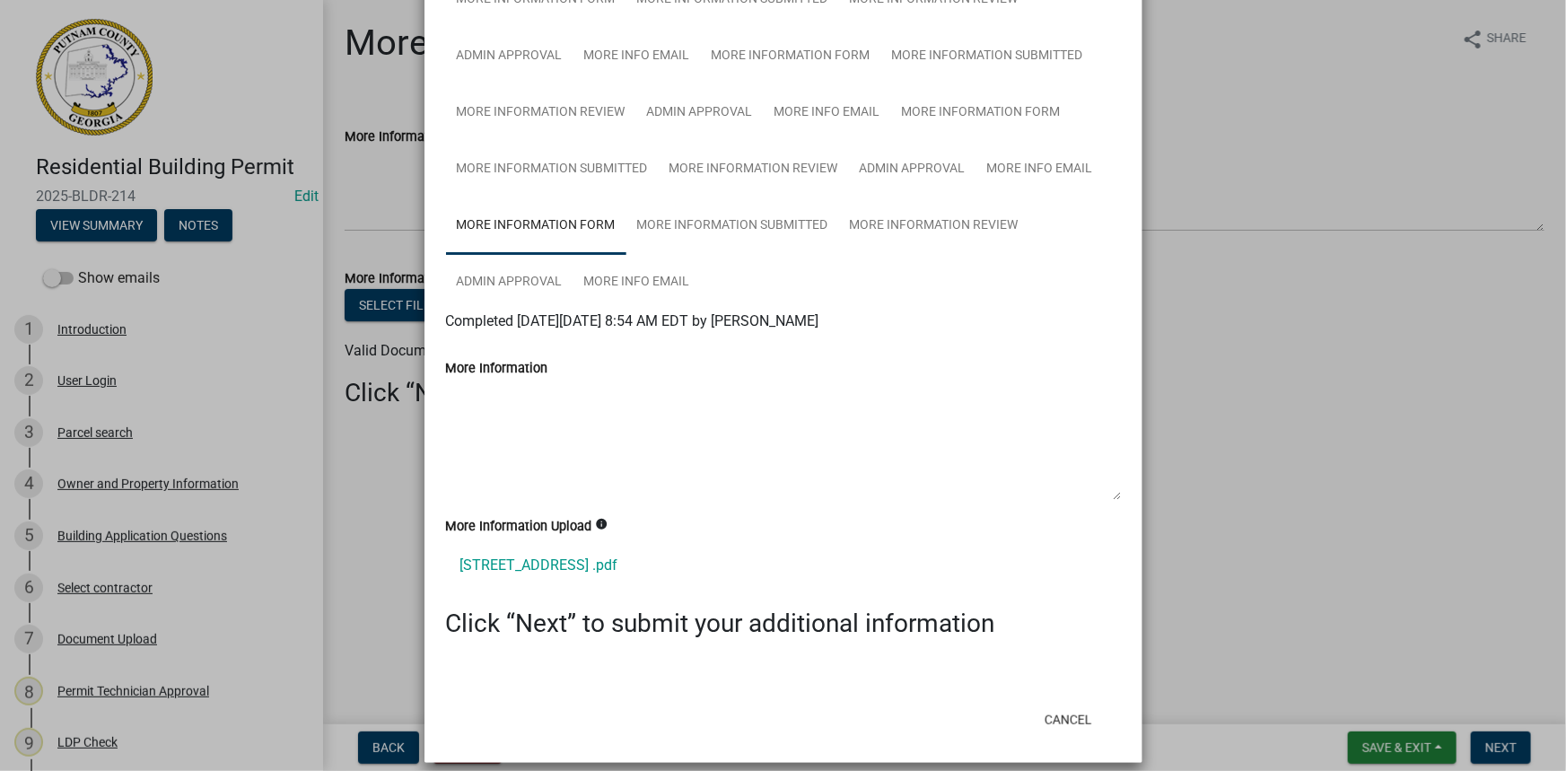
scroll to position [500, 0]
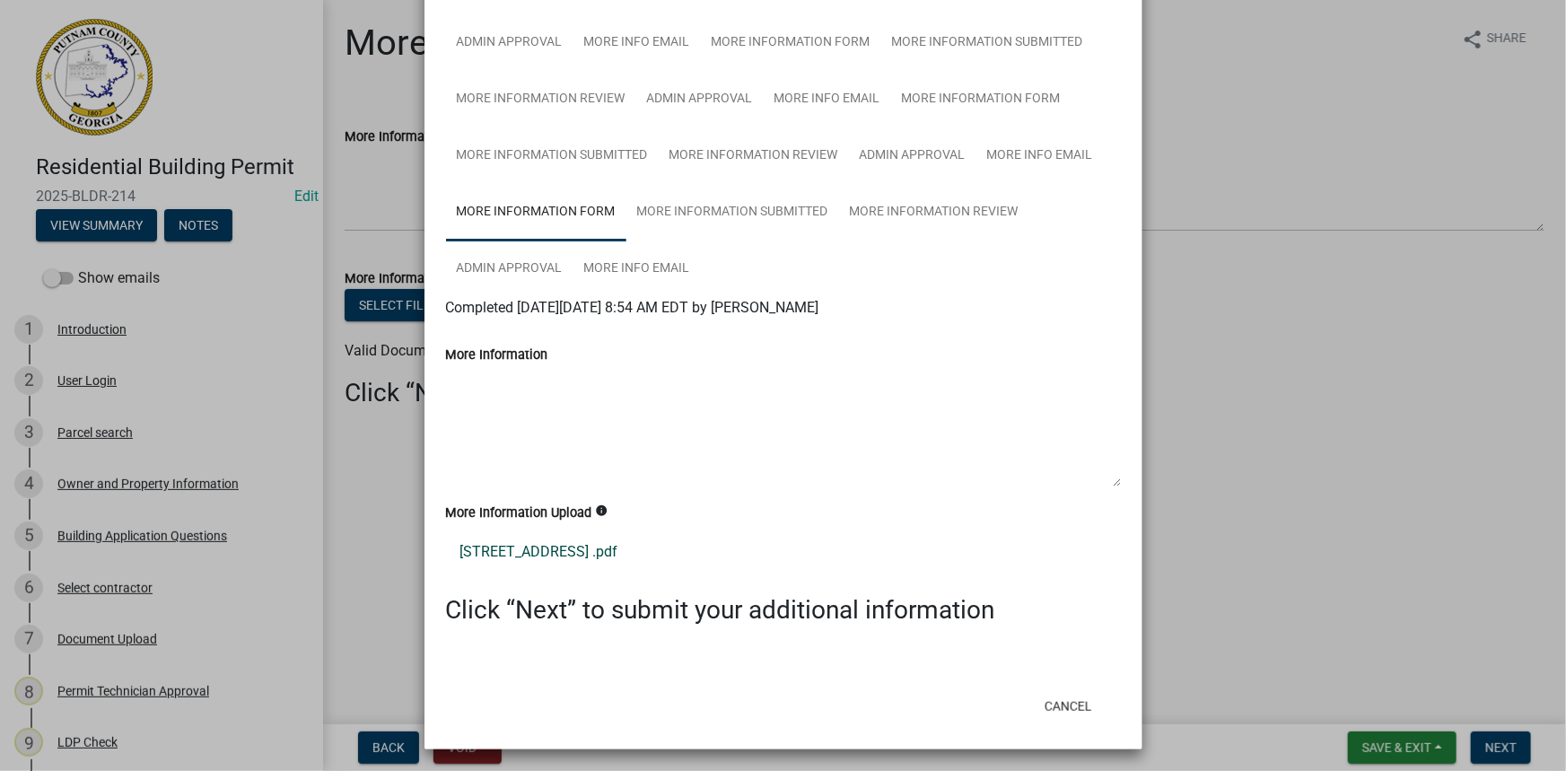
click at [532, 542] on link "[STREET_ADDRESS] .pdf" at bounding box center [783, 552] width 675 height 43
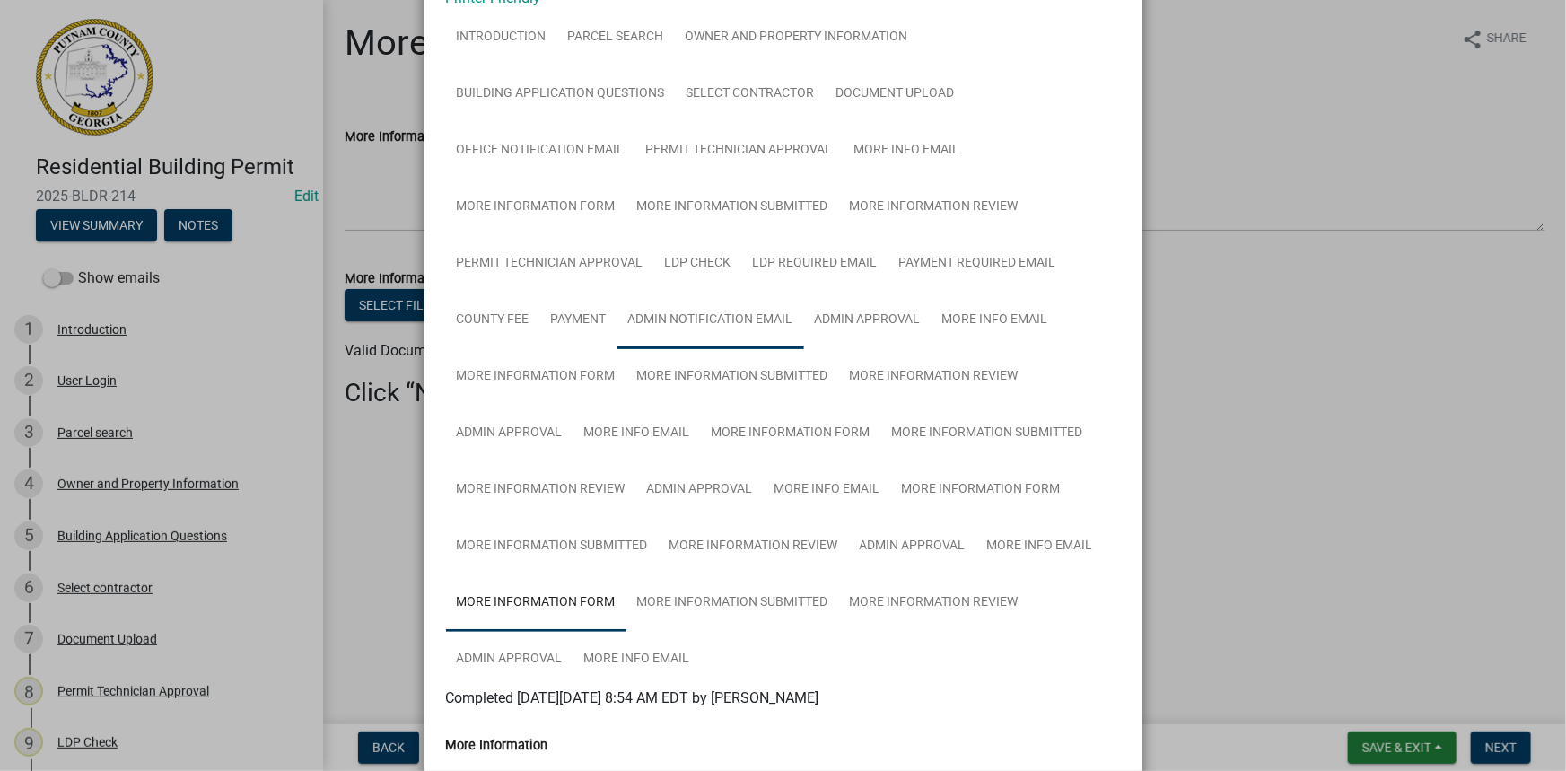
scroll to position [10, 0]
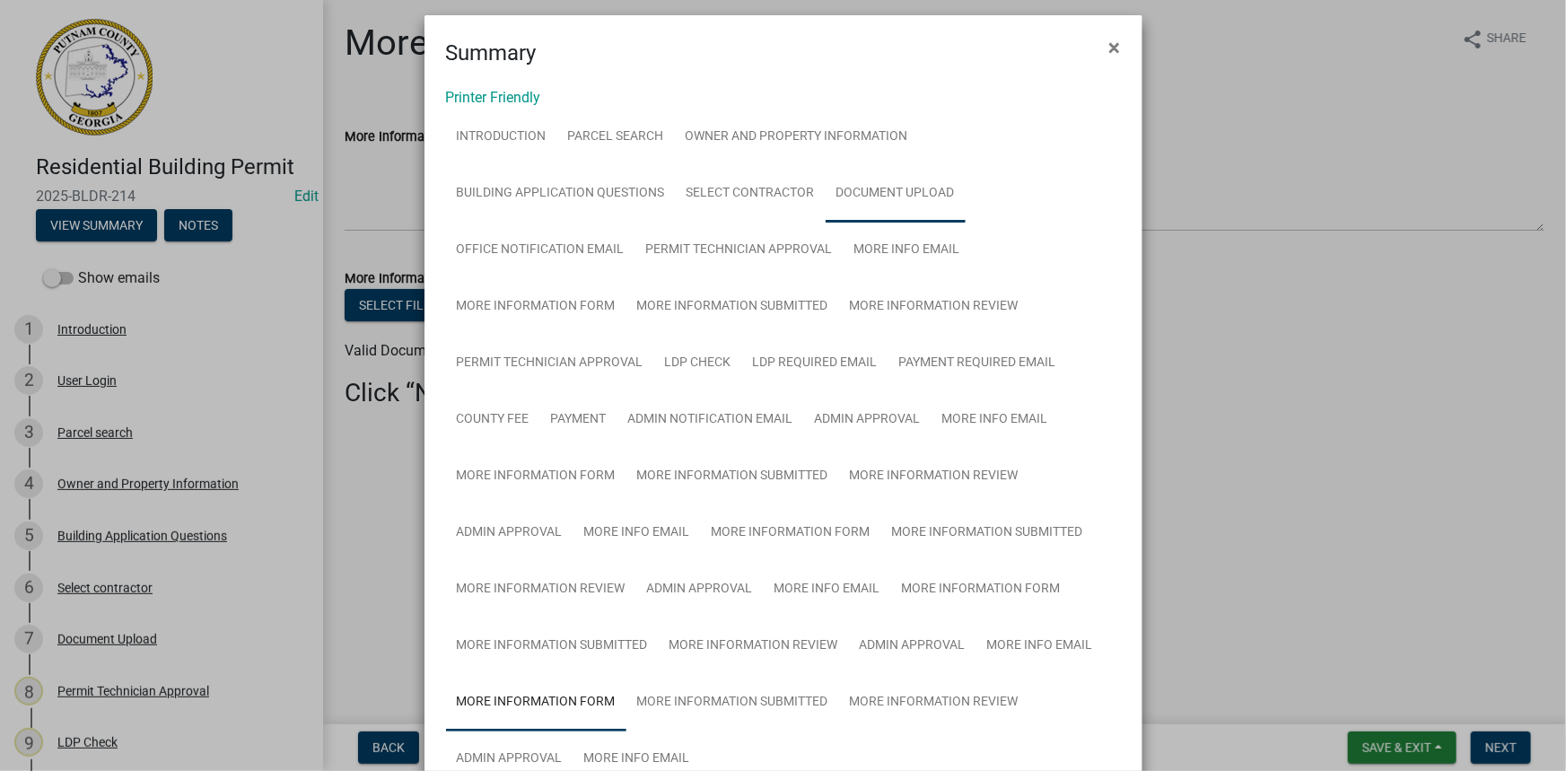
click at [871, 183] on link "Document Upload" at bounding box center [896, 193] width 140 height 57
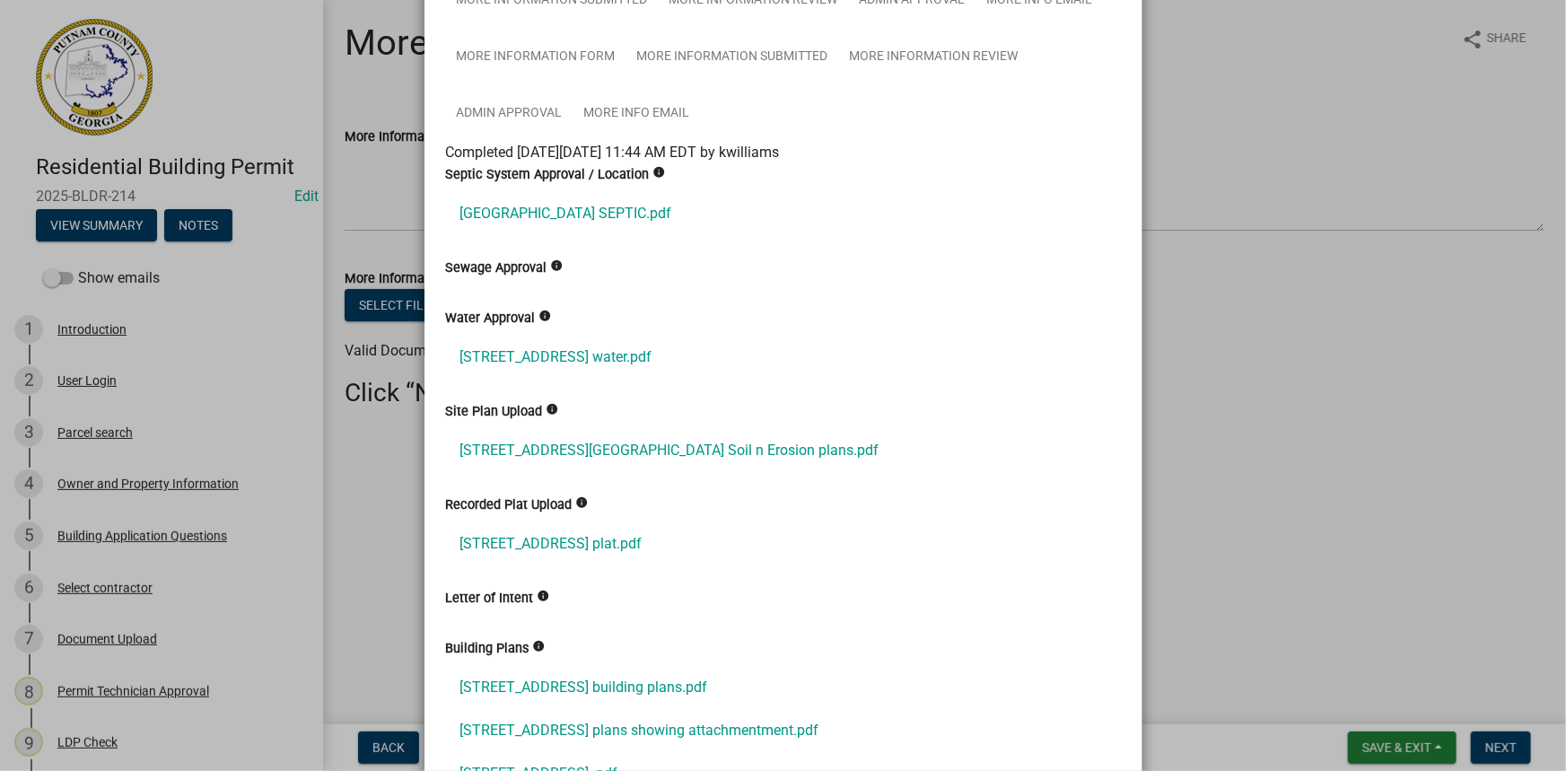
scroll to position [663, 0]
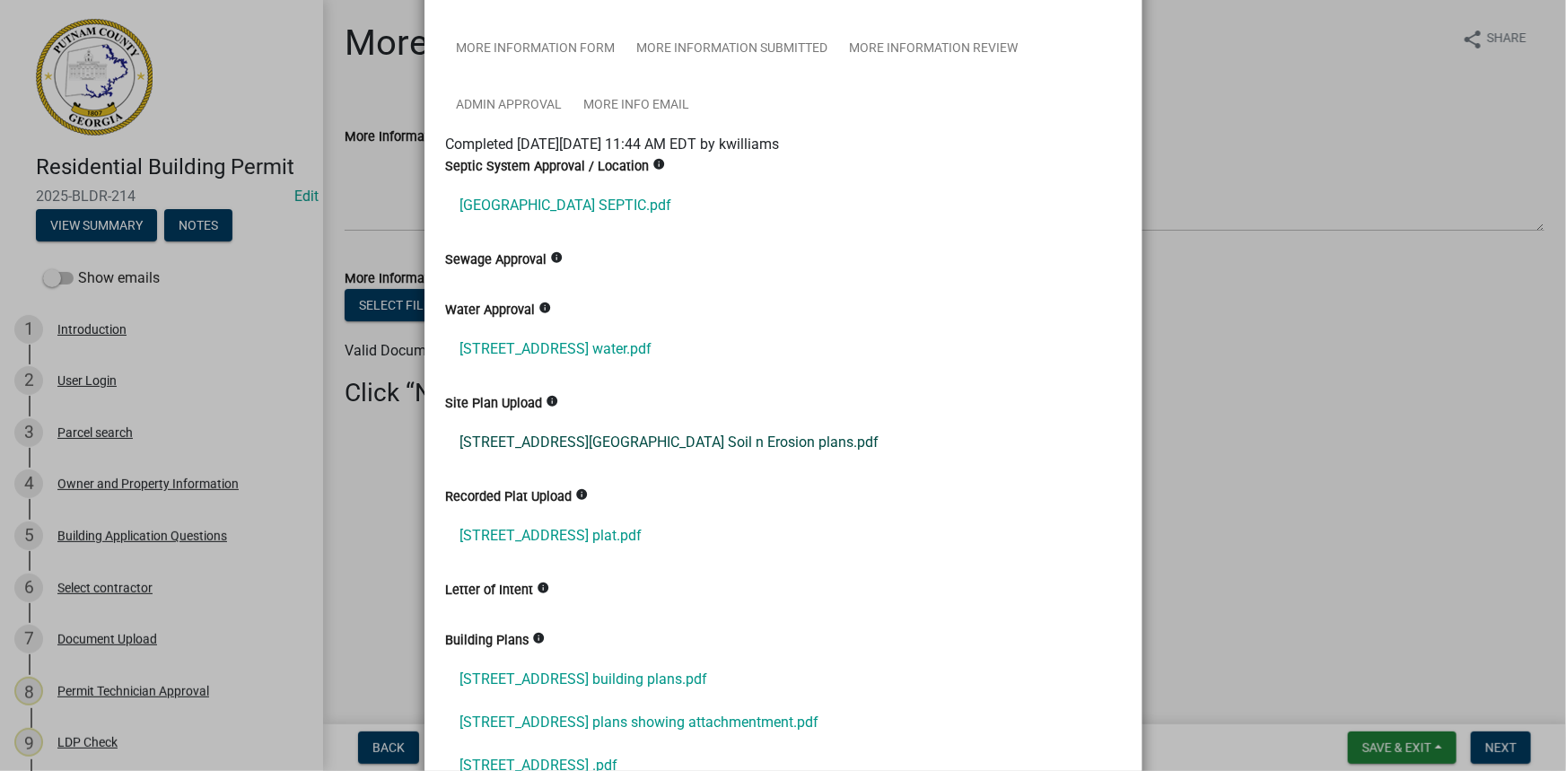
click at [525, 430] on link "[STREET_ADDRESS][GEOGRAPHIC_DATA] Soil n Erosion plans.pdf" at bounding box center [783, 442] width 675 height 43
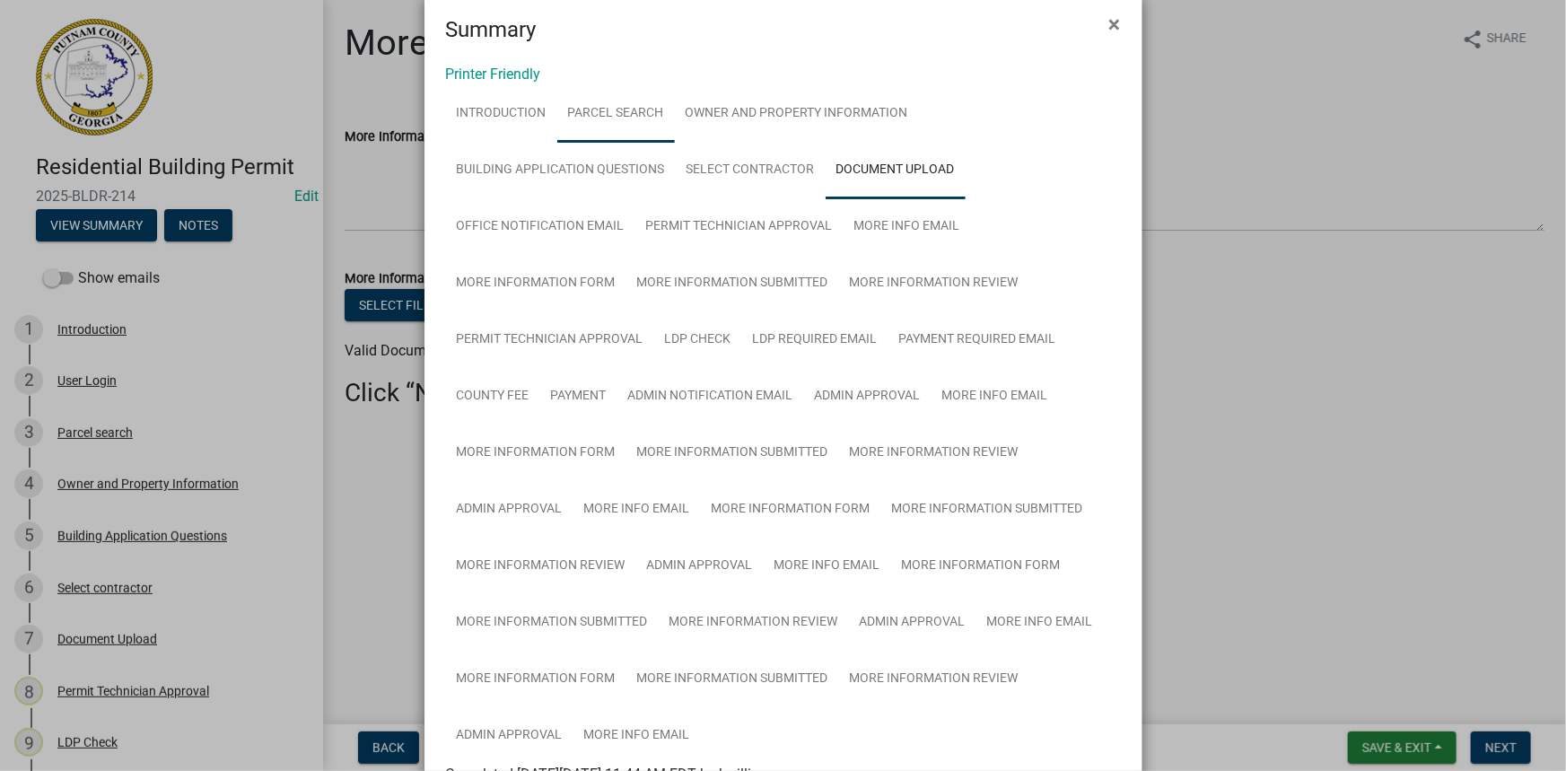
scroll to position [10, 0]
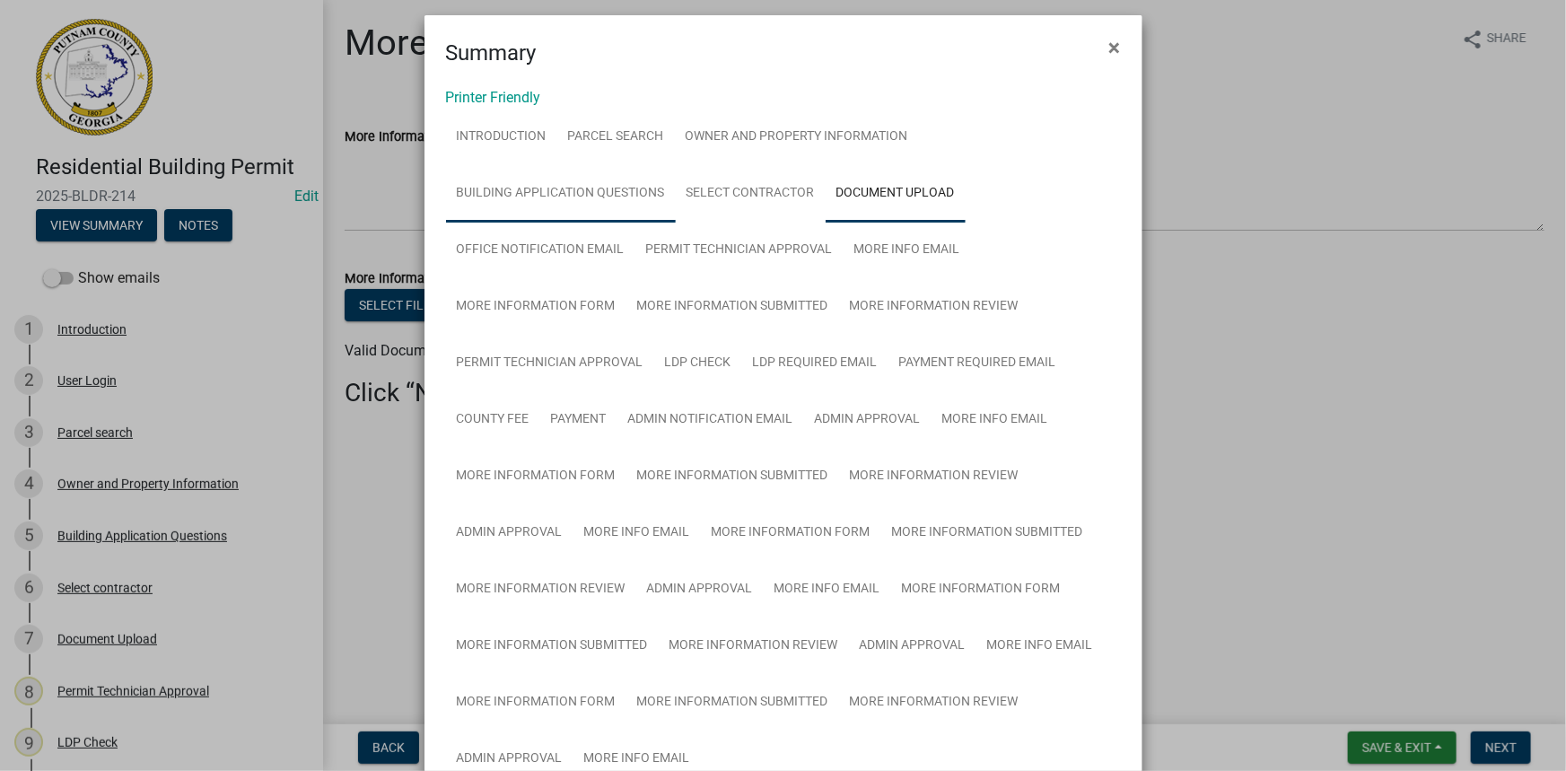
click at [600, 184] on link "Building Application Questions" at bounding box center [561, 193] width 230 height 57
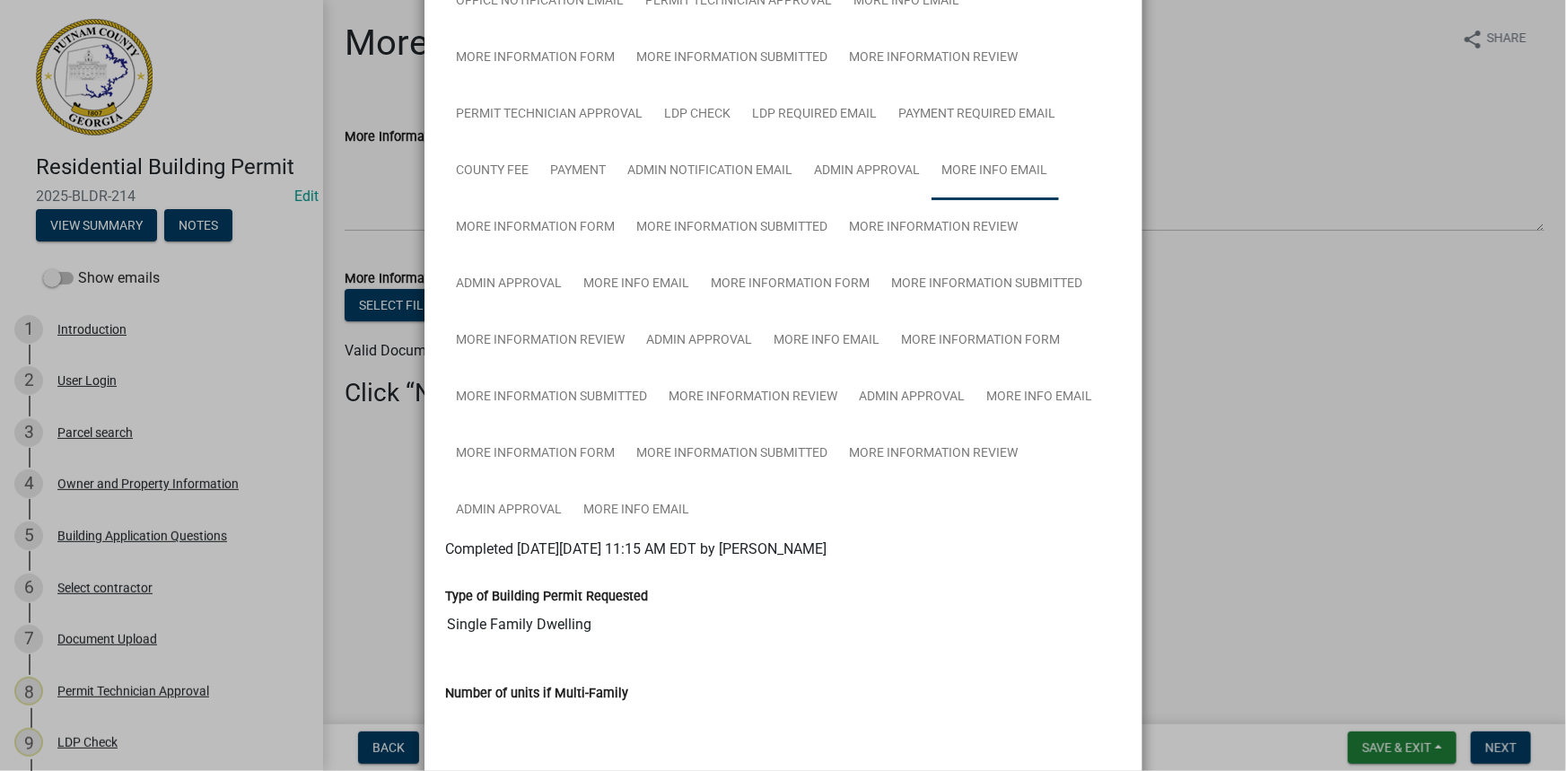
scroll to position [0, 0]
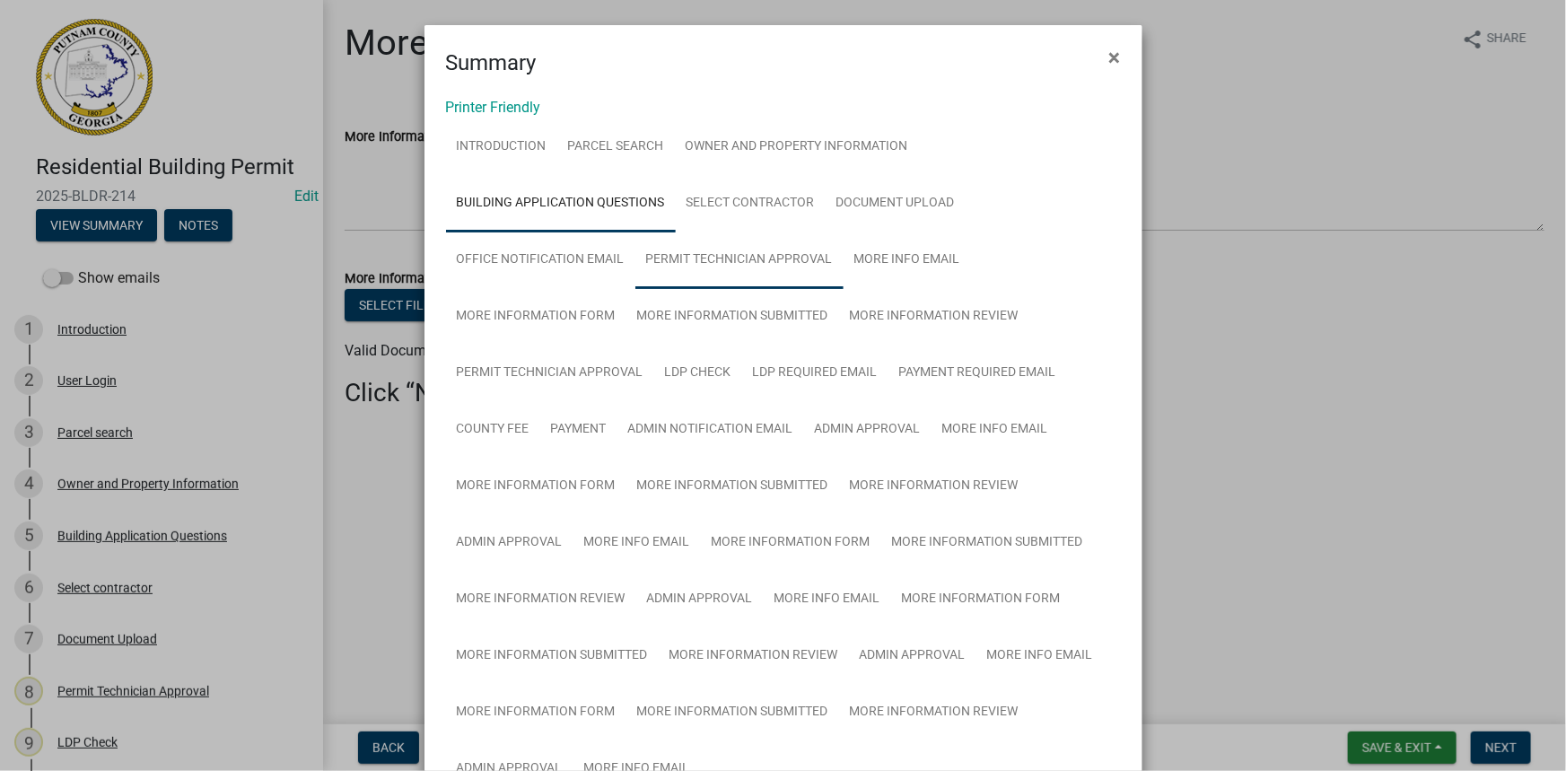
click at [702, 279] on link "Permit Technician Approval" at bounding box center [740, 260] width 208 height 57
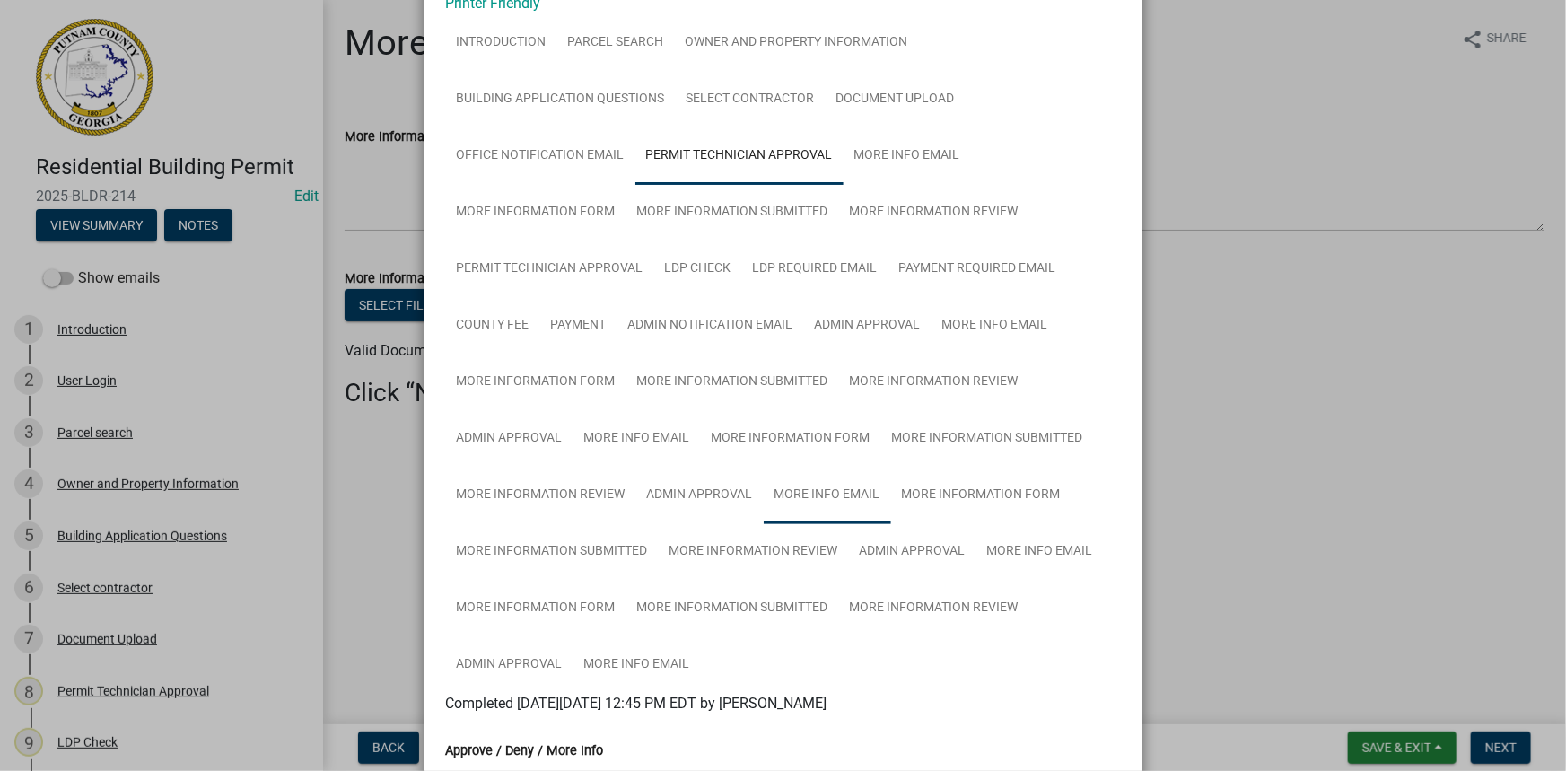
scroll to position [75, 0]
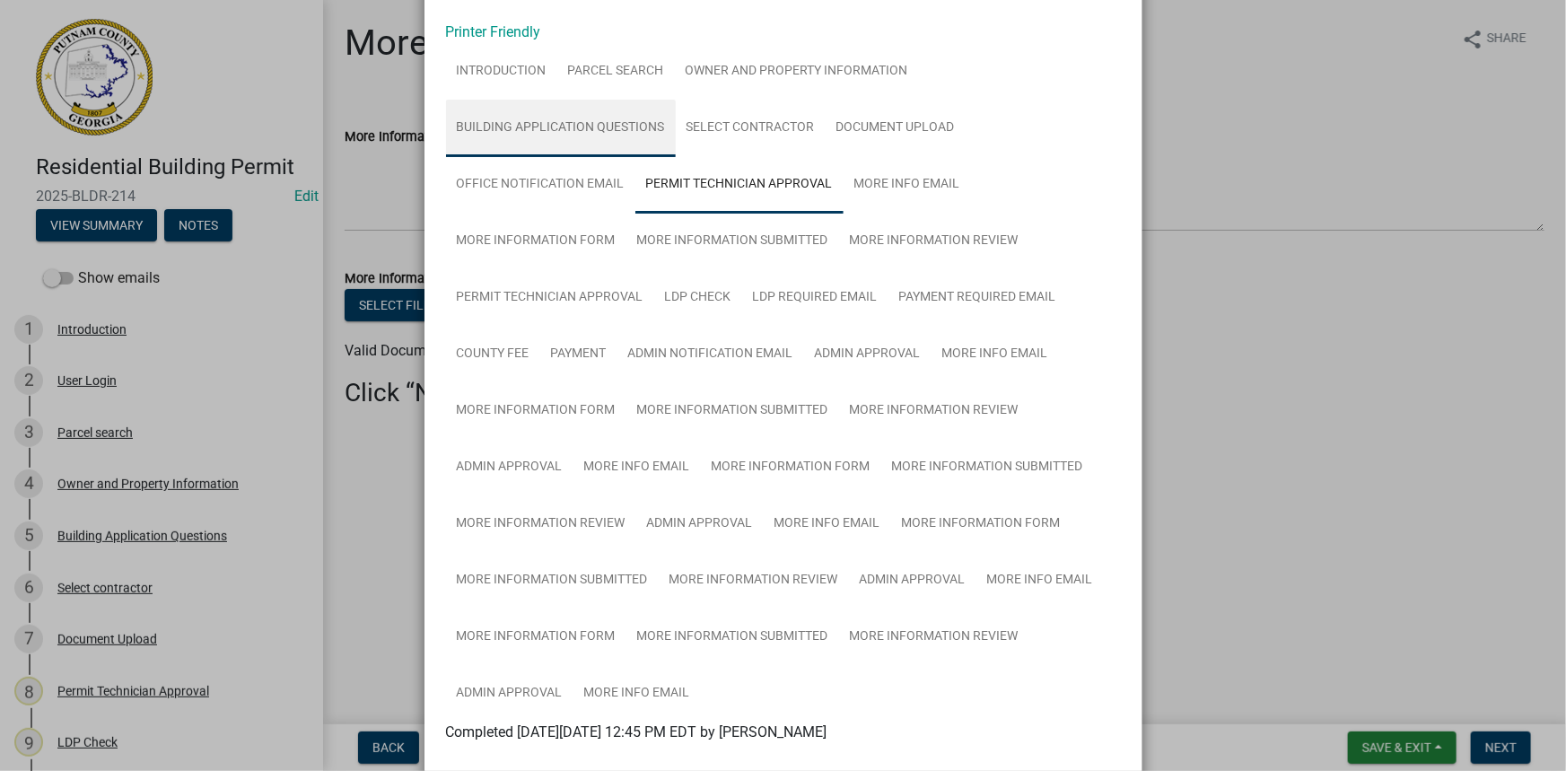
click at [511, 124] on link "Building Application Questions" at bounding box center [561, 128] width 230 height 57
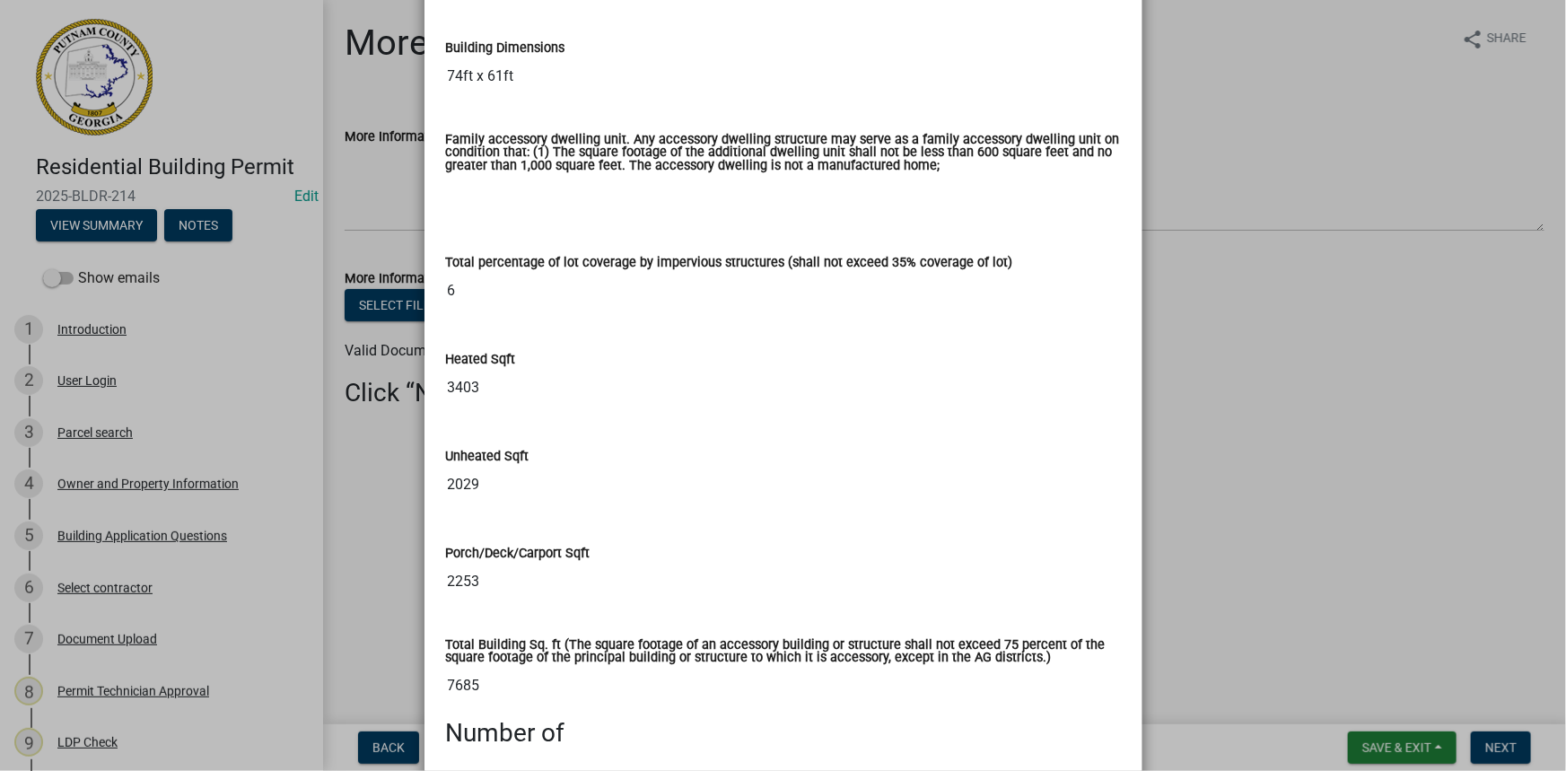
scroll to position [1381, 0]
